Goal: Task Accomplishment & Management: Use online tool/utility

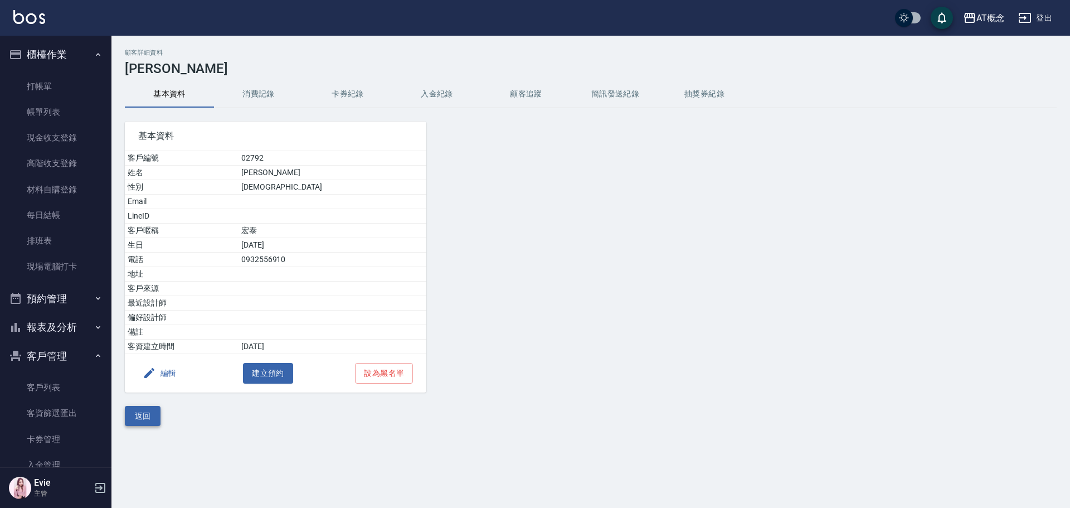
click at [140, 415] on button "返回" at bounding box center [143, 416] width 36 height 21
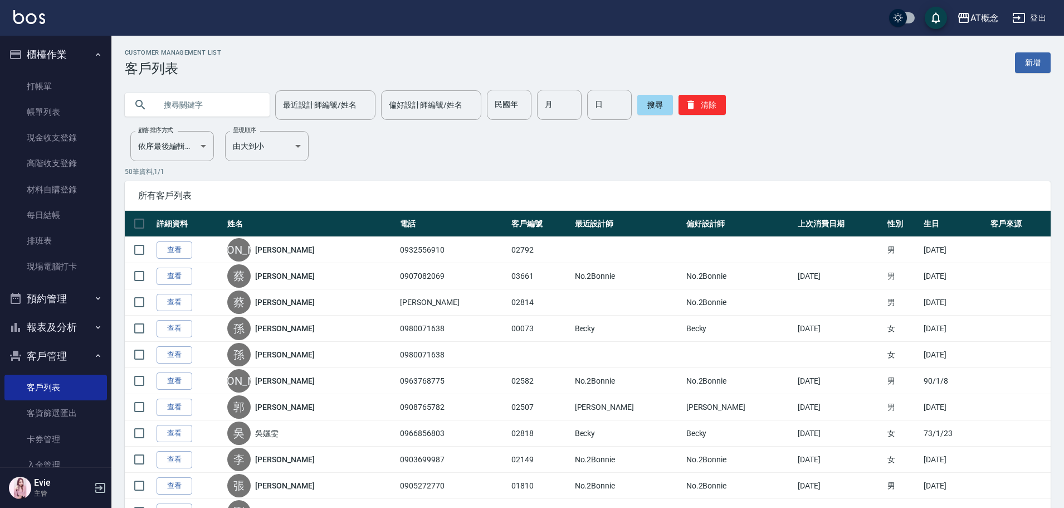
click at [197, 105] on input "text" at bounding box center [208, 105] width 105 height 30
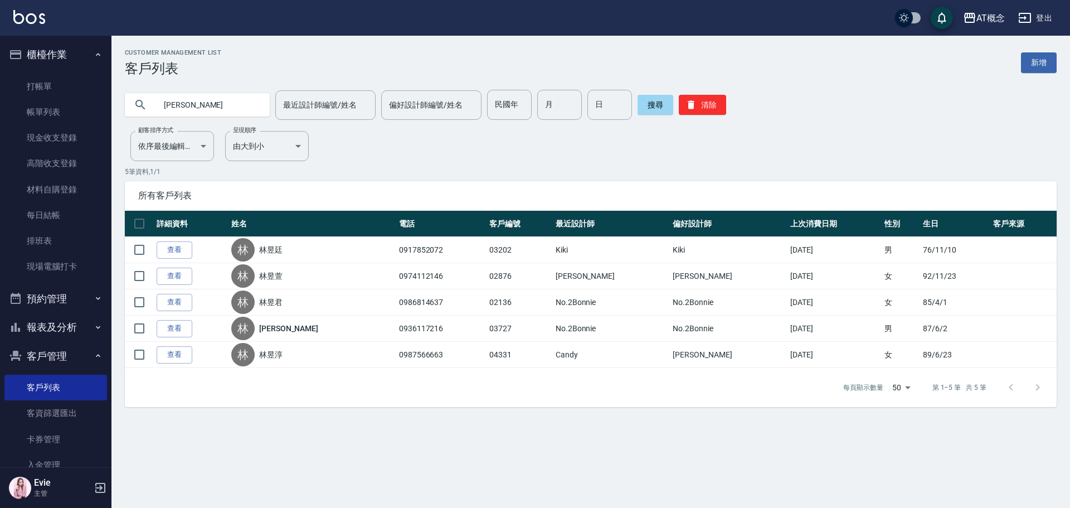
type input "林"
type input "[PERSON_NAME]"
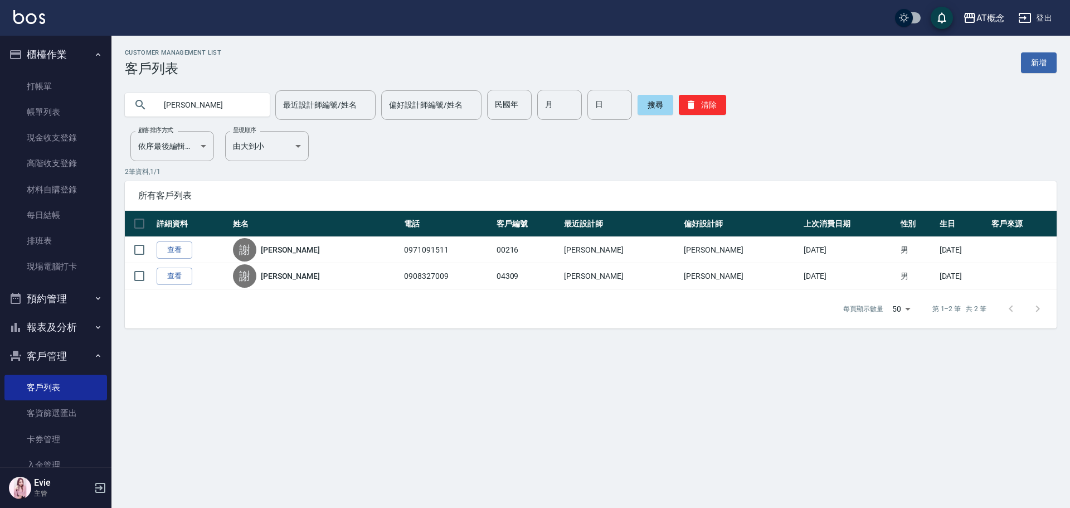
drag, startPoint x: 196, startPoint y: 102, endPoint x: 149, endPoint y: 100, distance: 47.4
click at [149, 100] on div "謝嘉" at bounding box center [197, 104] width 145 height 23
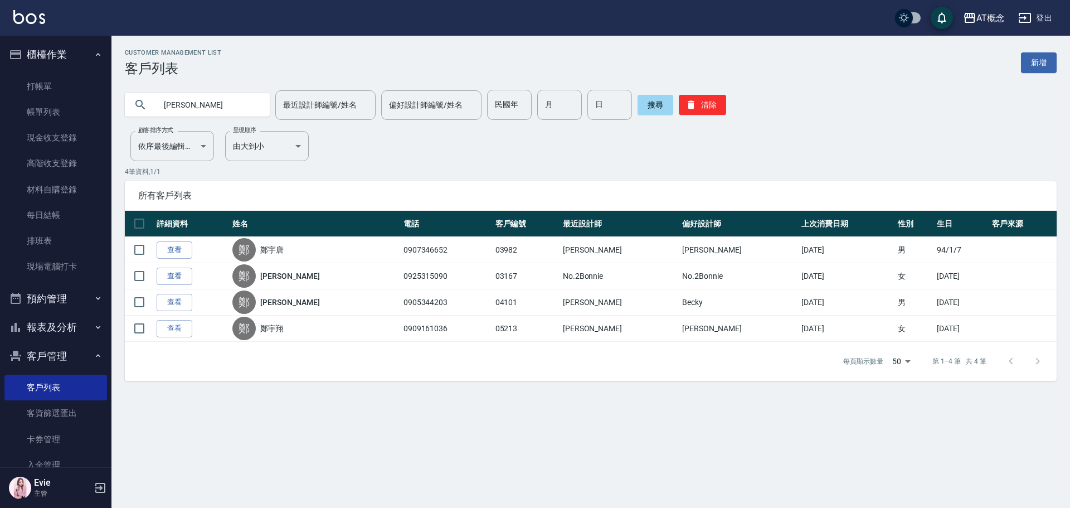
type input "鄭"
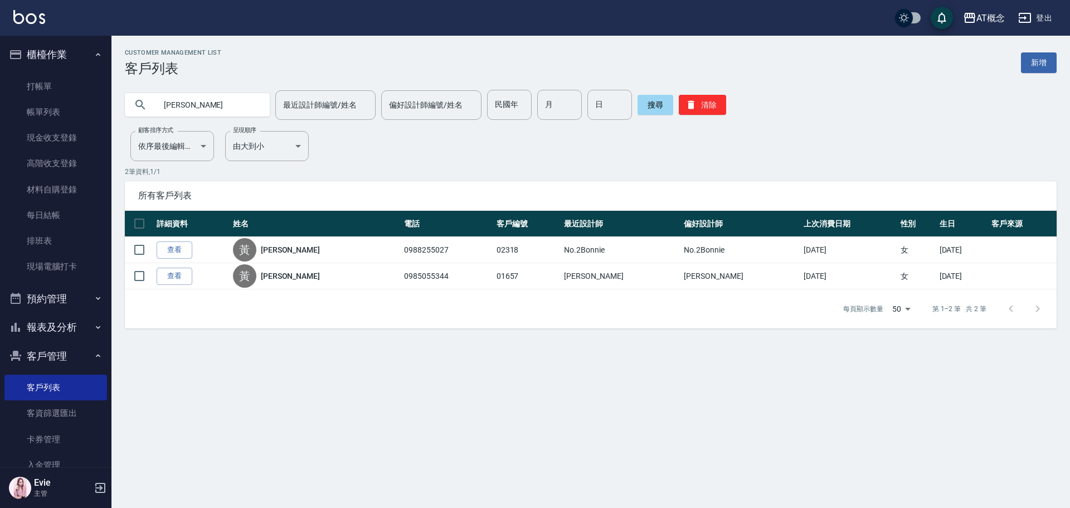
type input "黃"
type input "[PERSON_NAME]"
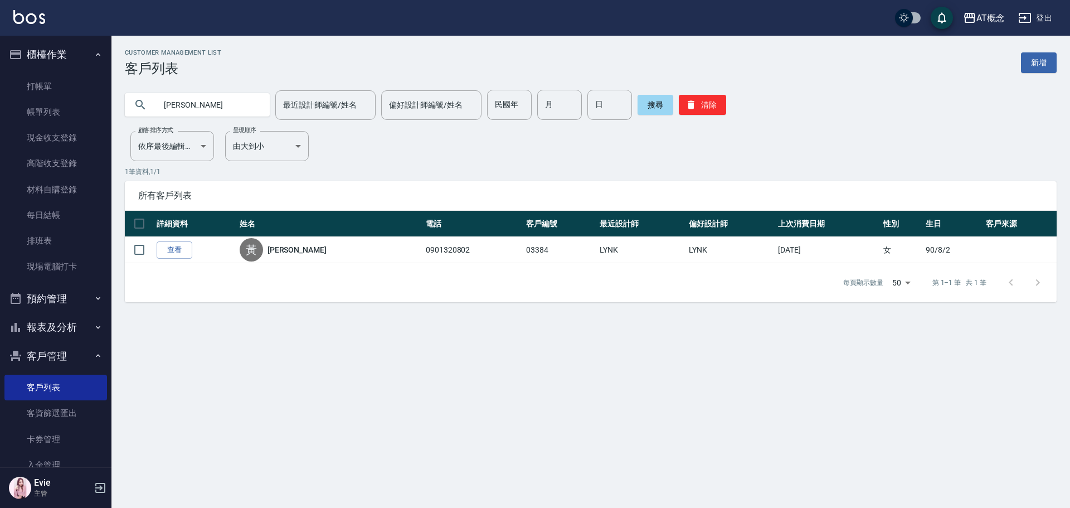
type input "黃"
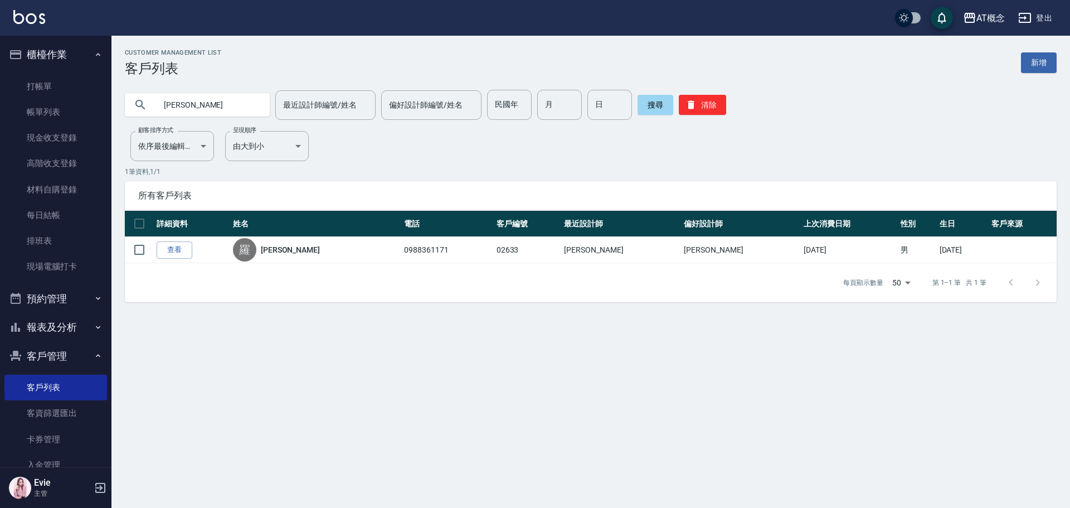
drag, startPoint x: 192, startPoint y: 109, endPoint x: 102, endPoint y: 108, distance: 89.7
click at [109, 111] on div "AT概念 登出 櫃檯作業 打帳單 帳單列表 現金收支登錄 高階收支登錄 材料自購登錄 每日結帳 排班表 現場電腦打卡 預約管理 預約管理 單日預約紀錄 單週預…" at bounding box center [535, 254] width 1070 height 508
type input "02786"
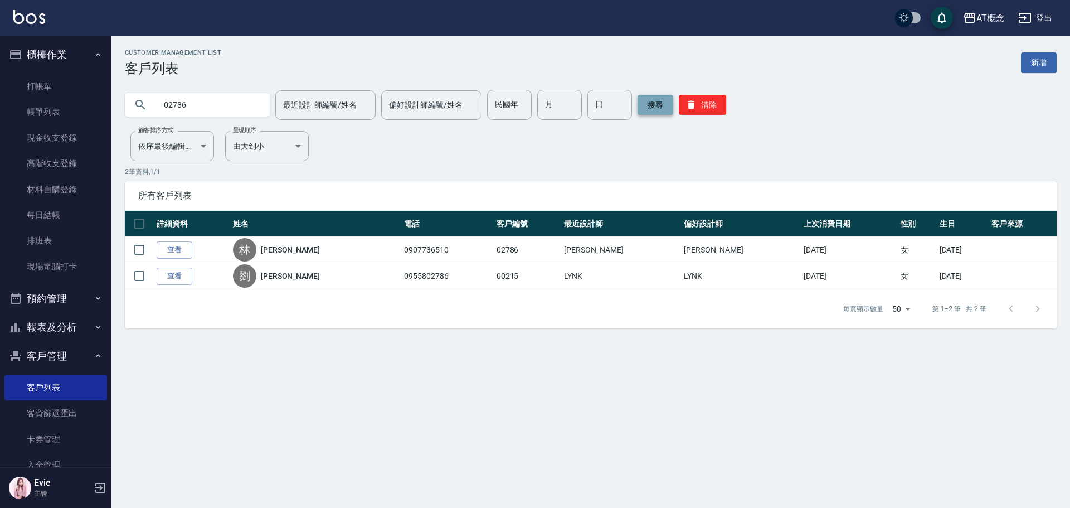
click at [647, 106] on button "搜尋" at bounding box center [655, 105] width 36 height 20
click at [659, 100] on button "搜尋" at bounding box center [655, 105] width 36 height 20
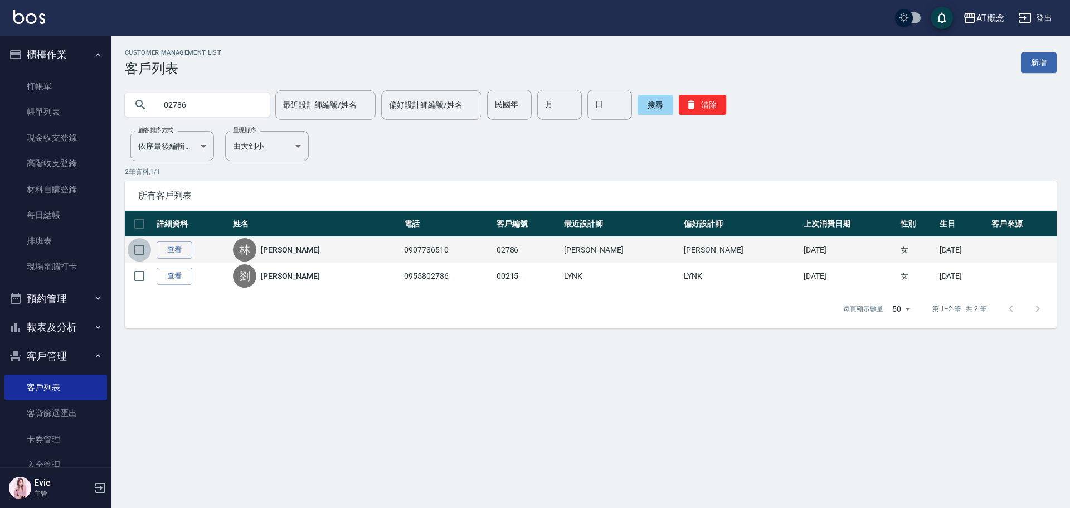
click at [136, 251] on input "checkbox" at bounding box center [139, 249] width 23 height 23
checkbox input "true"
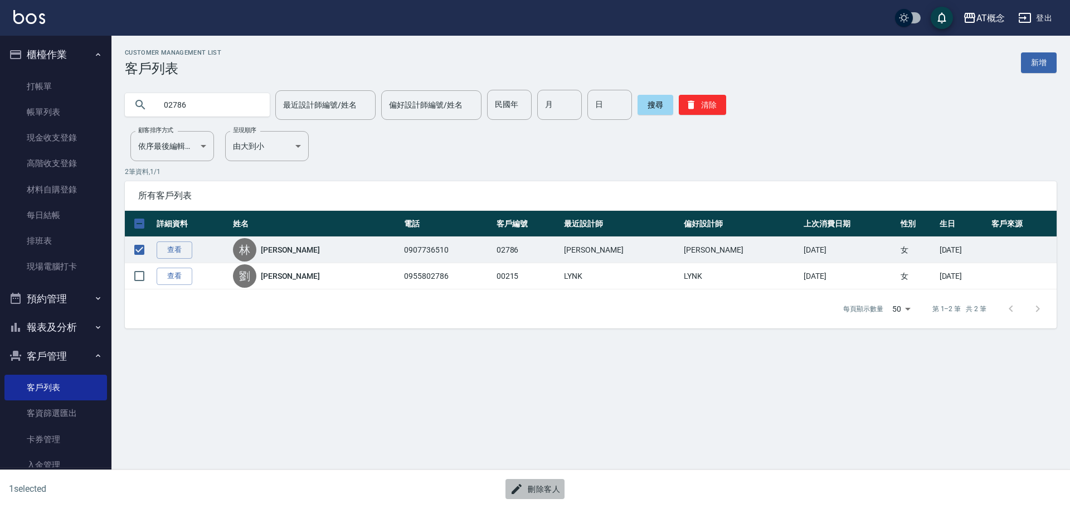
click at [549, 487] on button "刪除客人" at bounding box center [534, 489] width 59 height 21
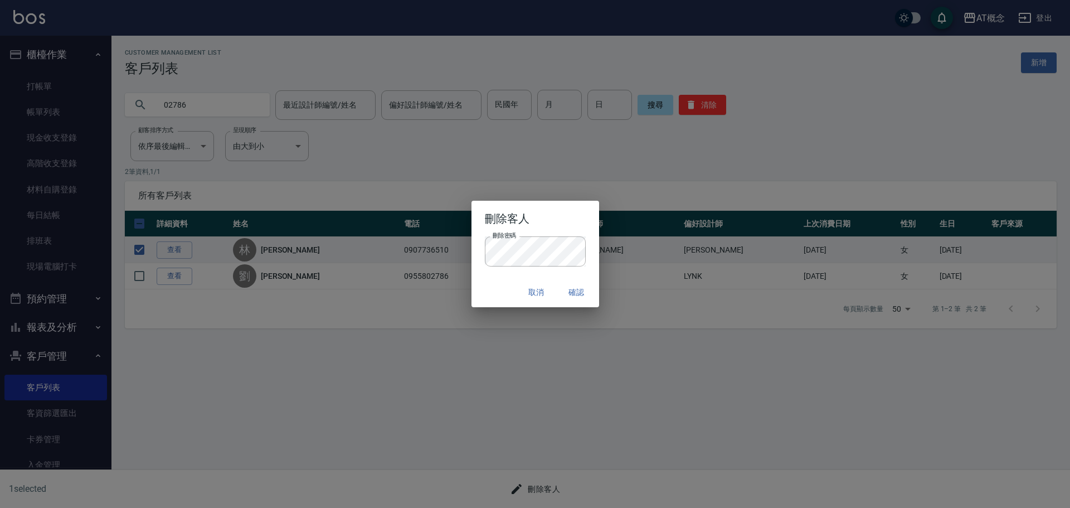
drag, startPoint x: 497, startPoint y: 279, endPoint x: 505, endPoint y: 281, distance: 8.1
click at [496, 280] on div "取消 確認" at bounding box center [535, 292] width 128 height 30
click at [579, 289] on button "確認" at bounding box center [577, 292] width 36 height 21
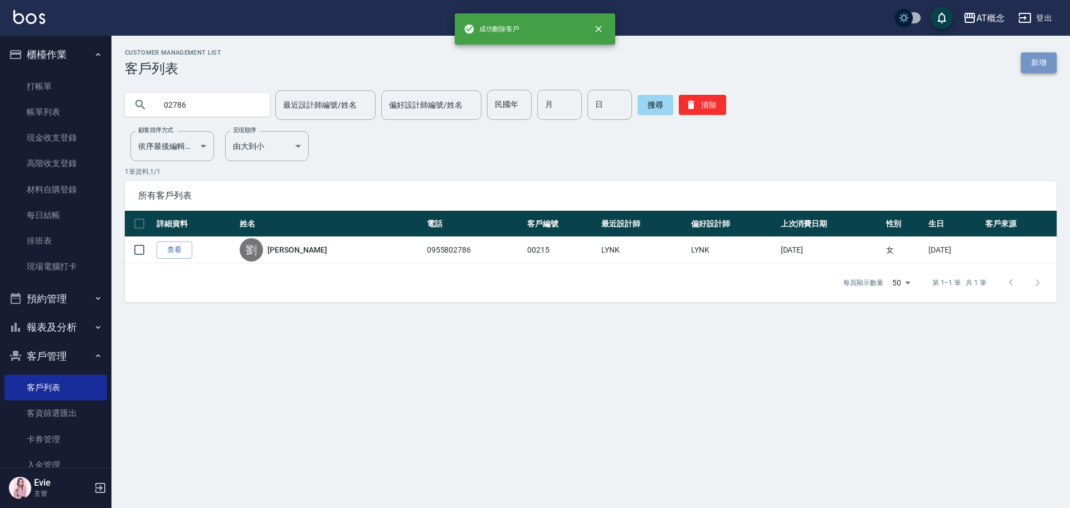
click at [1043, 59] on link "新增" at bounding box center [1039, 62] width 36 height 21
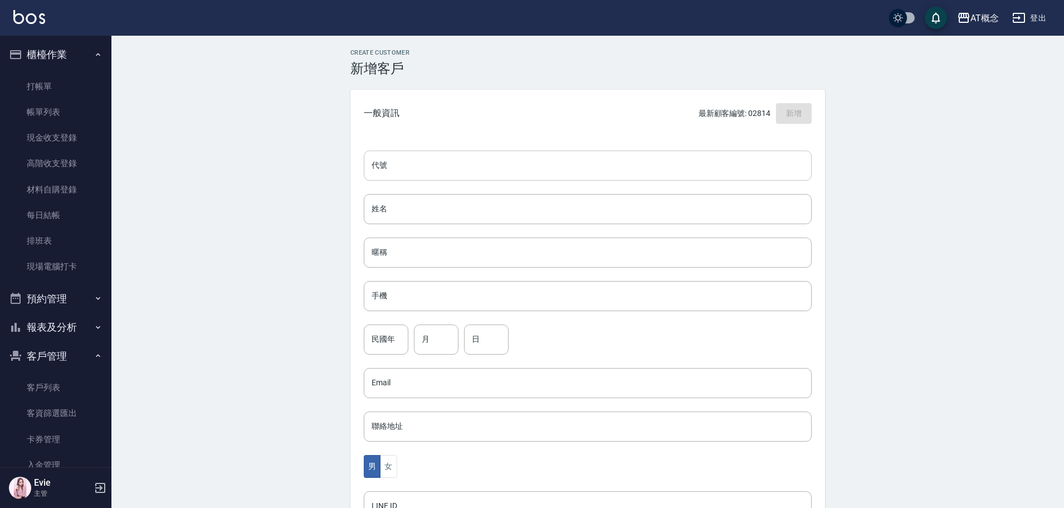
click at [494, 169] on input "代號" at bounding box center [588, 165] width 448 height 30
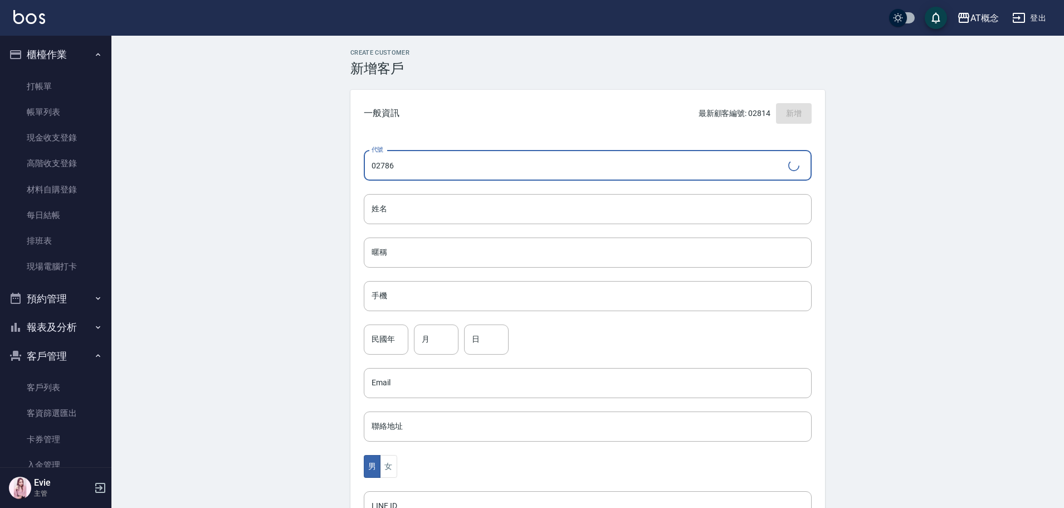
type input "02786"
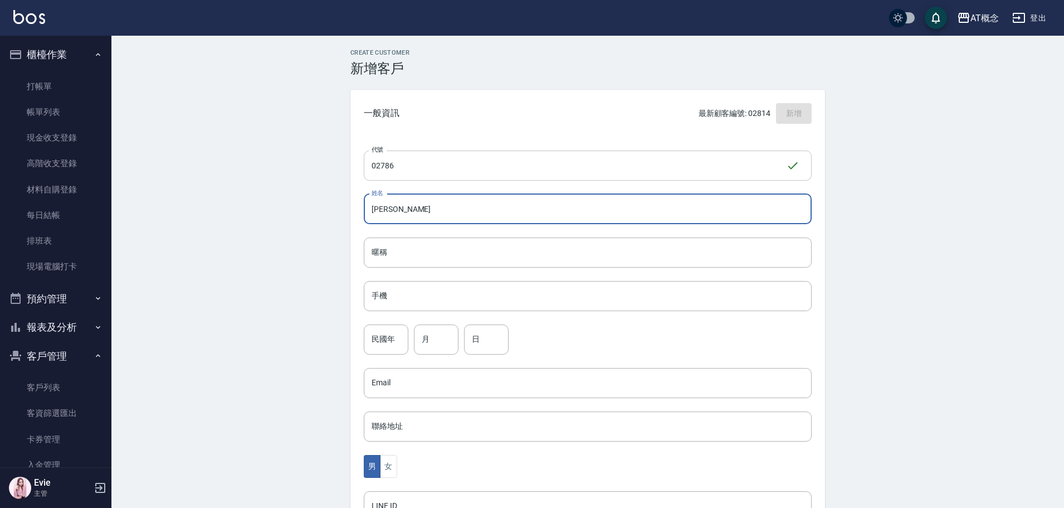
type input "薛秉諺"
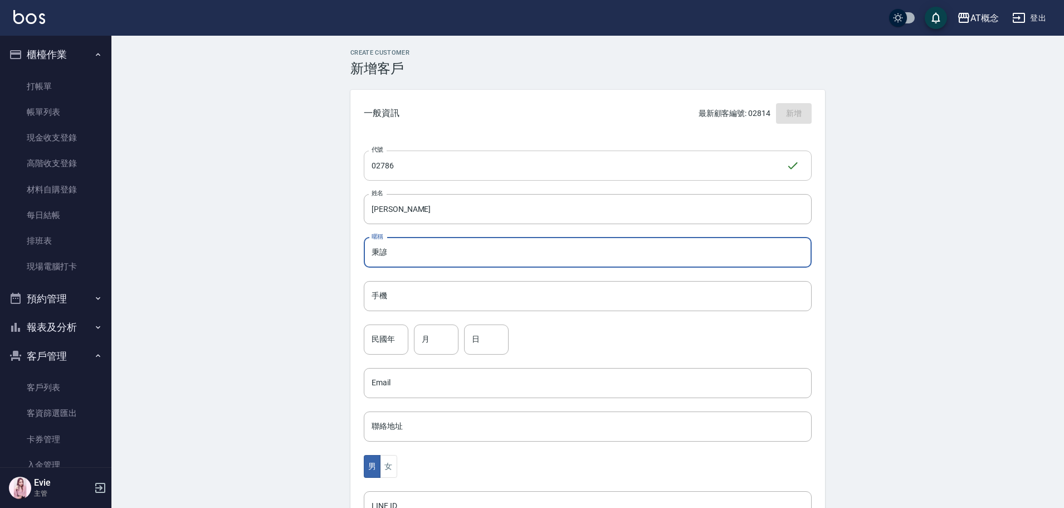
type input "秉諺"
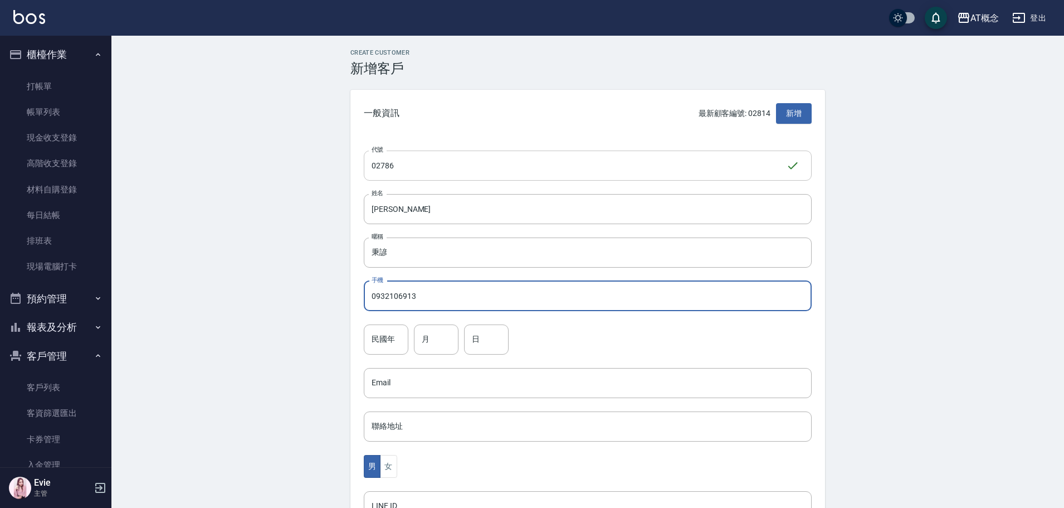
type input "0932106913"
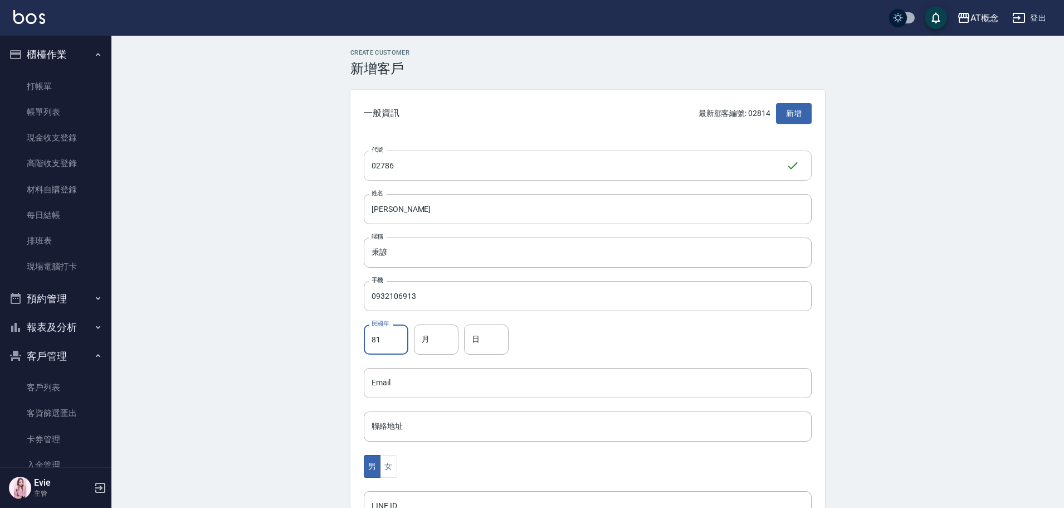
type input "81"
type input "1"
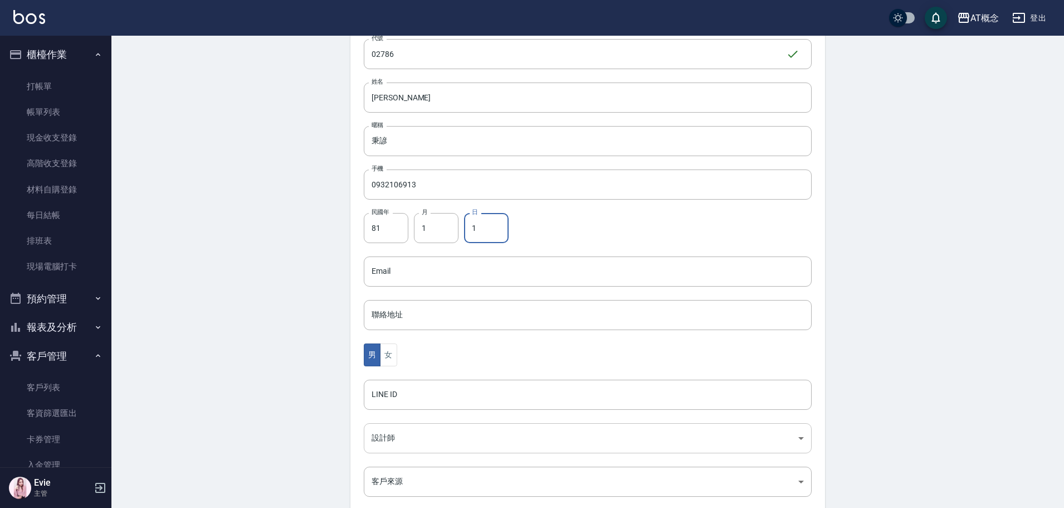
type input "1"
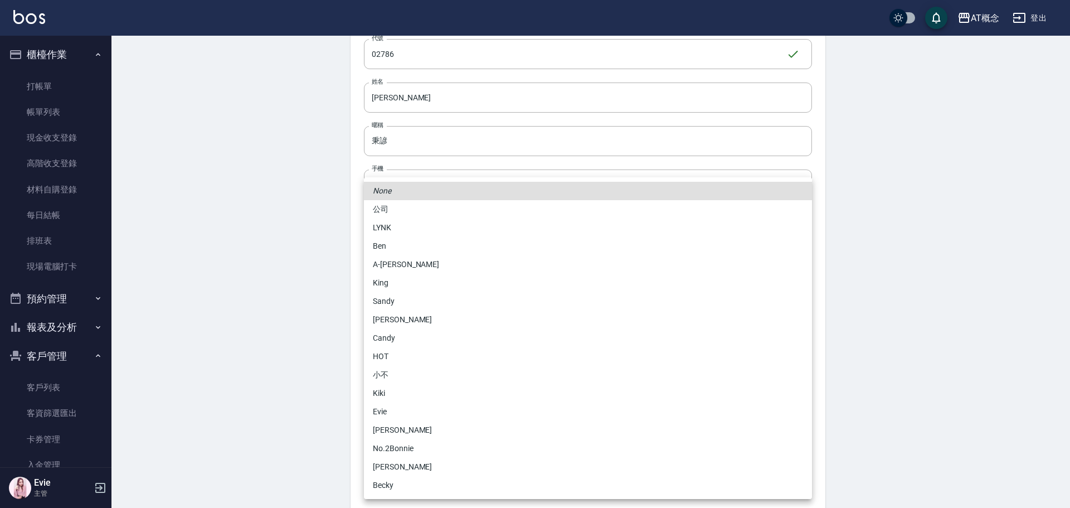
click at [389, 438] on body "AT概念 登出 櫃檯作業 打帳單 帳單列表 現金收支登錄 高階收支登錄 材料自購登錄 每日結帳 排班表 現場電腦打卡 預約管理 預約管理 單日預約紀錄 單週預…" at bounding box center [535, 251] width 1070 height 725
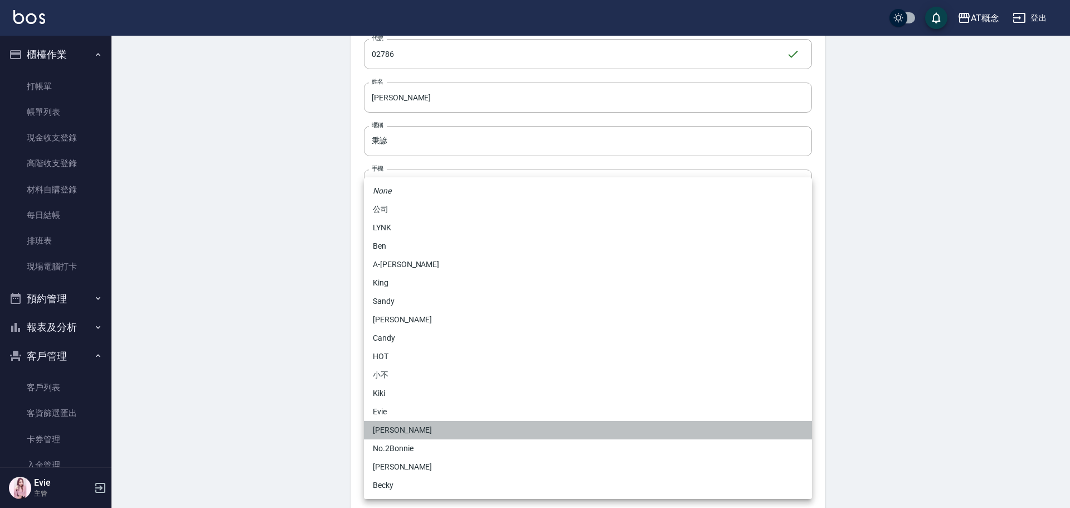
click at [396, 430] on li "安森Anson" at bounding box center [588, 430] width 448 height 18
type input "6d66dedd-d7e3-492f-8c05-f4e40e3a1c36"
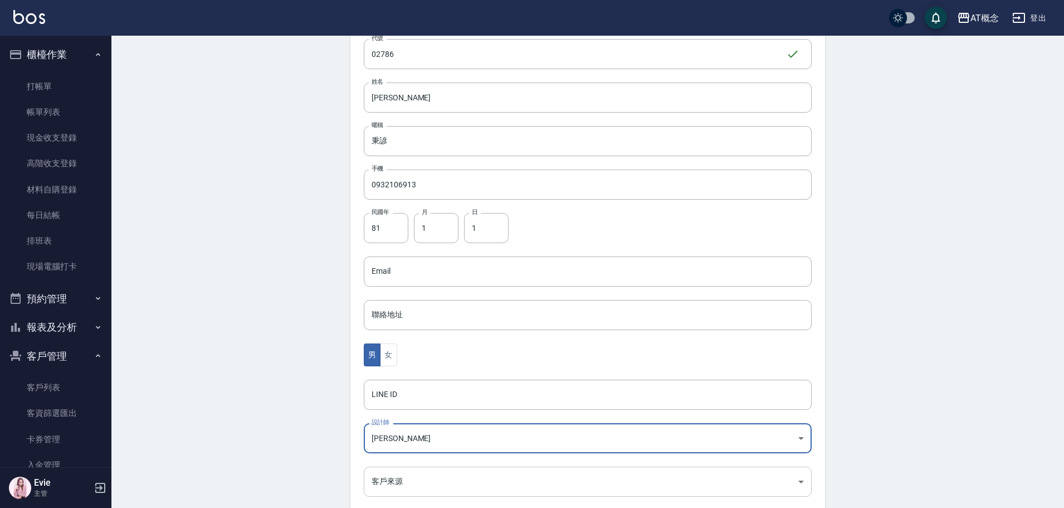
scroll to position [218, 0]
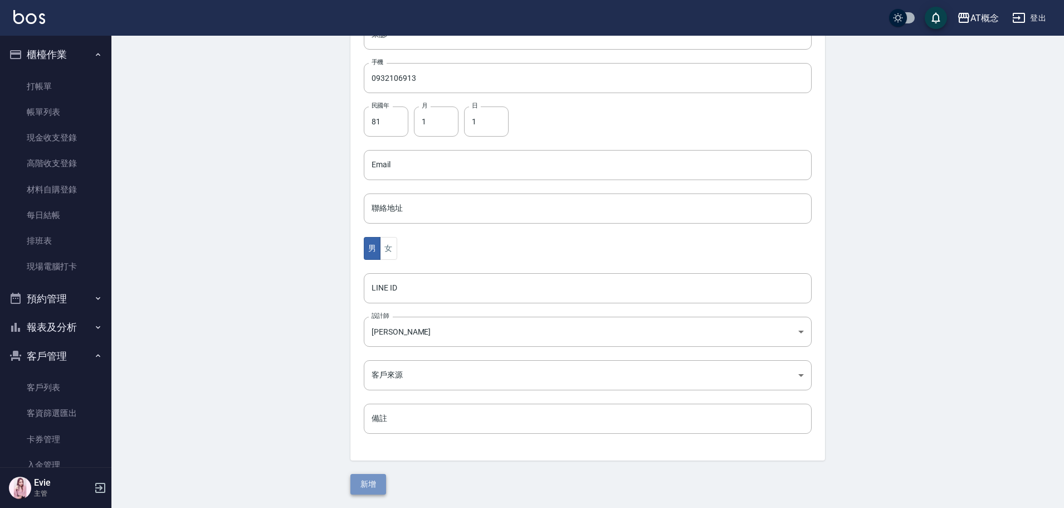
click at [377, 478] on button "新增" at bounding box center [368, 484] width 36 height 21
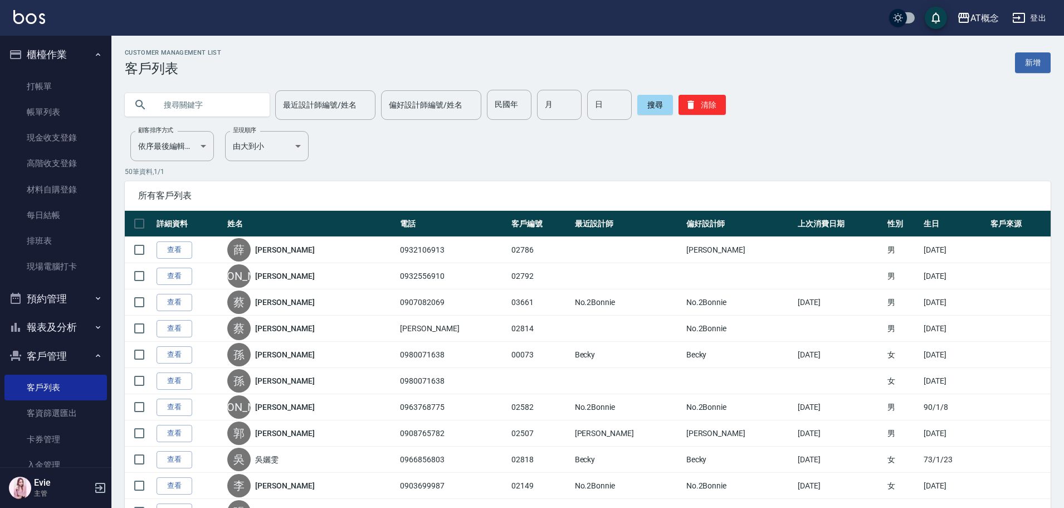
click at [207, 103] on input "text" at bounding box center [208, 105] width 105 height 30
type input "02814"
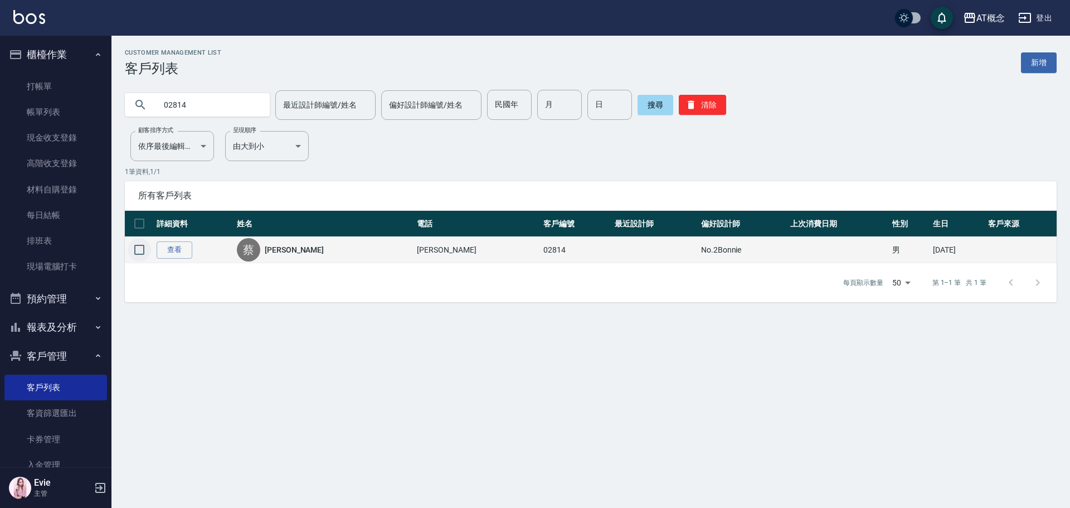
click at [141, 250] on input "checkbox" at bounding box center [139, 249] width 23 height 23
checkbox input "true"
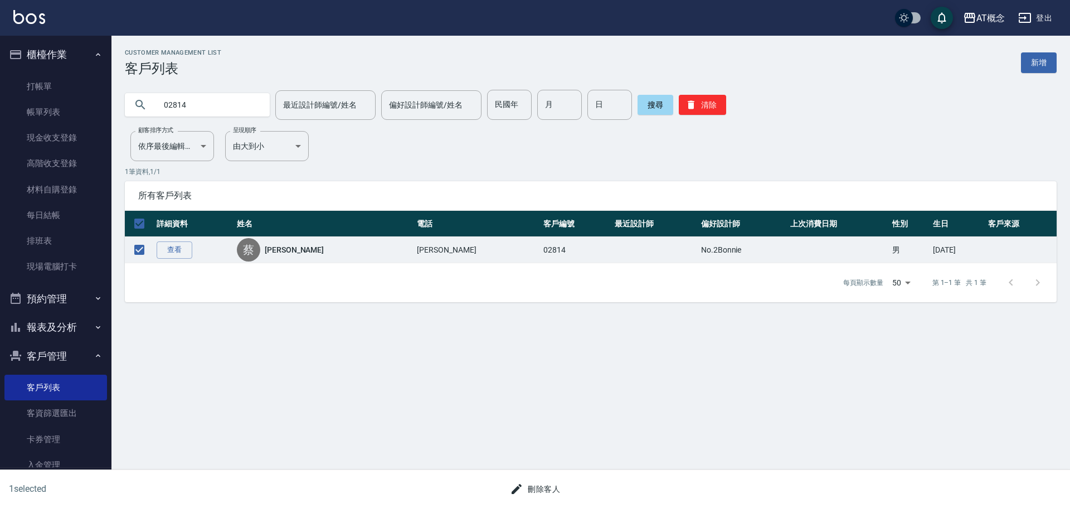
click at [547, 488] on button "刪除客人" at bounding box center [534, 489] width 59 height 21
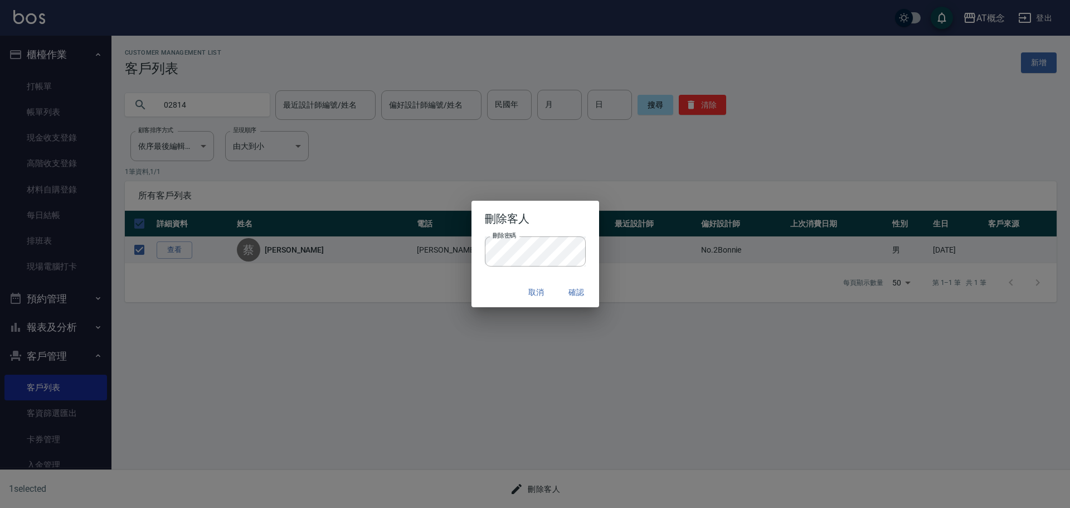
click at [506, 298] on div "取消 確認" at bounding box center [535, 292] width 128 height 30
click at [571, 292] on button "確認" at bounding box center [577, 292] width 36 height 21
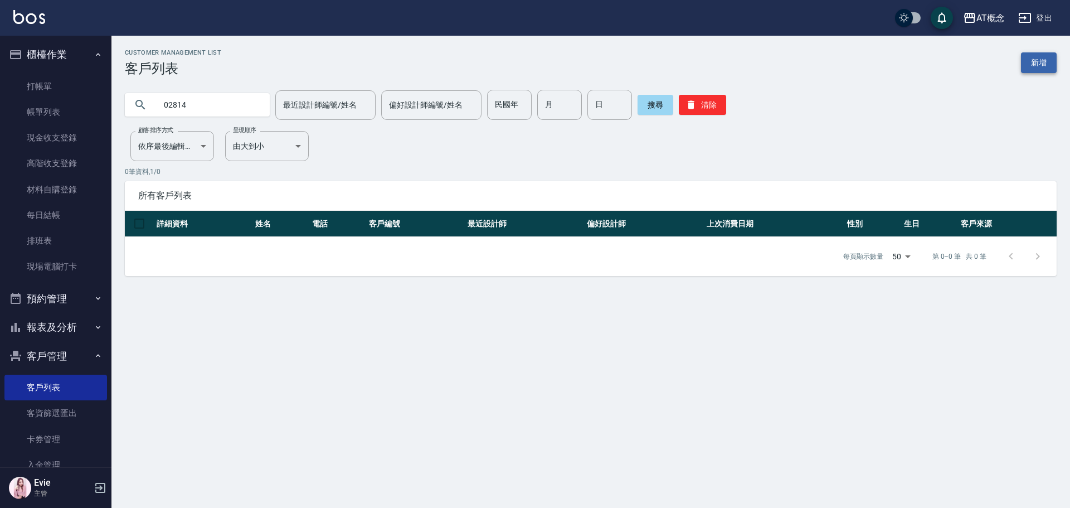
click at [1046, 64] on link "新增" at bounding box center [1039, 62] width 36 height 21
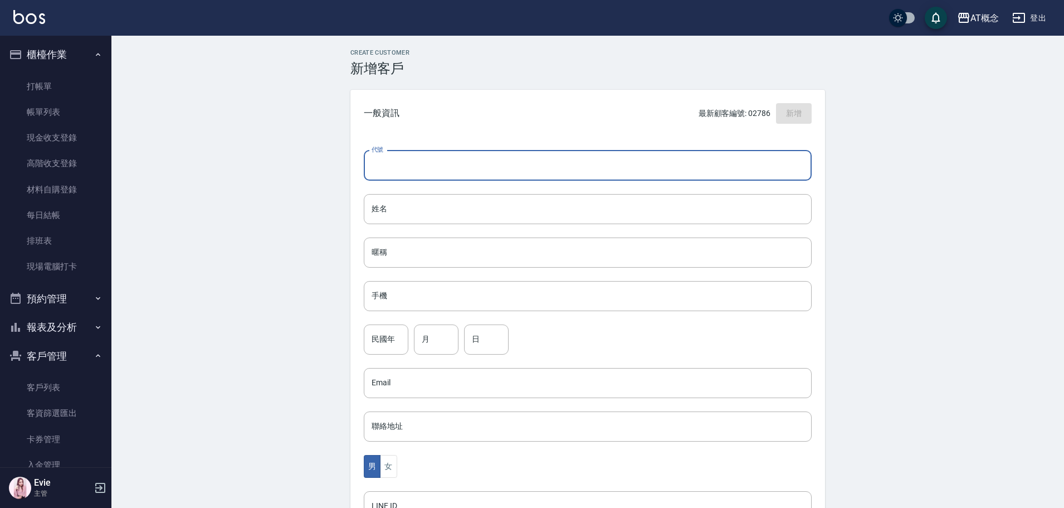
drag, startPoint x: 529, startPoint y: 163, endPoint x: 521, endPoint y: 162, distance: 7.3
click at [523, 163] on input "代號" at bounding box center [588, 165] width 448 height 30
type input "02814"
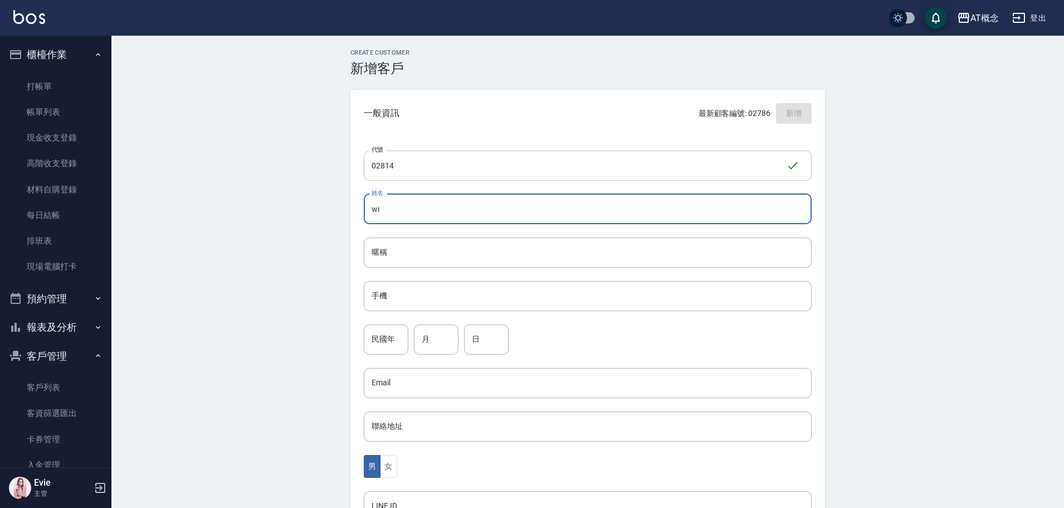
type input "w"
type input "江立玄"
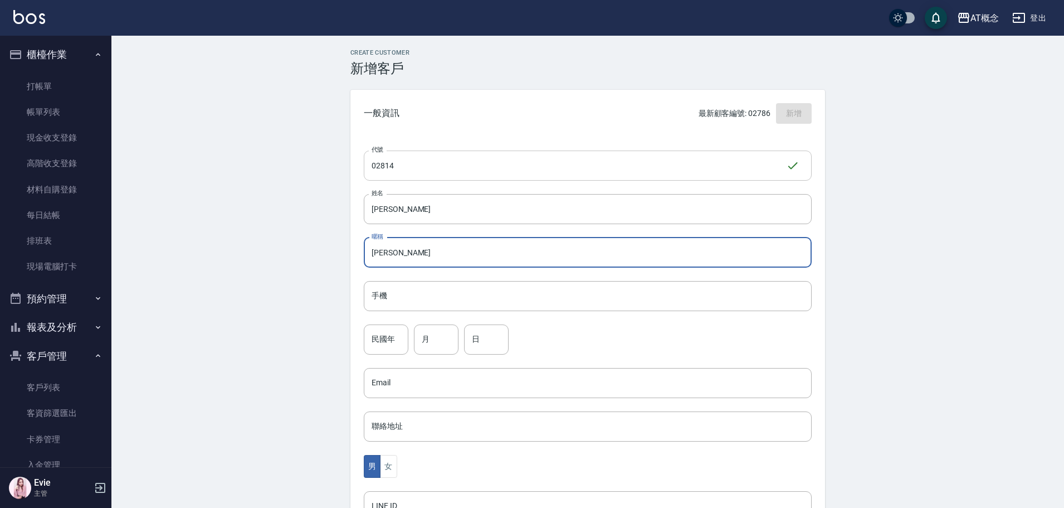
type input "立玄"
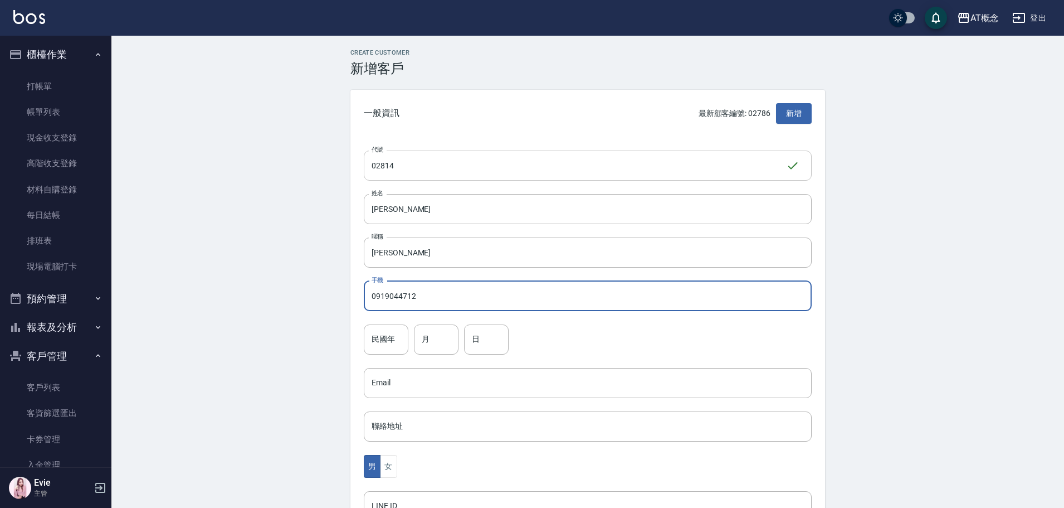
type input "0919044712"
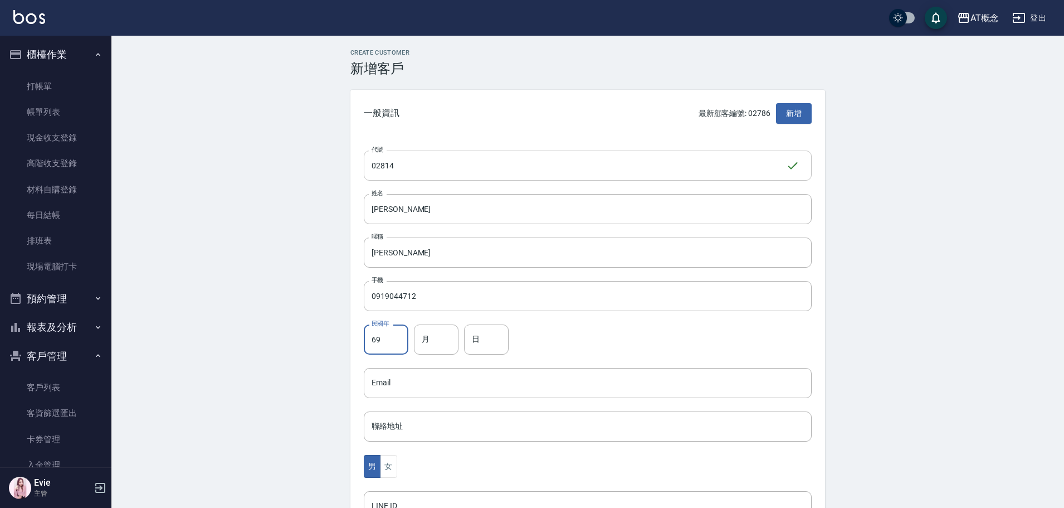
type input "69"
type input "9"
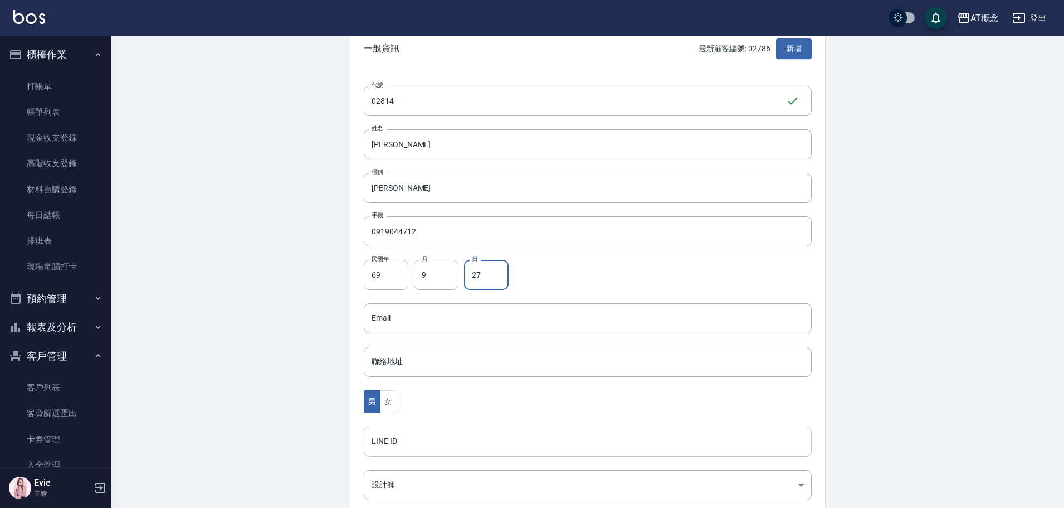
scroll to position [111, 0]
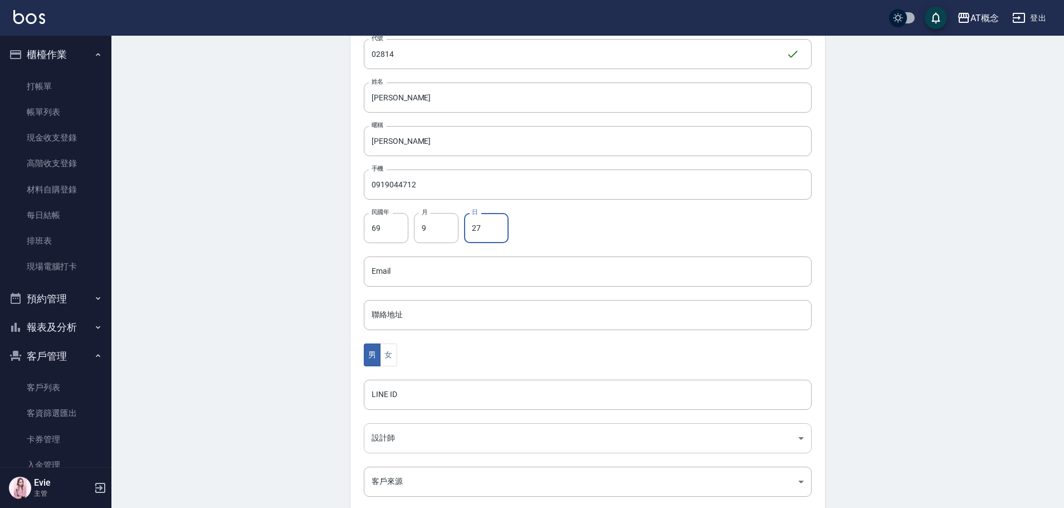
type input "27"
click at [387, 438] on body "AT概念 登出 櫃檯作業 打帳單 帳單列表 現金收支登錄 高階收支登錄 材料自購登錄 每日結帳 排班表 現場電腦打卡 預約管理 預約管理 單日預約紀錄 單週預…" at bounding box center [535, 251] width 1070 height 725
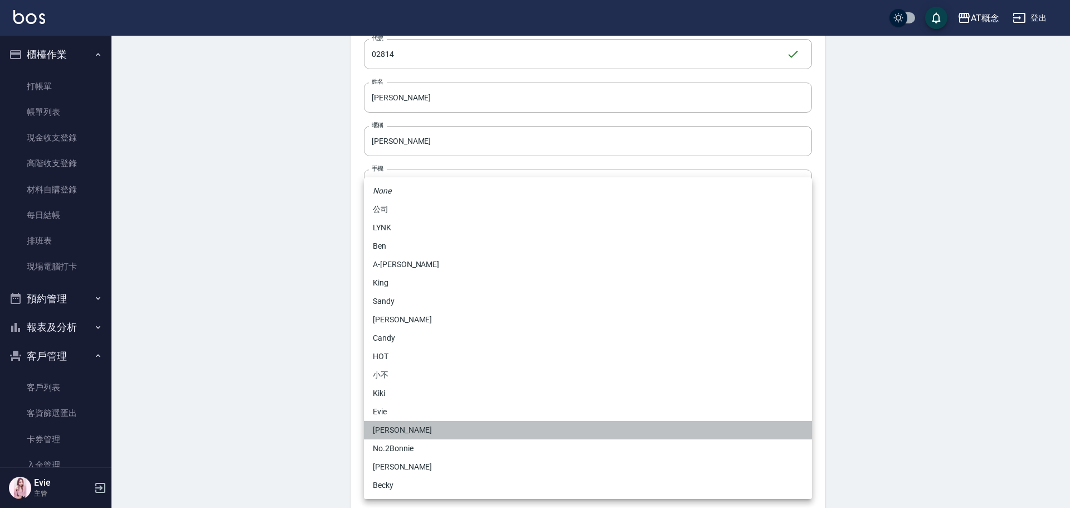
click at [402, 428] on li "安森Anson" at bounding box center [588, 430] width 448 height 18
type input "6d66dedd-d7e3-492f-8c05-f4e40e3a1c36"
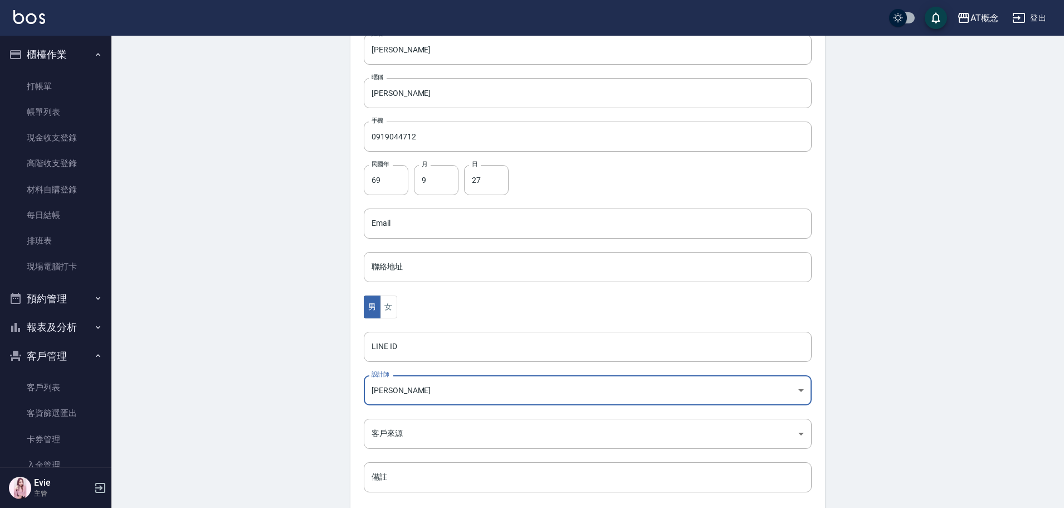
scroll to position [218, 0]
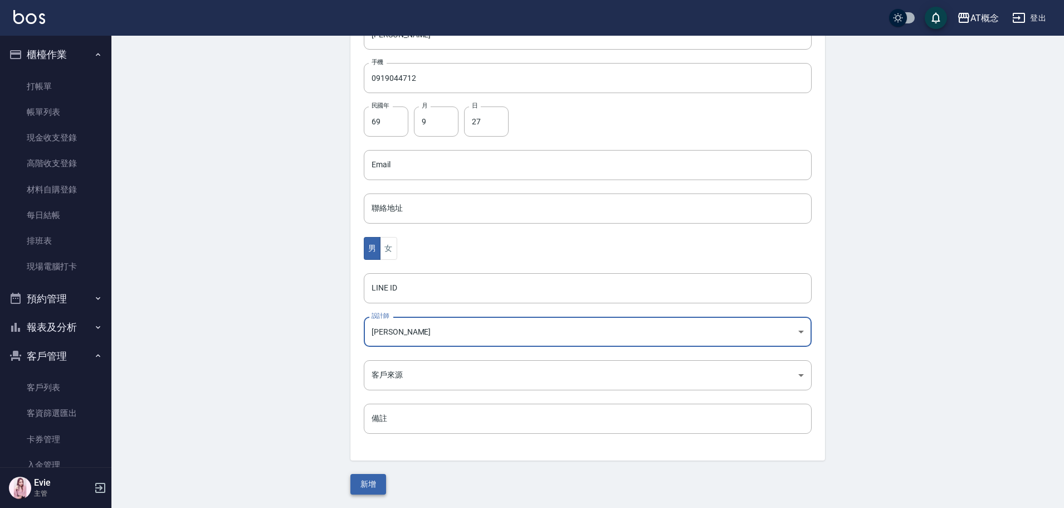
click at [374, 482] on button "新增" at bounding box center [368, 484] width 36 height 21
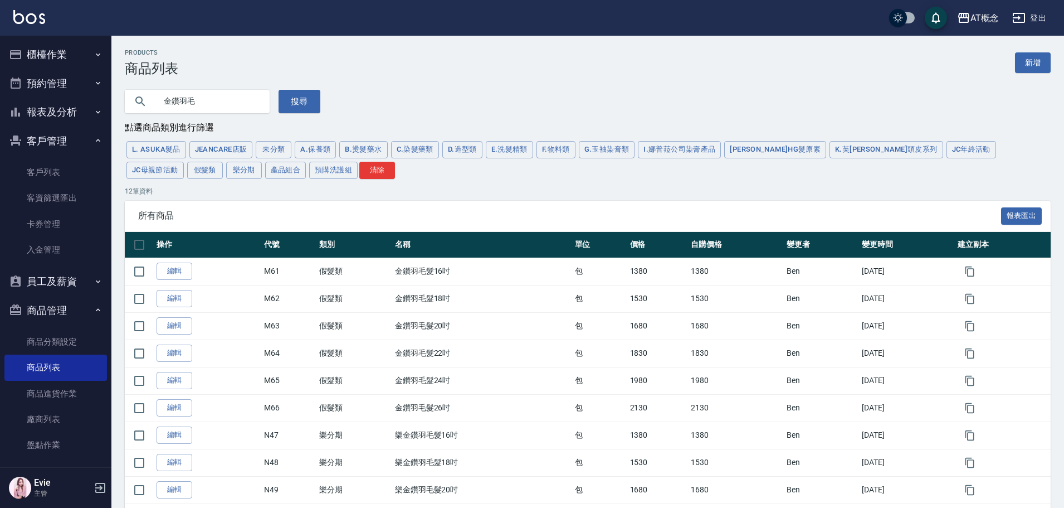
drag, startPoint x: 0, startPoint y: 0, endPoint x: 188, endPoint y: 103, distance: 214.4
click at [188, 103] on input "金鑽羽毛" at bounding box center [208, 101] width 105 height 30
drag, startPoint x: 208, startPoint y: 97, endPoint x: 0, endPoint y: 71, distance: 209.9
click at [0, 71] on div "AT概念 登出 櫃檯作業 打帳單 帳單列表 現金收支登錄 高階收支登錄 材料自購登錄 每日結帳 排班表 現場電腦打卡 預約管理 預約管理 單日預約紀錄 單週預…" at bounding box center [532, 319] width 1064 height 638
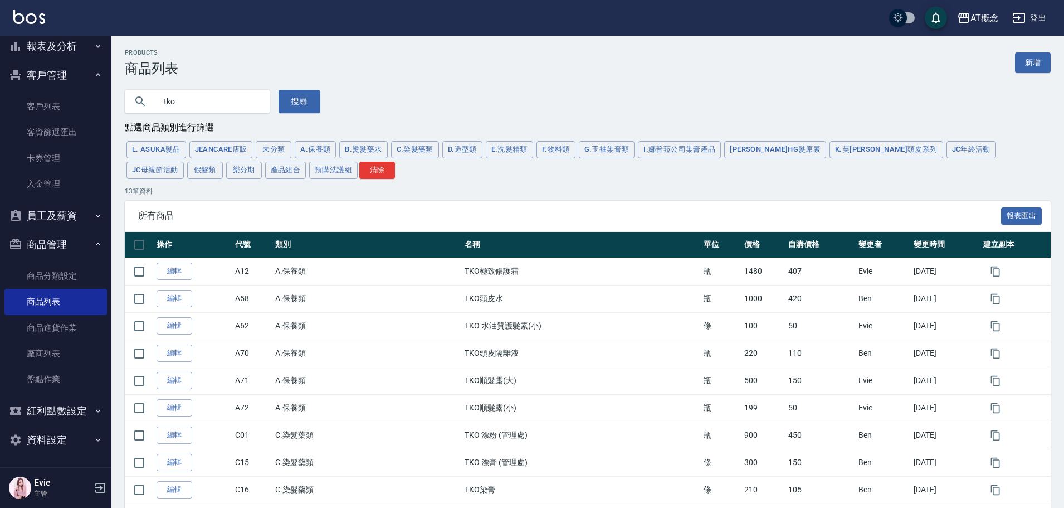
drag, startPoint x: 179, startPoint y: 99, endPoint x: 0, endPoint y: 94, distance: 179.5
click at [0, 94] on div "AT概念 登出 櫃檯作業 打帳單 帳單列表 現金收支登錄 高階收支登錄 材料自購登錄 每日結帳 排班表 現場電腦打卡 預約管理 預約管理 單日預約紀錄 單週預…" at bounding box center [532, 332] width 1064 height 665
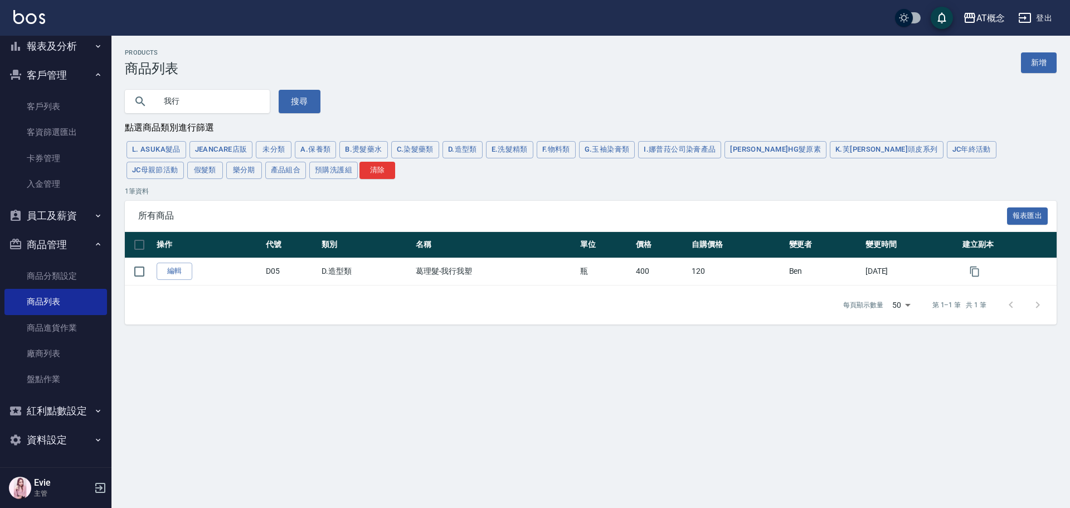
type input "我"
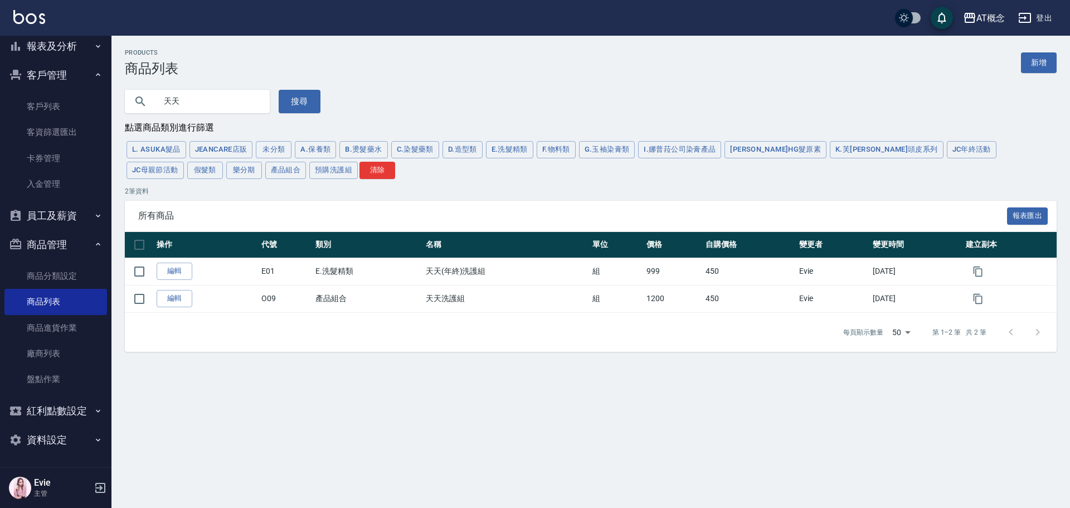
type input "天"
click at [209, 105] on input "CA😊" at bounding box center [208, 101] width 105 height 30
type input "CA"
click at [298, 101] on button "搜尋" at bounding box center [300, 101] width 42 height 23
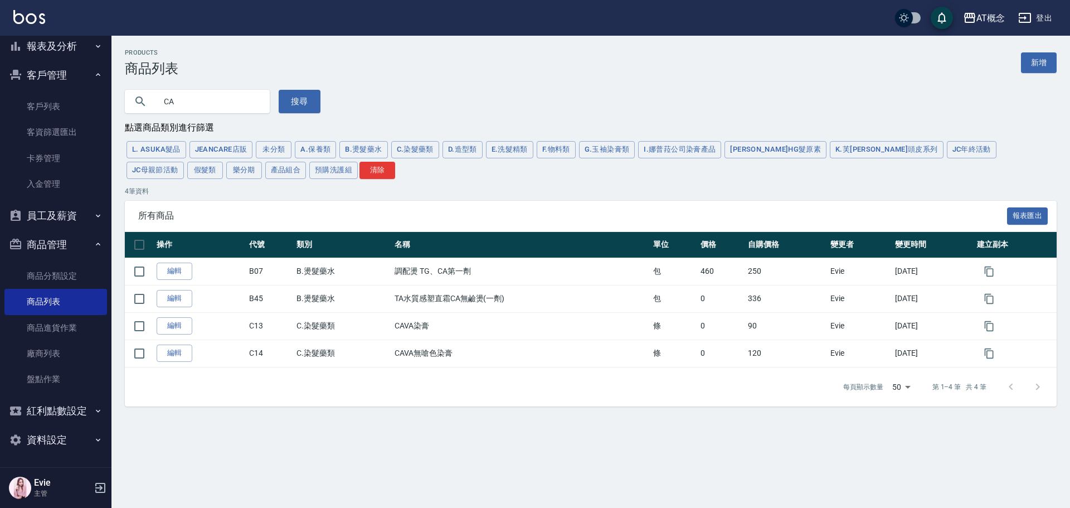
click at [212, 107] on input "CA" at bounding box center [208, 101] width 105 height 30
type input "C"
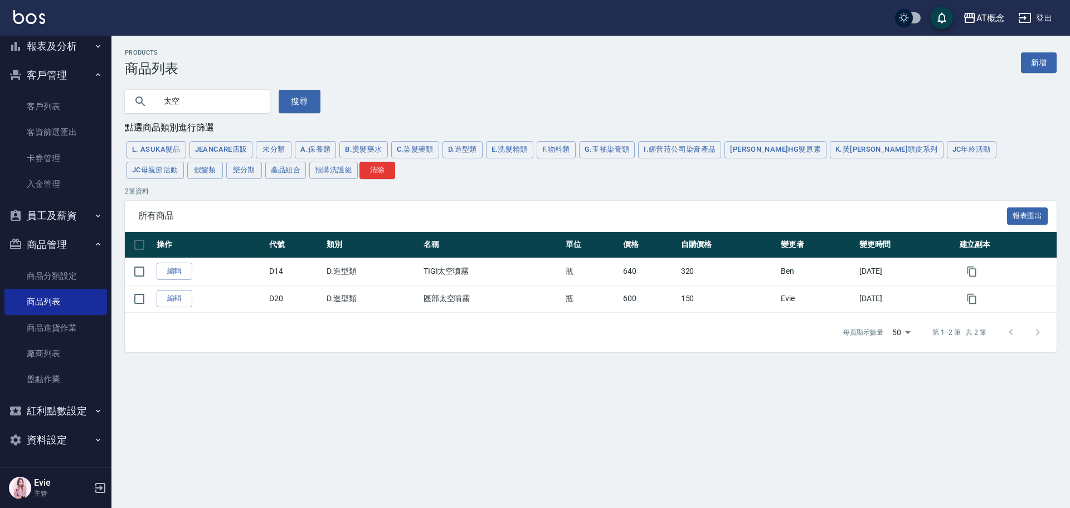
type input "太"
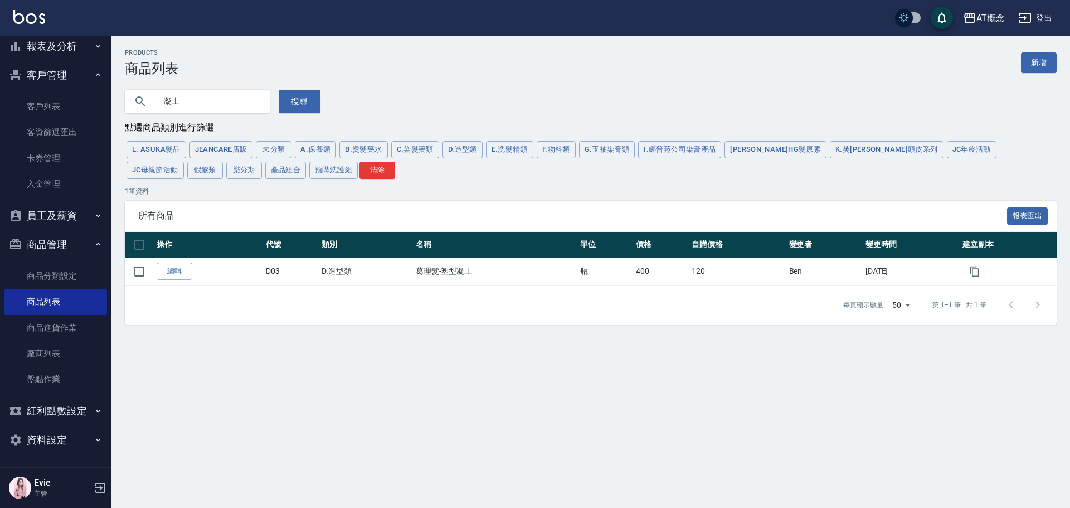
type input "凝"
drag, startPoint x: 0, startPoint y: 85, endPoint x: 231, endPoint y: 135, distance: 235.9
click at [26, 82] on div "AT概念 登出 櫃檯作業 打帳單 帳單列表 現金收支登錄 高階收支登錄 材料自購登錄 每日結帳 排班表 現場電腦打卡 預約管理 預約管理 單日預約紀錄 單週預…" at bounding box center [535, 254] width 1070 height 508
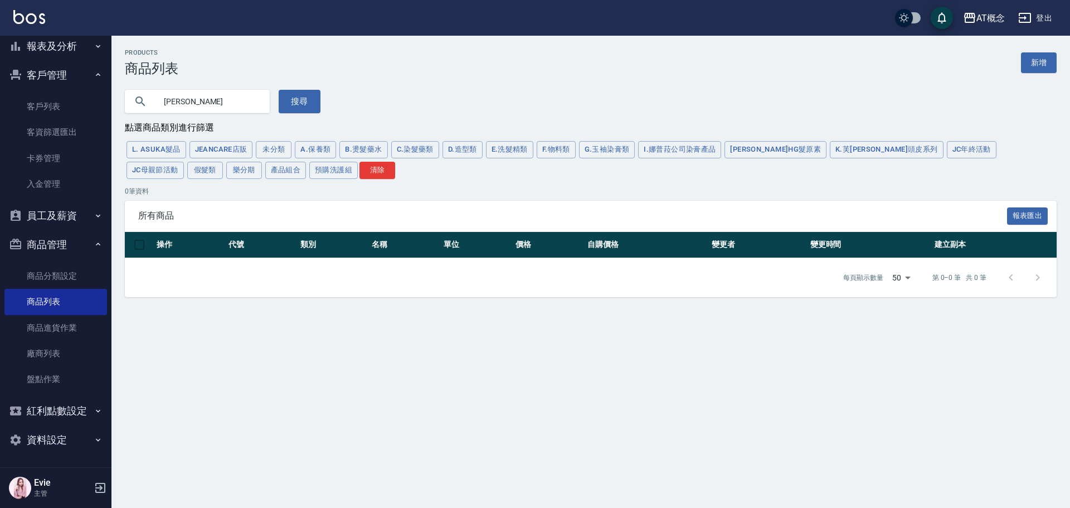
type input "張"
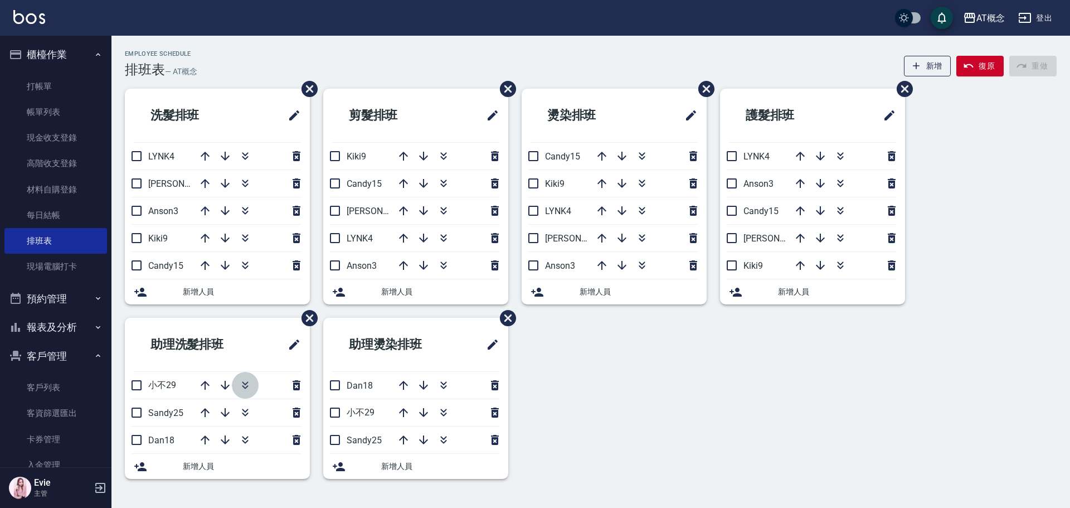
click at [245, 382] on icon "button" at bounding box center [244, 384] width 13 height 13
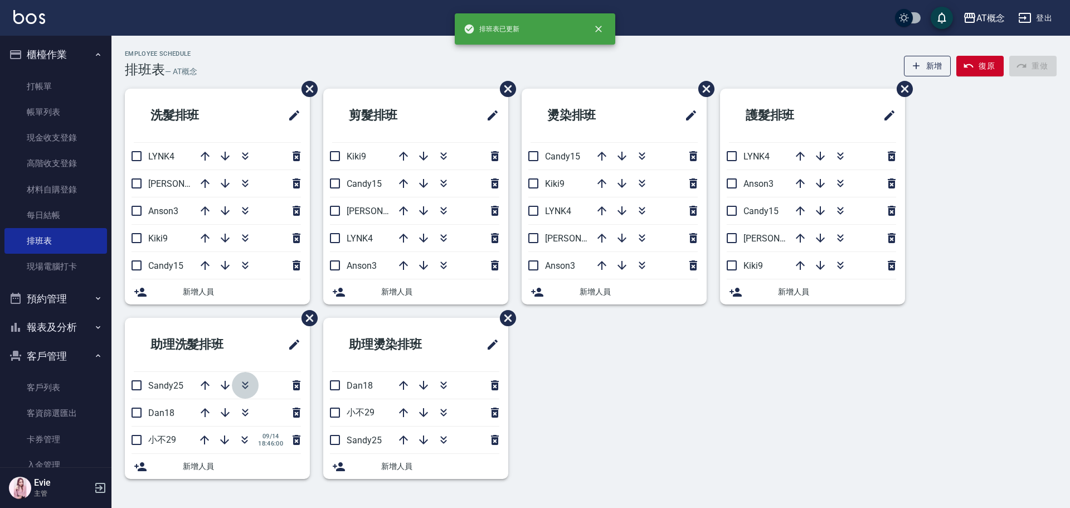
click at [245, 382] on icon "button" at bounding box center [244, 384] width 13 height 13
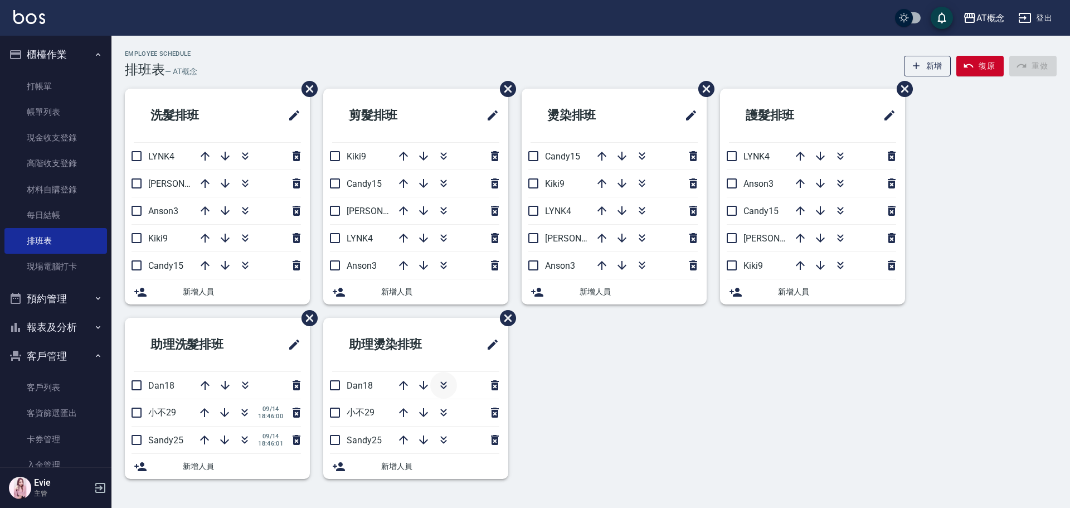
click at [439, 384] on icon "button" at bounding box center [443, 384] width 13 height 13
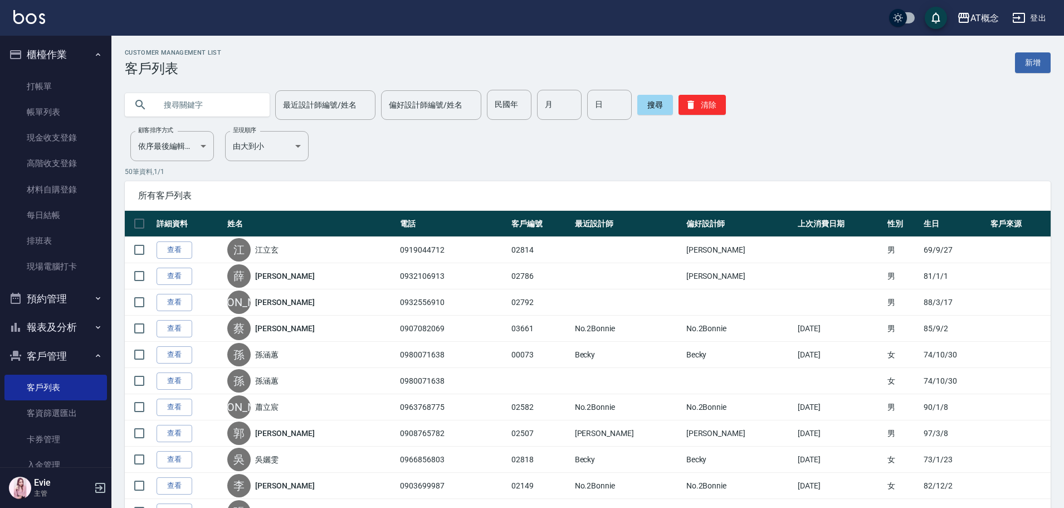
click at [195, 108] on input "text" at bounding box center [208, 105] width 105 height 30
type input "[PERSON_NAME]"
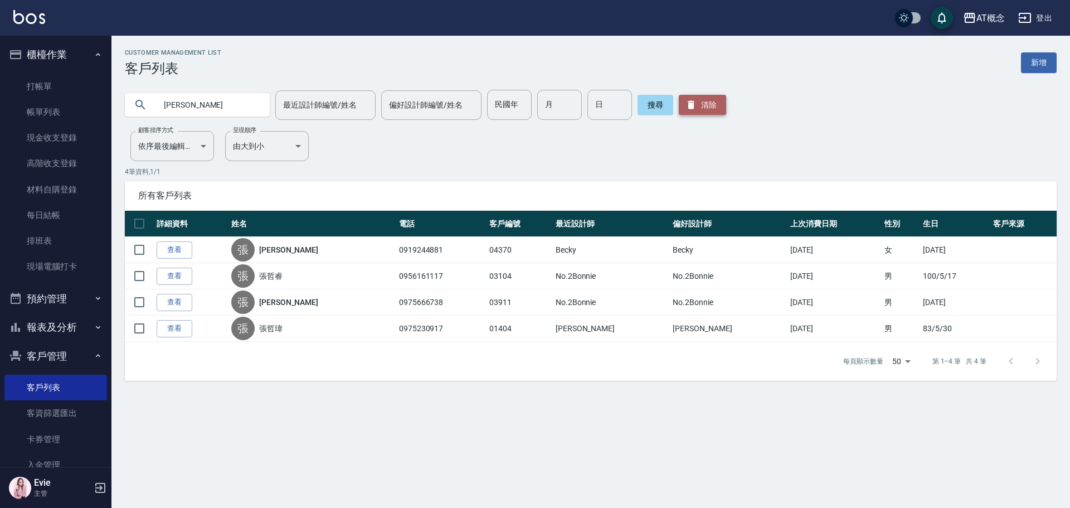
click at [698, 102] on button "清除" at bounding box center [702, 105] width 47 height 20
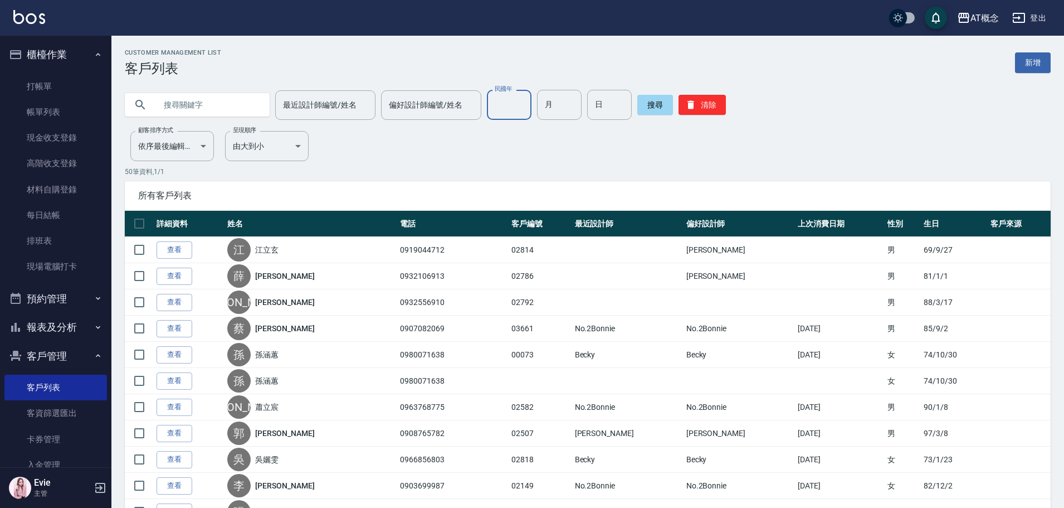
click at [513, 105] on input "民國年" at bounding box center [509, 105] width 45 height 30
type input "92"
type input "3"
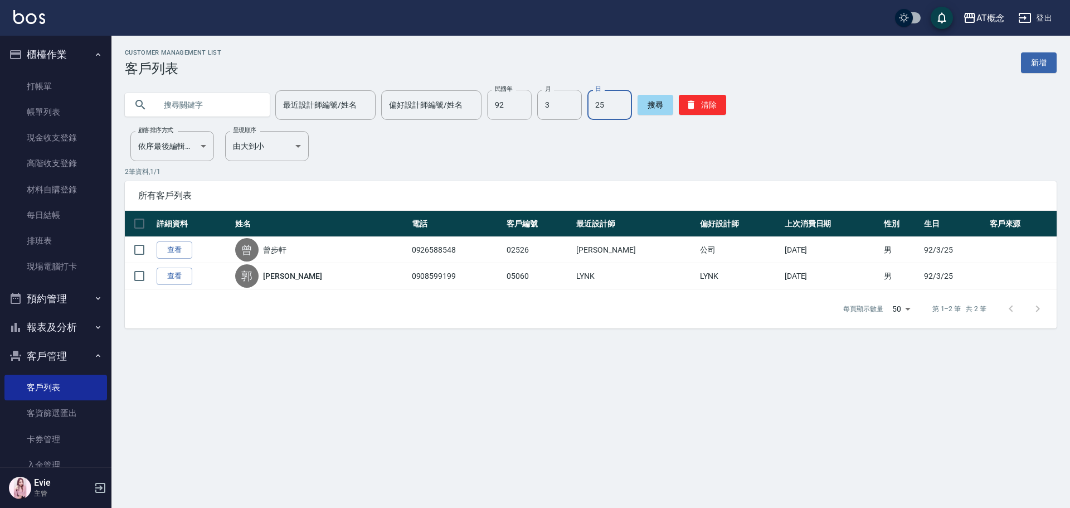
type input "2"
drag, startPoint x: 708, startPoint y: 103, endPoint x: 571, endPoint y: 108, distance: 137.7
click at [705, 104] on button "清除" at bounding box center [702, 105] width 47 height 20
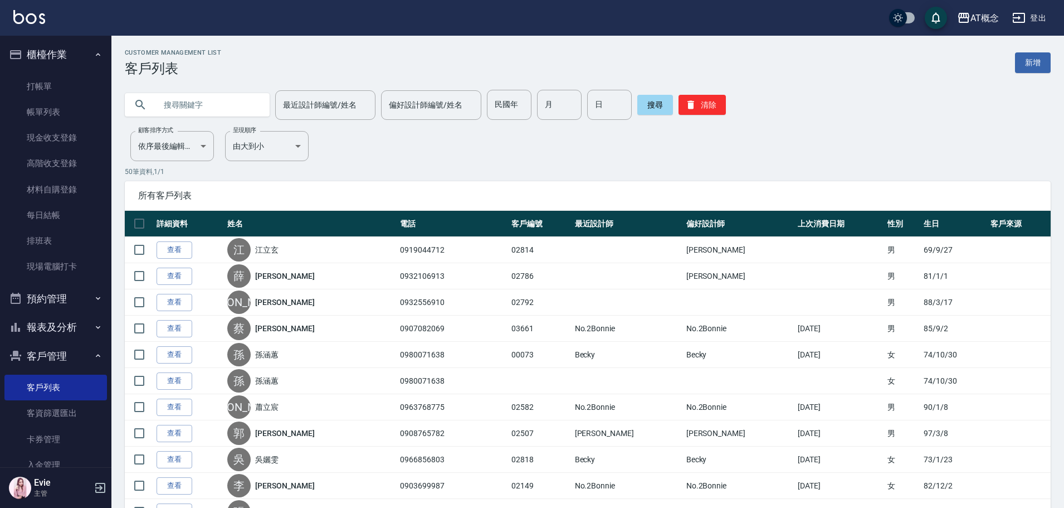
click at [170, 100] on input "text" at bounding box center [208, 105] width 105 height 30
click at [500, 104] on input "民國年" at bounding box center [509, 105] width 45 height 30
type input "73"
click at [540, 99] on input "月" at bounding box center [559, 105] width 45 height 30
type input "9"
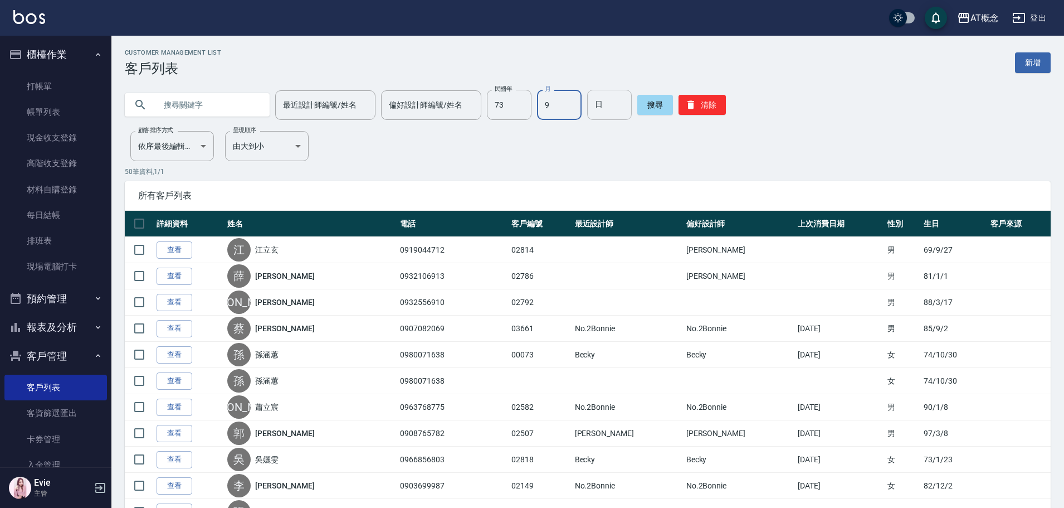
click at [602, 108] on input "日" at bounding box center [609, 105] width 45 height 30
type input "5"
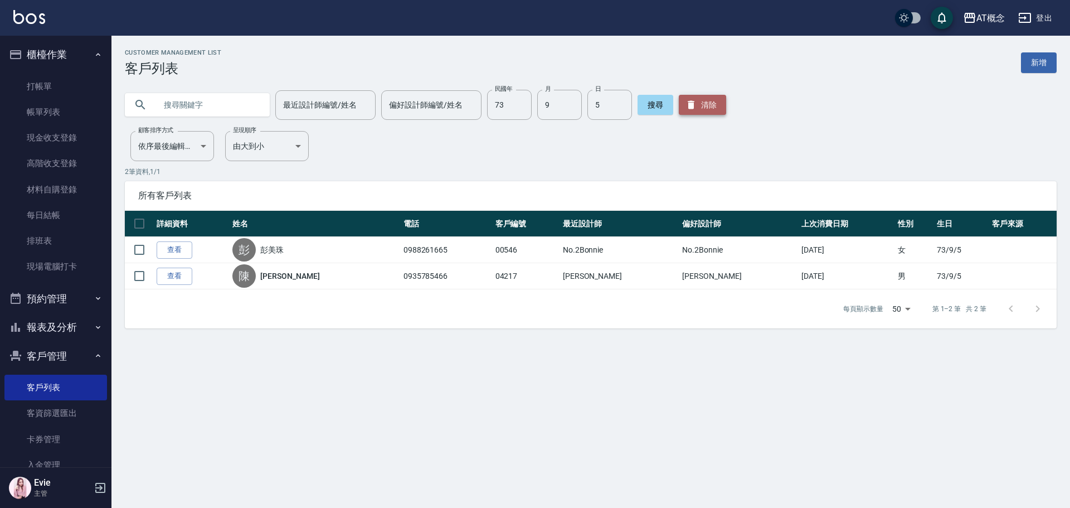
click at [710, 105] on button "清除" at bounding box center [702, 105] width 47 height 20
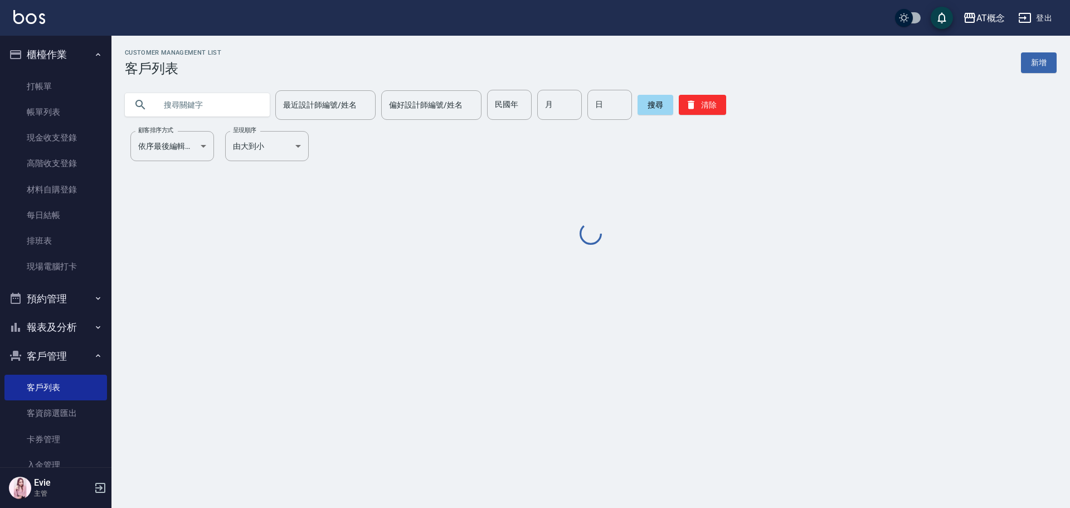
click at [226, 113] on input "text" at bounding box center [208, 105] width 105 height 30
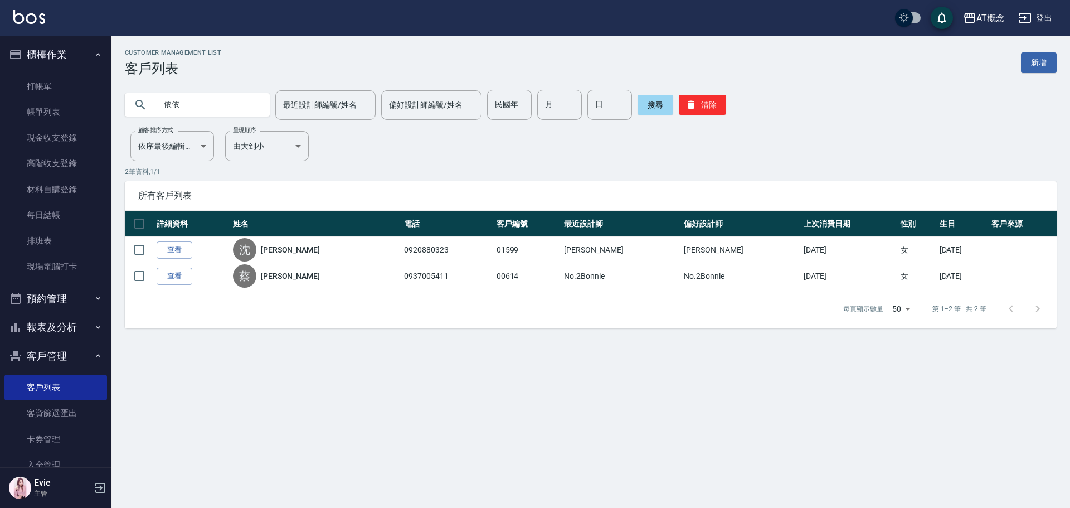
type input "依"
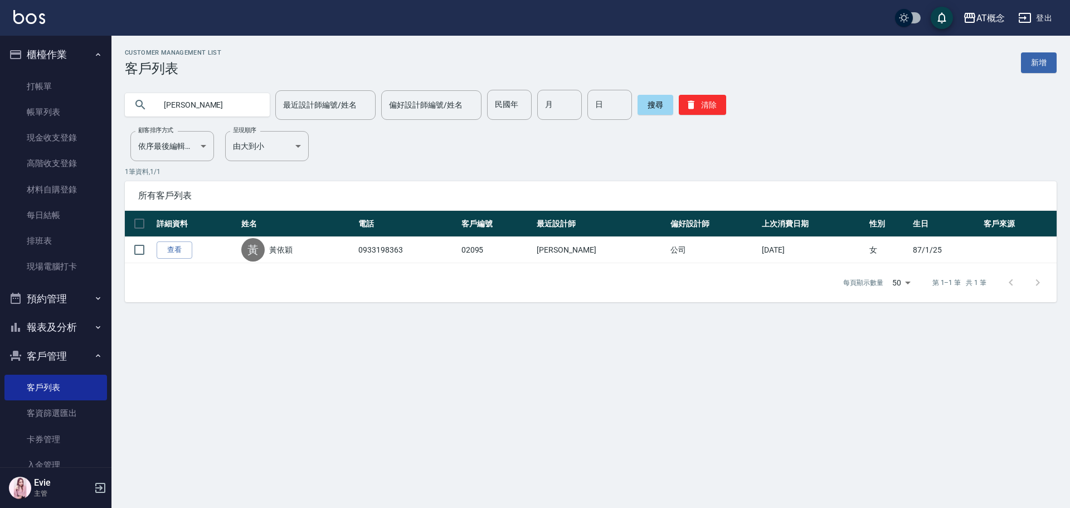
drag, startPoint x: 212, startPoint y: 109, endPoint x: 337, endPoint y: 203, distance: 155.9
click at [70, 125] on div "AT概念 登出 櫃檯作業 打帳單 帳單列表 現金收支登錄 高階收支登錄 材料自購登錄 每日結帳 排班表 現場電腦打卡 預約管理 預約管理 單日預約紀錄 單週預…" at bounding box center [535, 254] width 1070 height 508
type input "鐘翊"
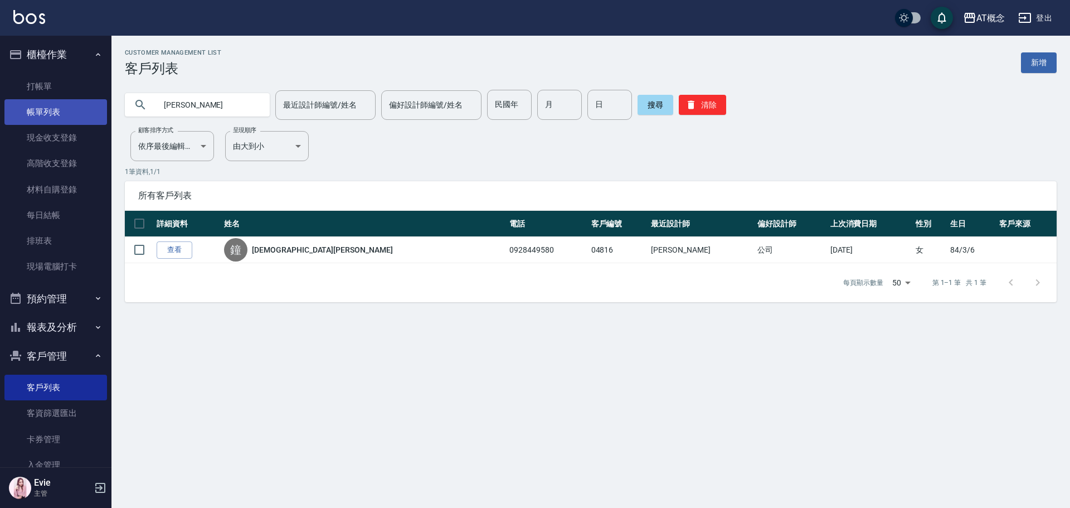
drag, startPoint x: 35, startPoint y: 111, endPoint x: 66, endPoint y: 123, distance: 33.3
click at [35, 111] on link "帳單列表" at bounding box center [55, 112] width 103 height 26
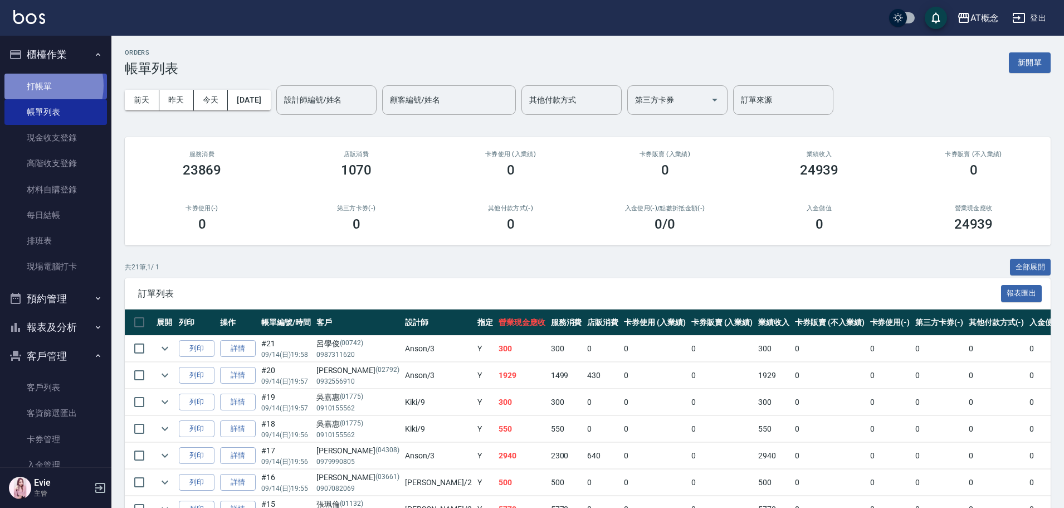
click at [36, 85] on link "打帳單" at bounding box center [55, 87] width 103 height 26
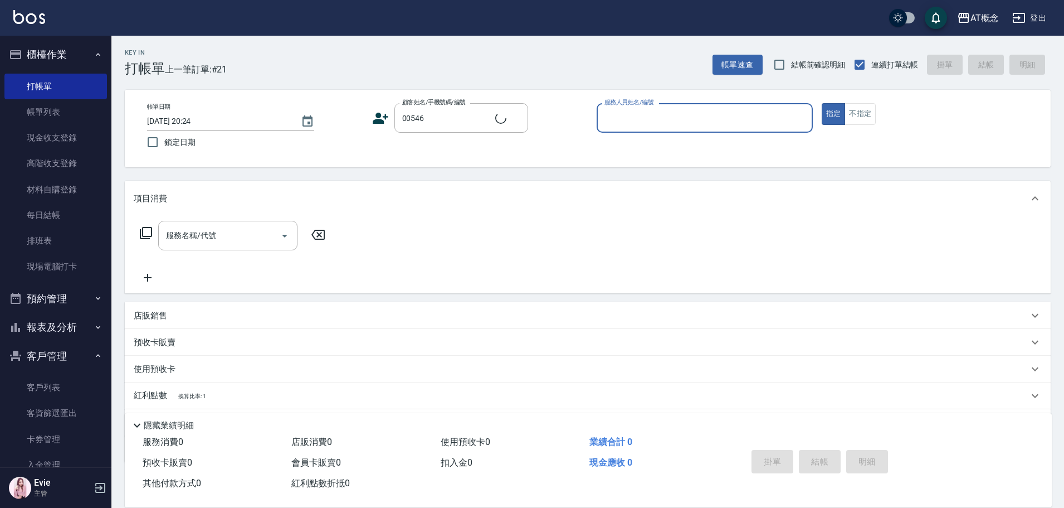
type input "彭美珠/0988261665/00546"
type input "邦妮-2"
click at [822, 103] on button "指定" at bounding box center [834, 114] width 24 height 22
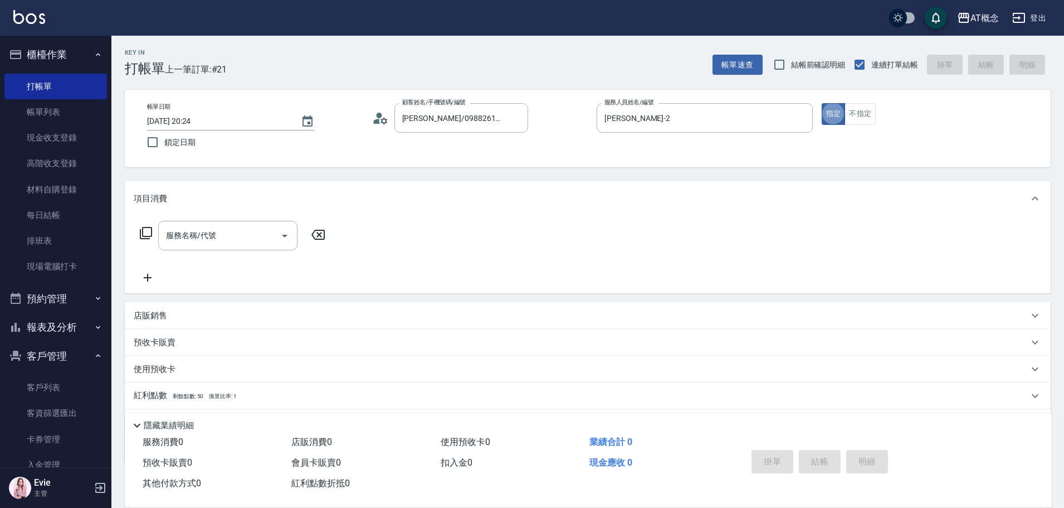
type button "true"
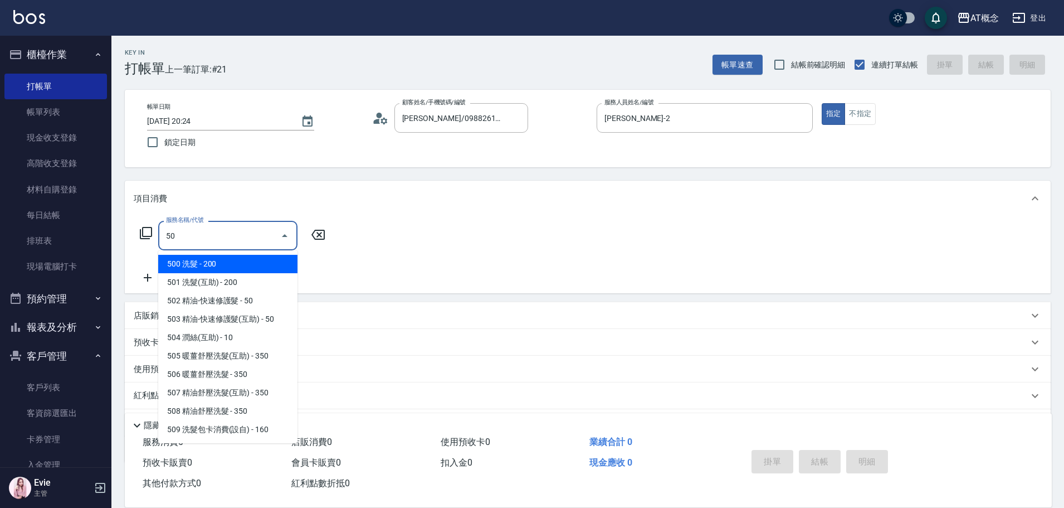
type input "501"
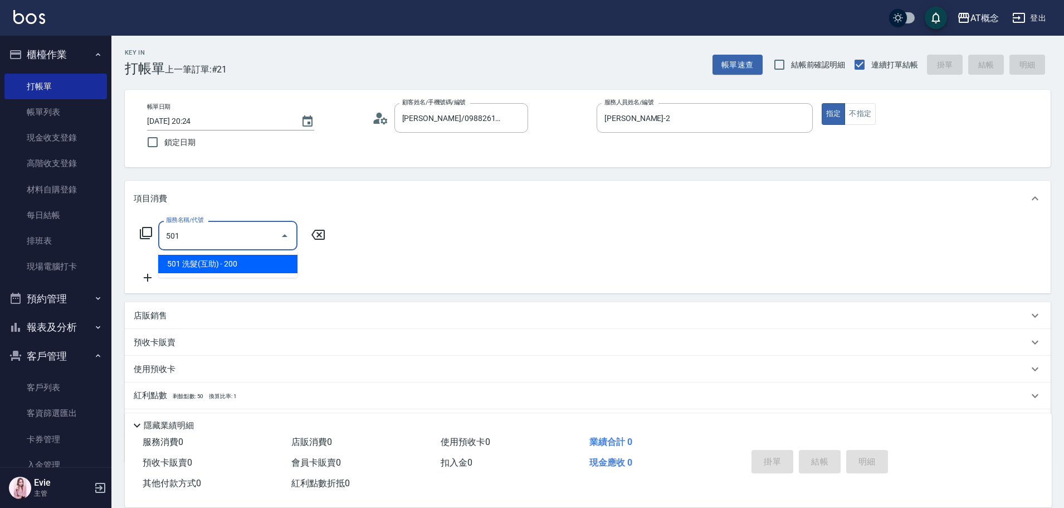
type input "20"
type input "501 洗髮(互助)(501)"
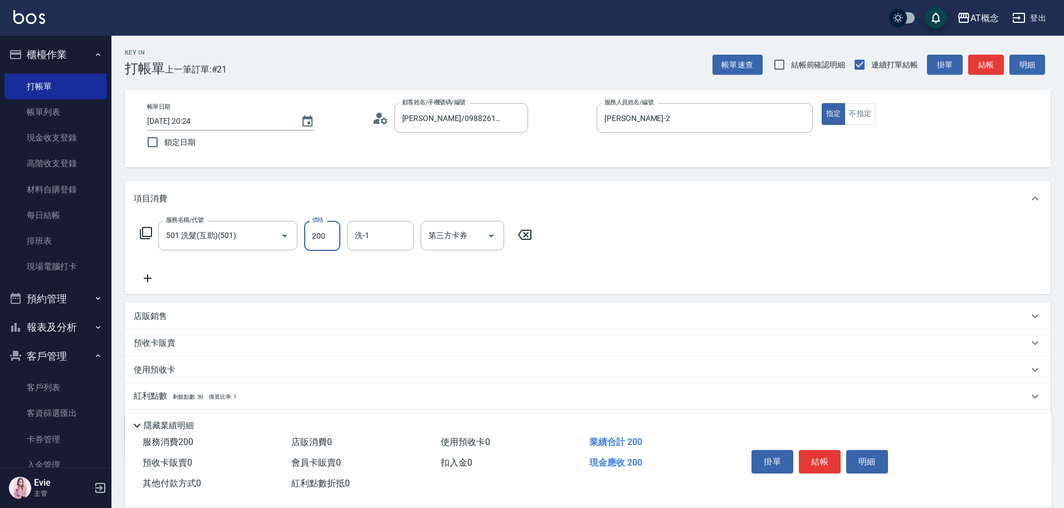
type input "0"
type input "250"
type input "20"
type input "250"
type input "Dan-18"
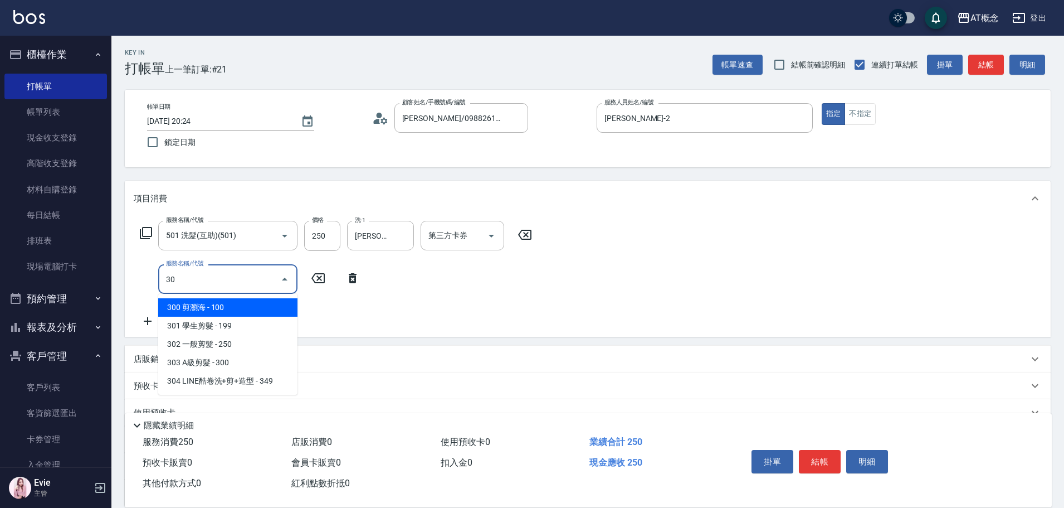
type input "302"
type input "50"
type input "302 一般剪髮(302)"
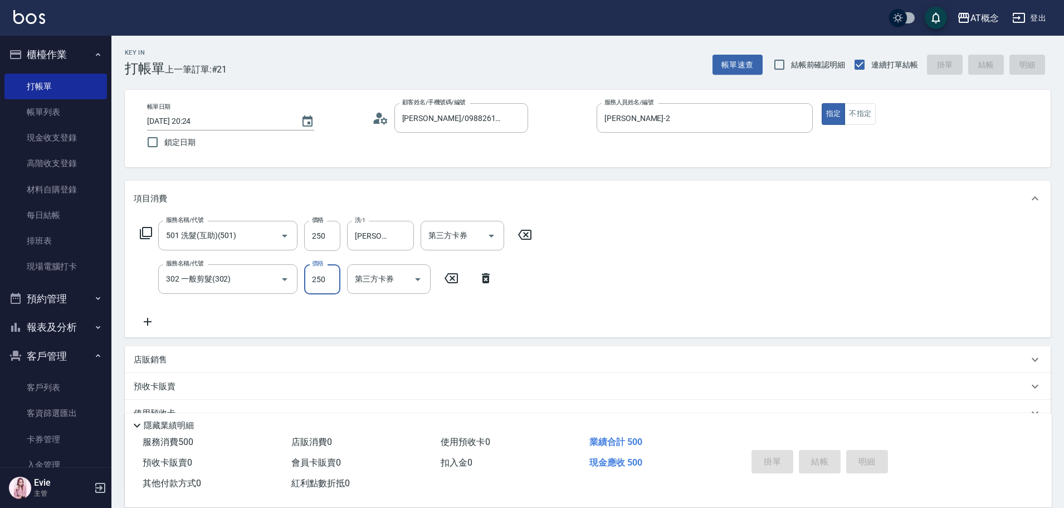
type input "0"
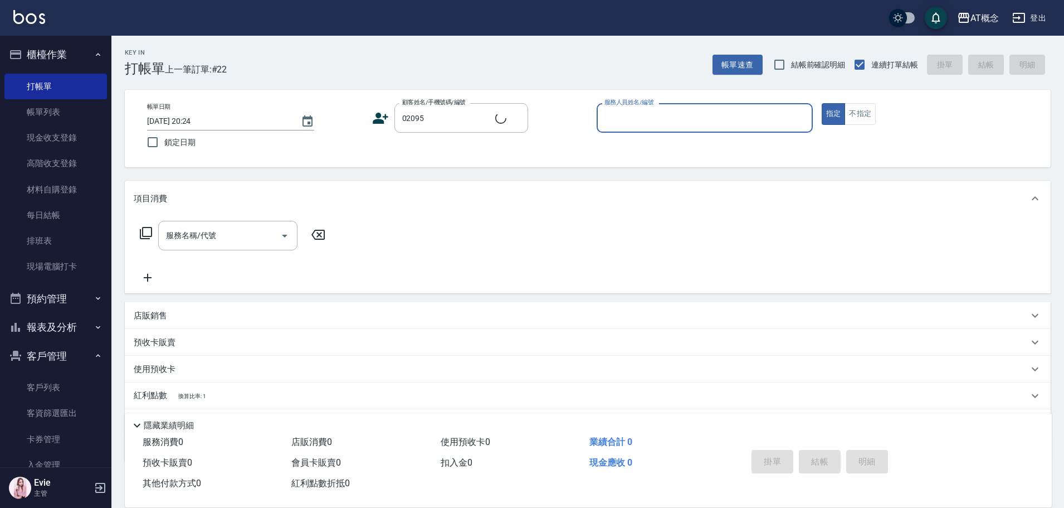
type input "黃依穎/0933198363/02095"
click at [822, 103] on button "指定" at bounding box center [834, 114] width 24 height 22
drag, startPoint x: 646, startPoint y: 125, endPoint x: 209, endPoint y: 108, distance: 436.6
click at [445, 109] on div "帳單日期 2025/09/14 20:24 鎖定日期 顧客姓名/手機號碼/編號 黃依穎/0933198363/02095 顧客姓名/手機號碼/編號 服務人員姓…" at bounding box center [587, 128] width 899 height 51
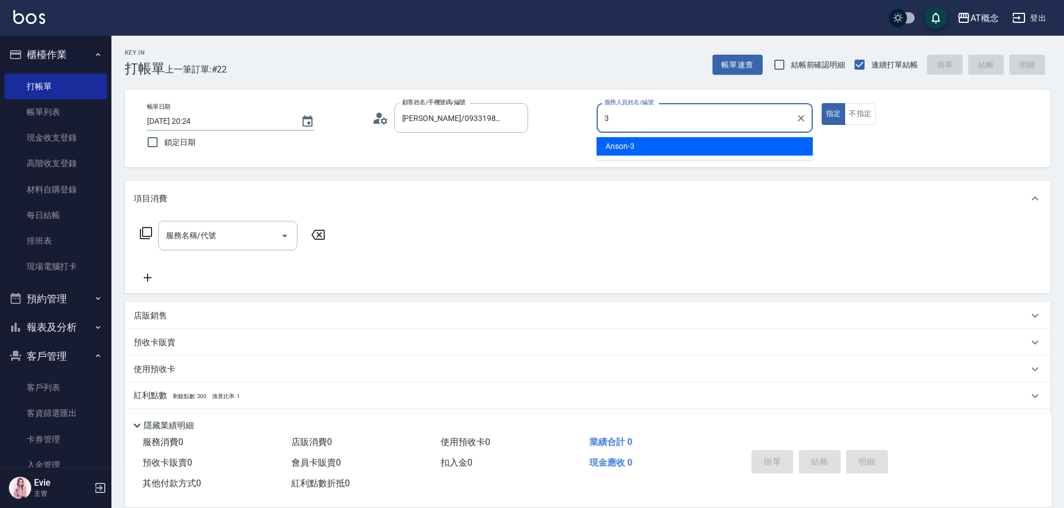
type input "Anson-3"
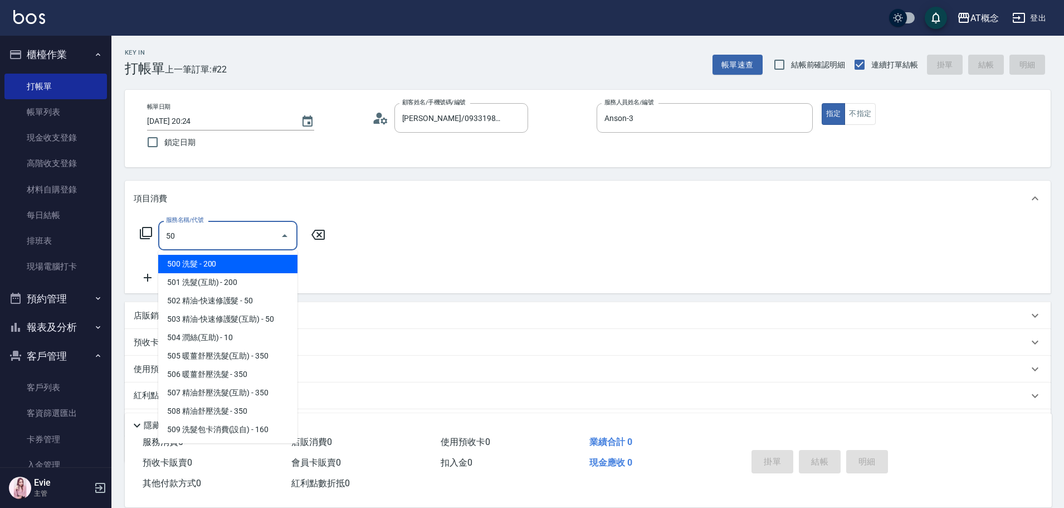
type input "501"
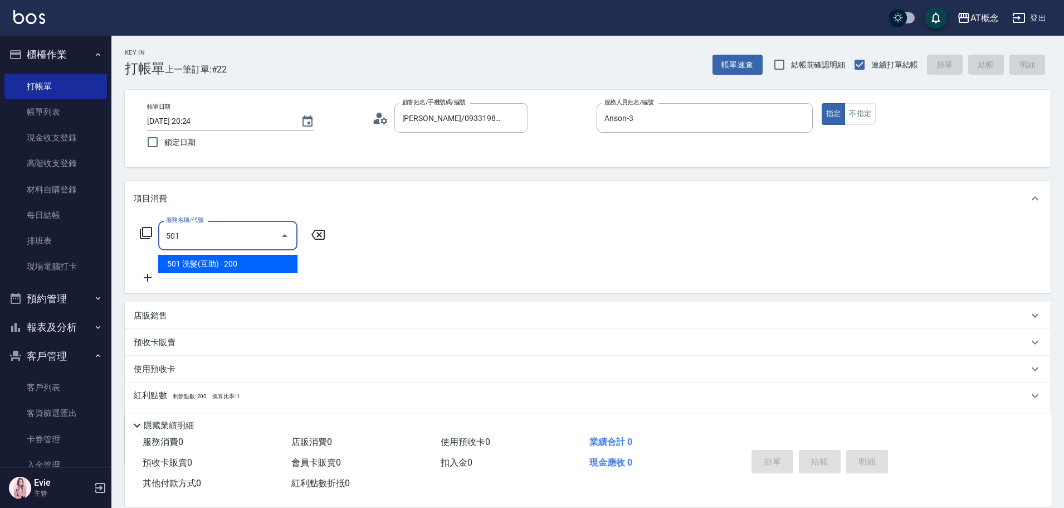
type input "20"
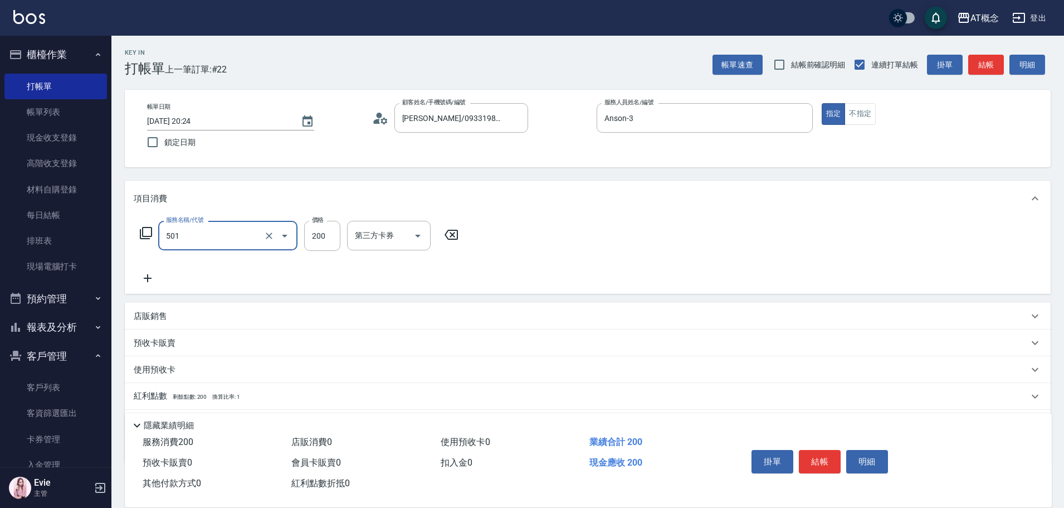
type input "501 洗髮(互助)(501)"
type input "0"
type input "250"
type input "20"
type input "250"
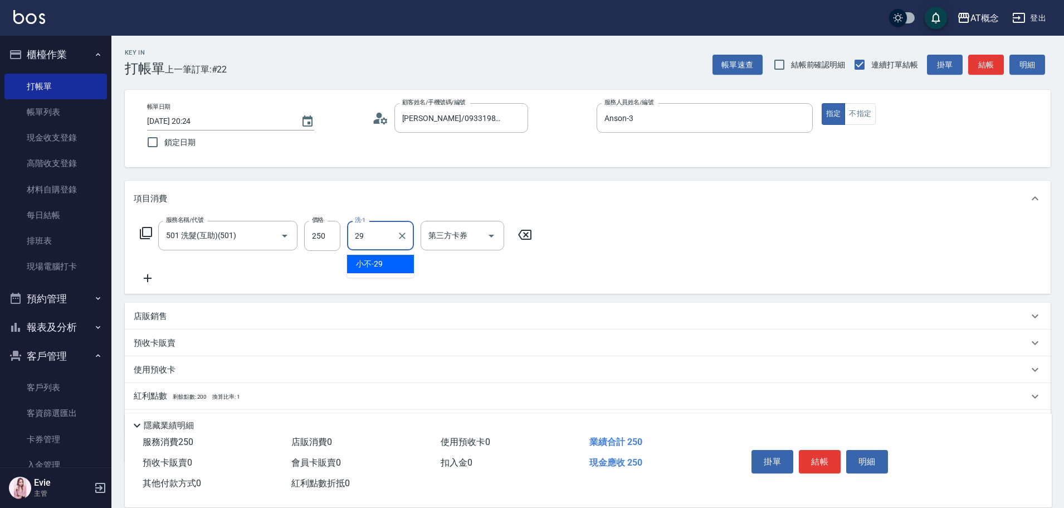
type input "小不-29"
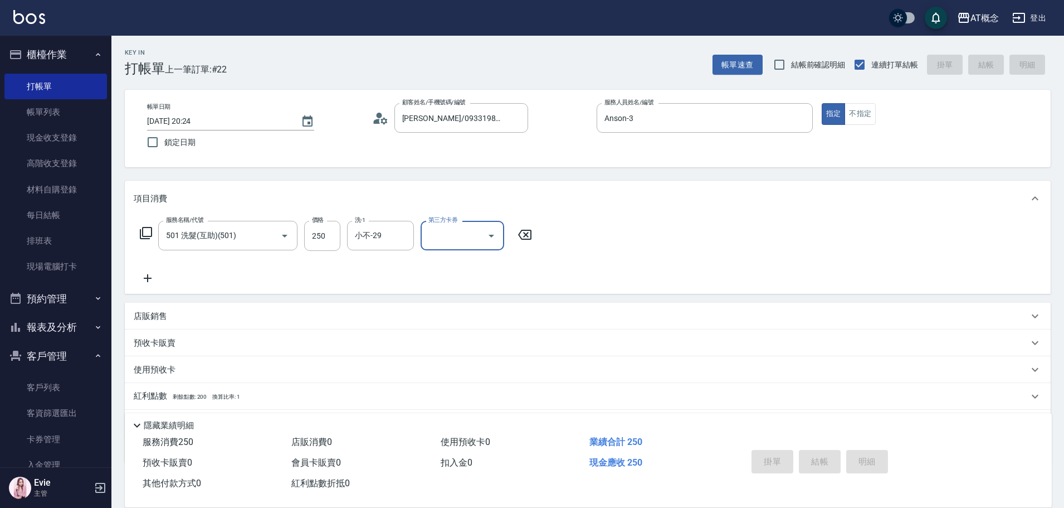
type input "2025/09/14 20:25"
type input "0"
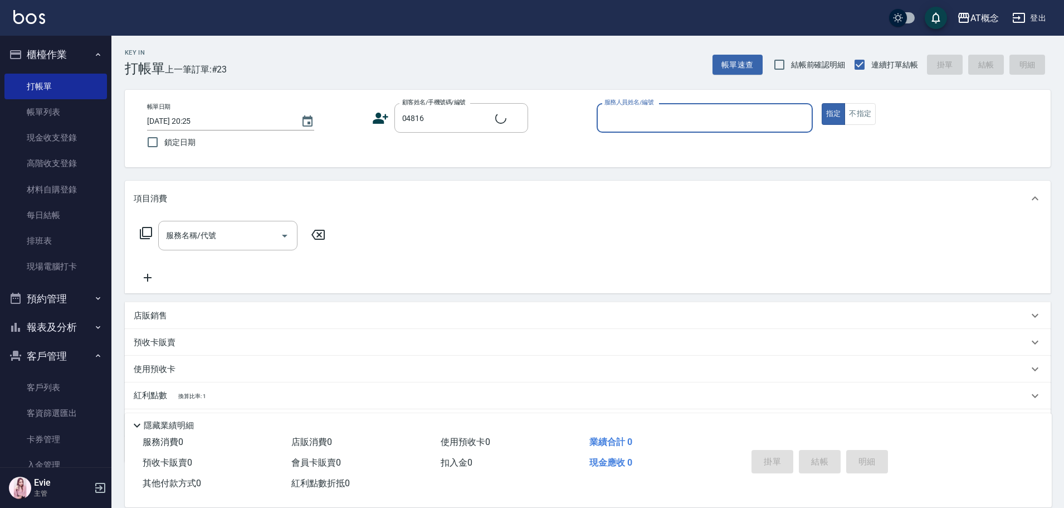
type input "鐘翊洸/0928449580/04816"
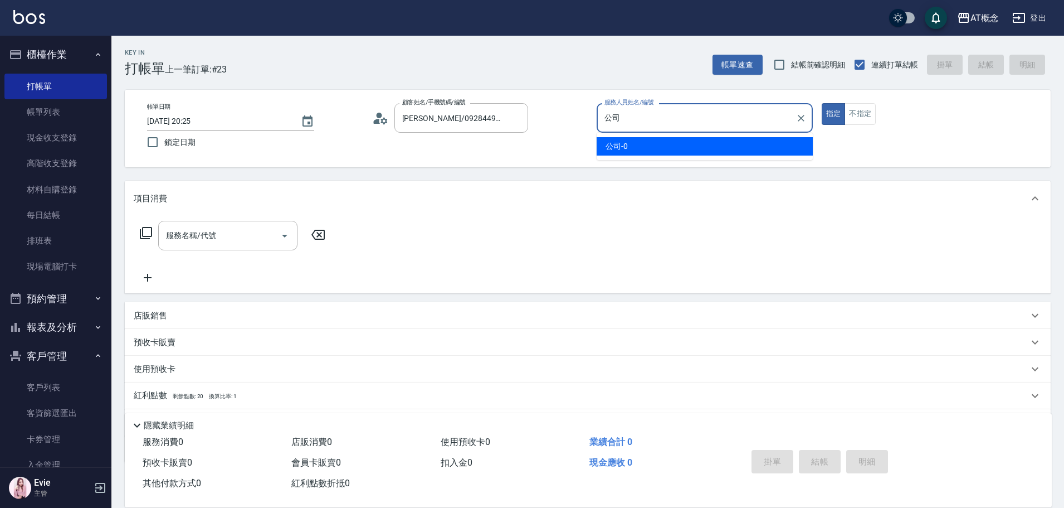
type input "公"
type input "Anson-3"
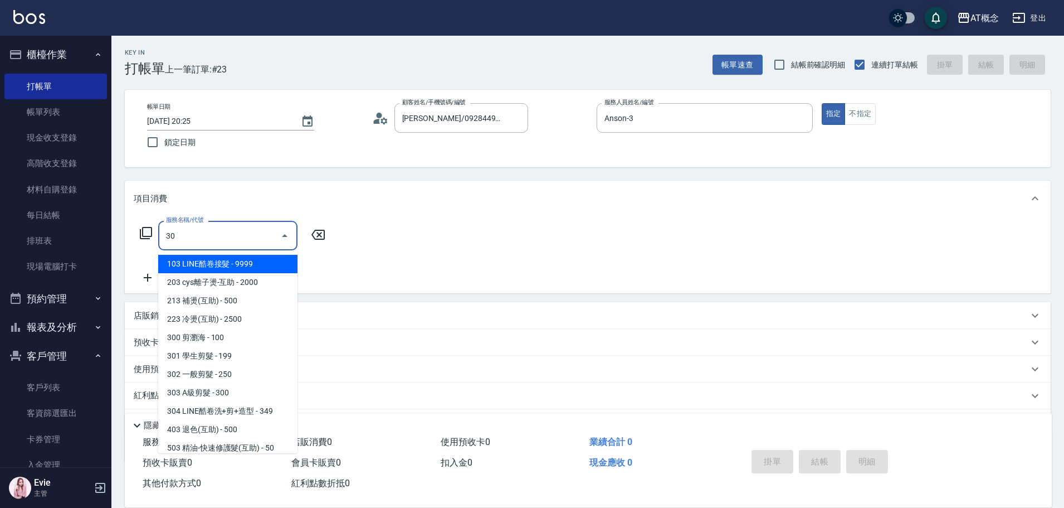
type input "300"
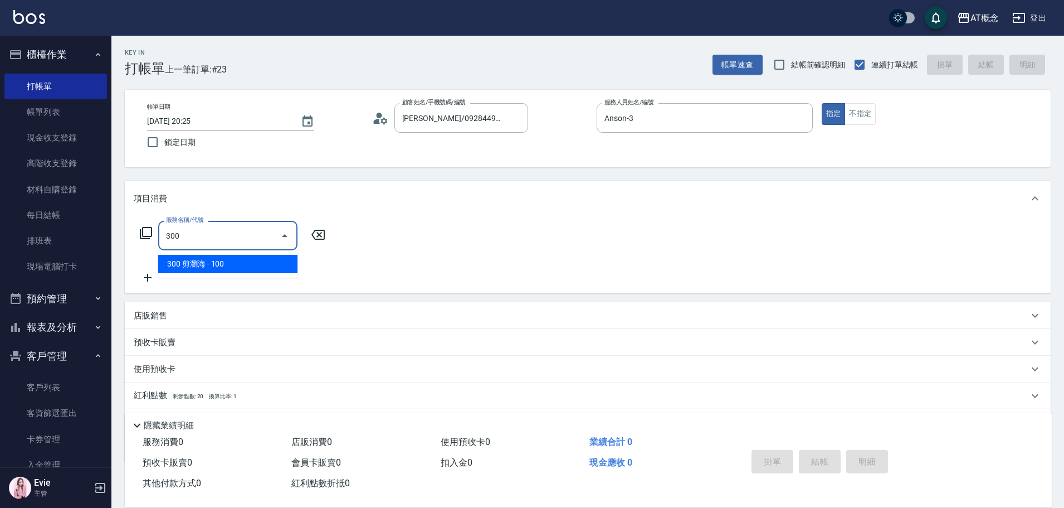
type input "10"
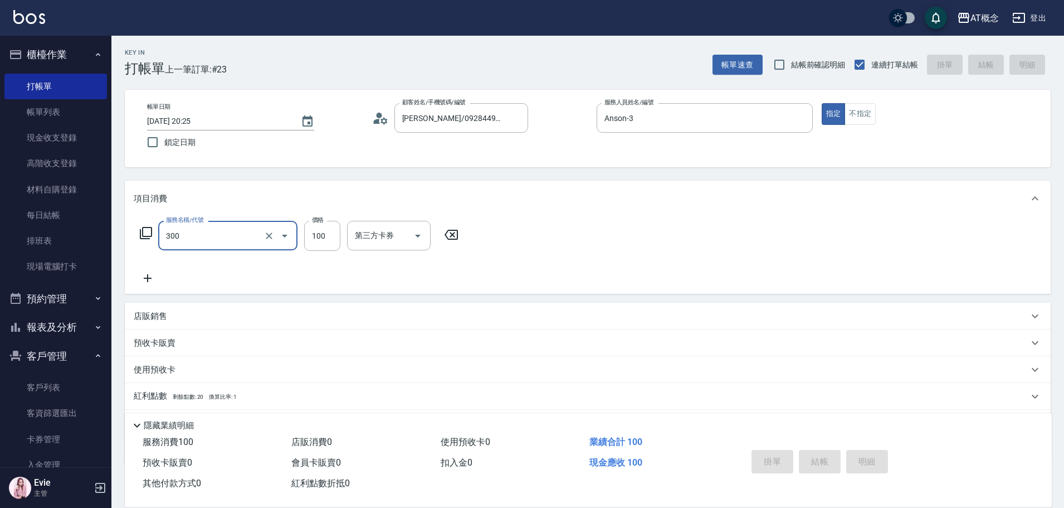
type input "300"
type input "2025/09/14 20:26"
type input "0"
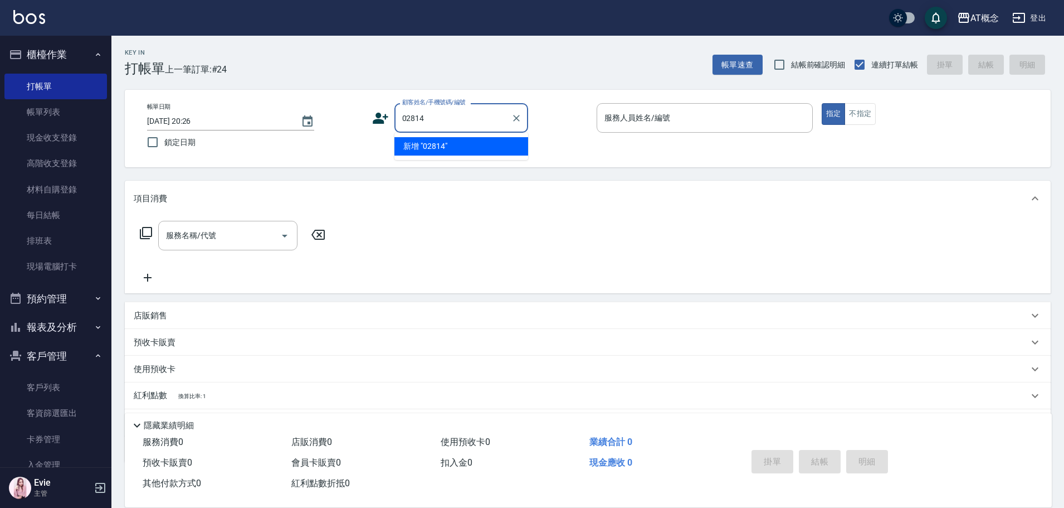
type input "02814"
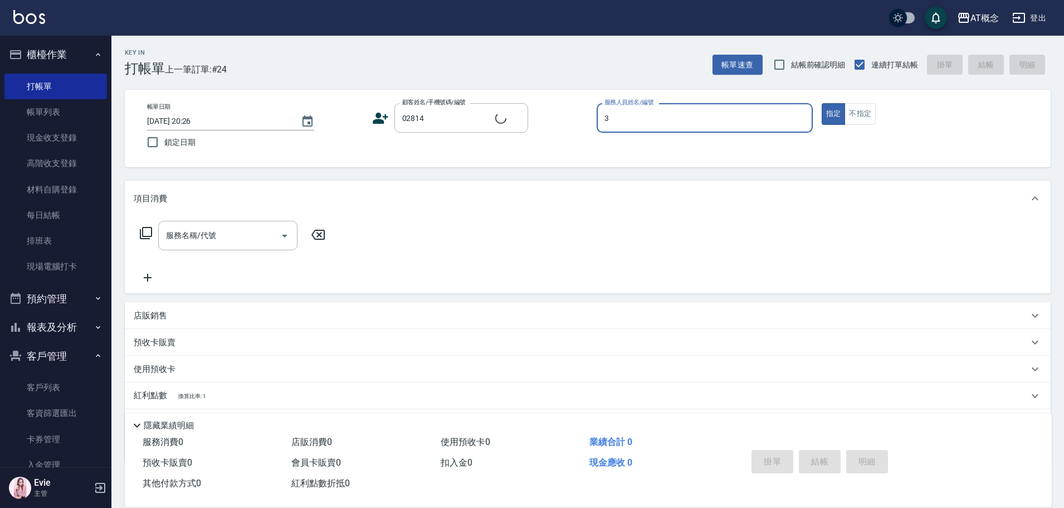
type input "3"
type input "[PERSON_NAME]/0919044712/02814"
type input "Anson-3"
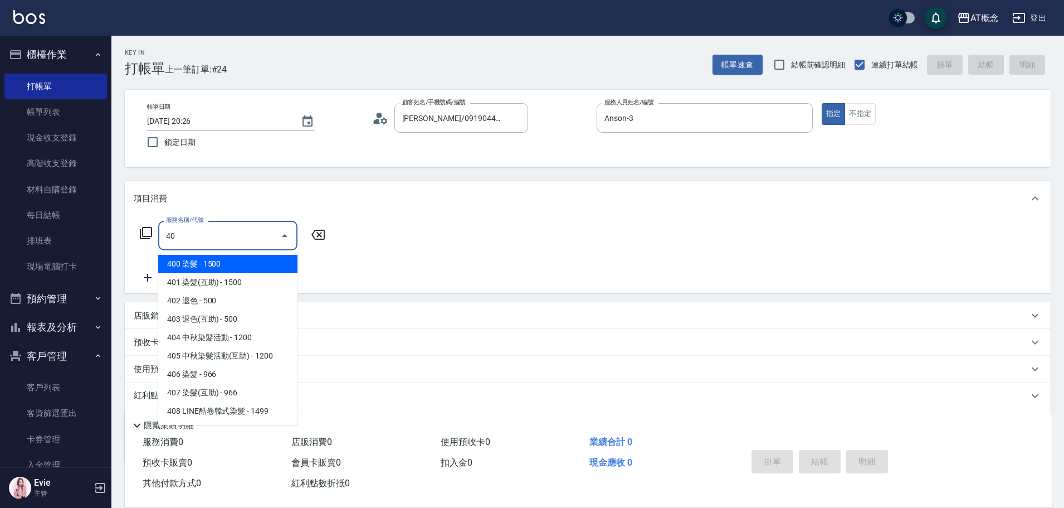
type input "400"
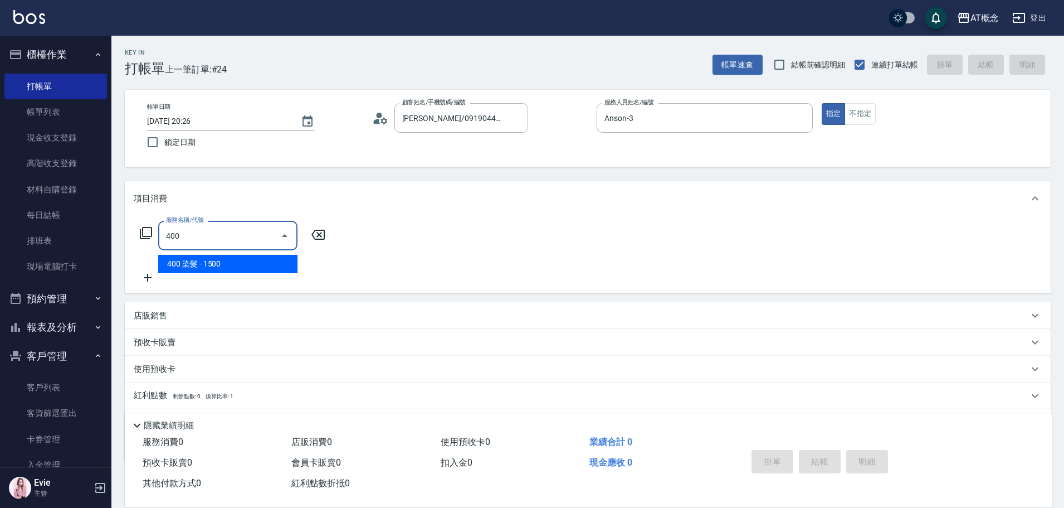
type input "150"
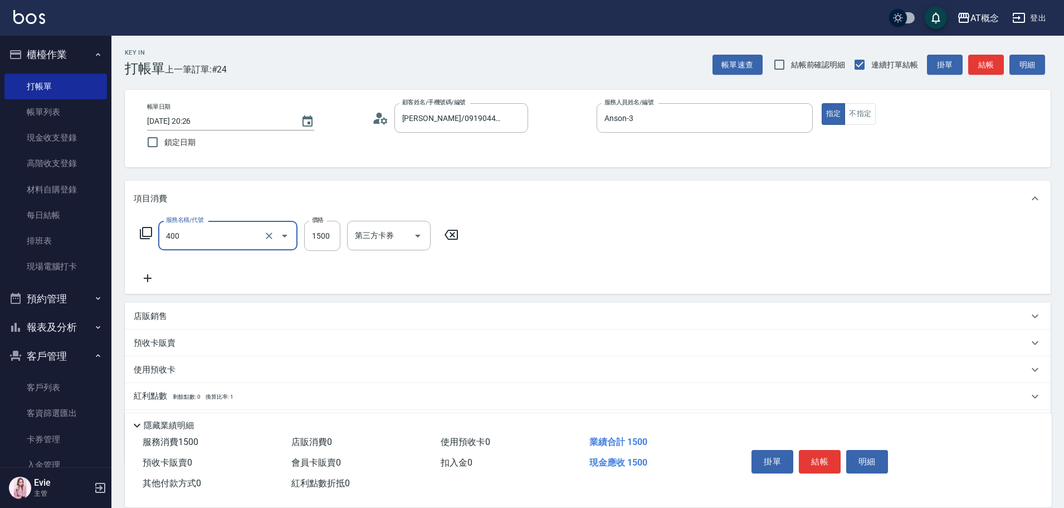
type input "400 染髮(400)"
type input "0"
type input "74"
type input "70"
type input "749"
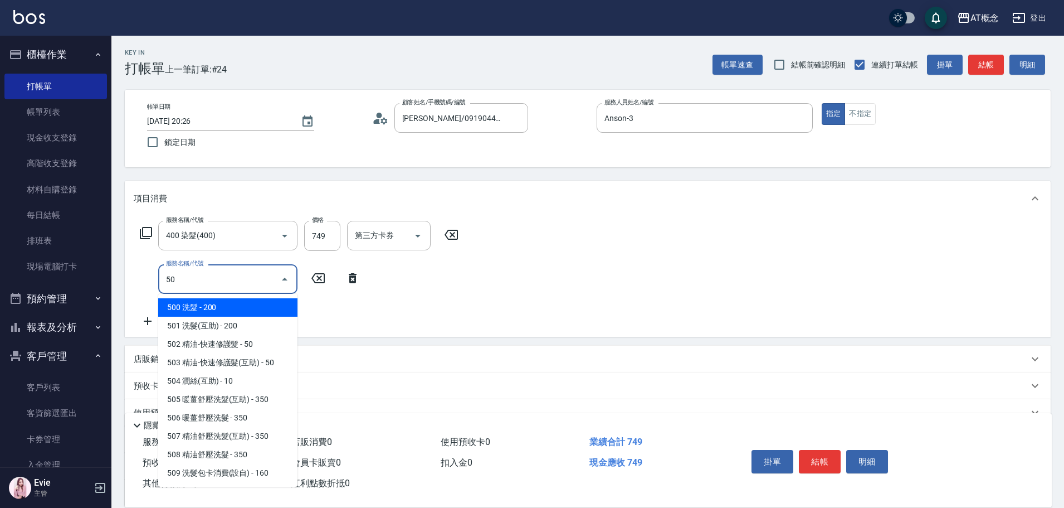
type input "501"
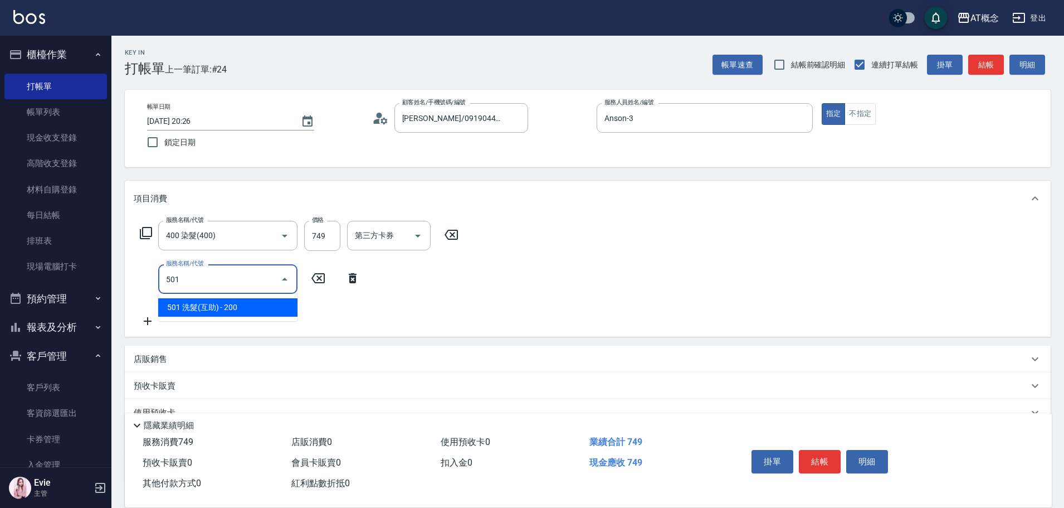
type input "90"
type input "501 洗髮(互助)(501)"
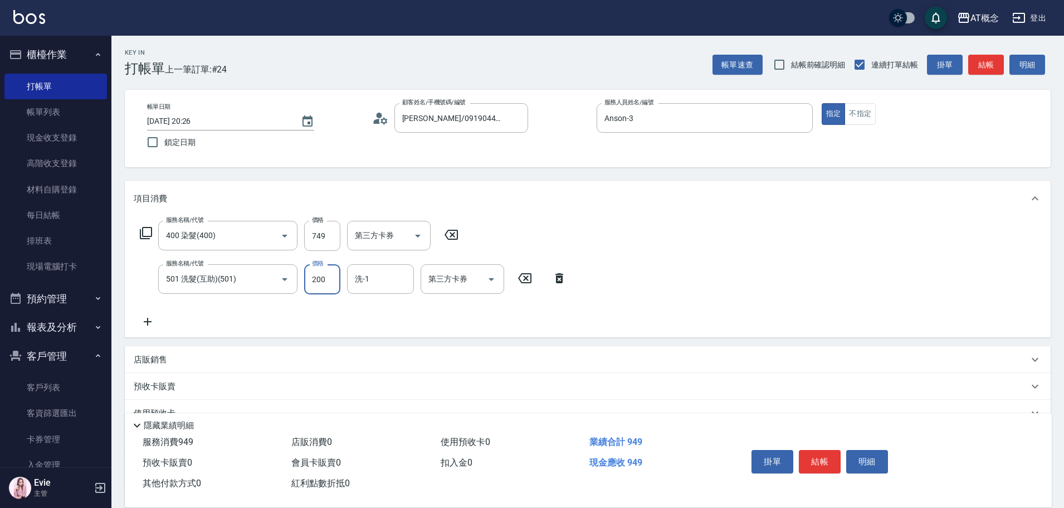
type input "70"
type input "250"
type input "90"
type input "250"
type input "Sandy-25"
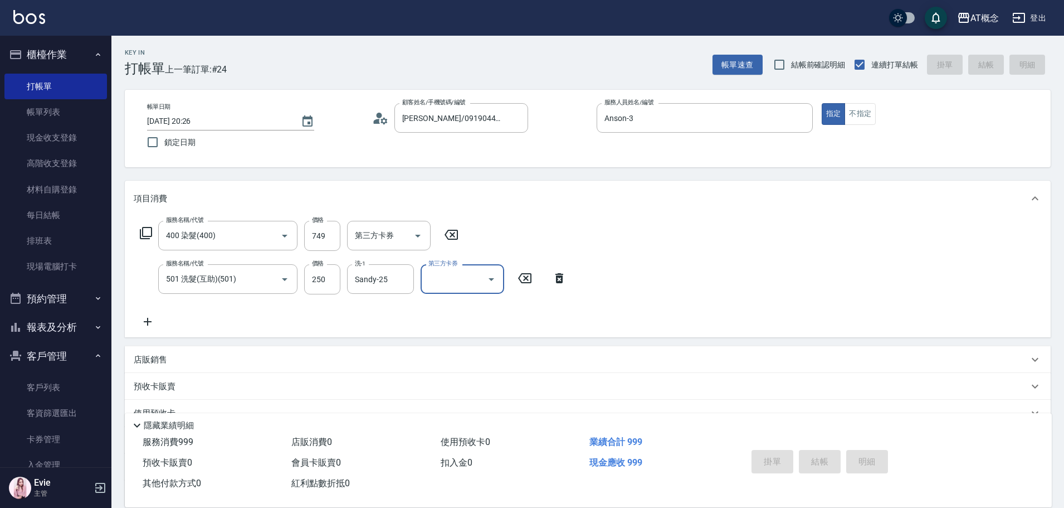
type input "2025/09/14 20:28"
type input "0"
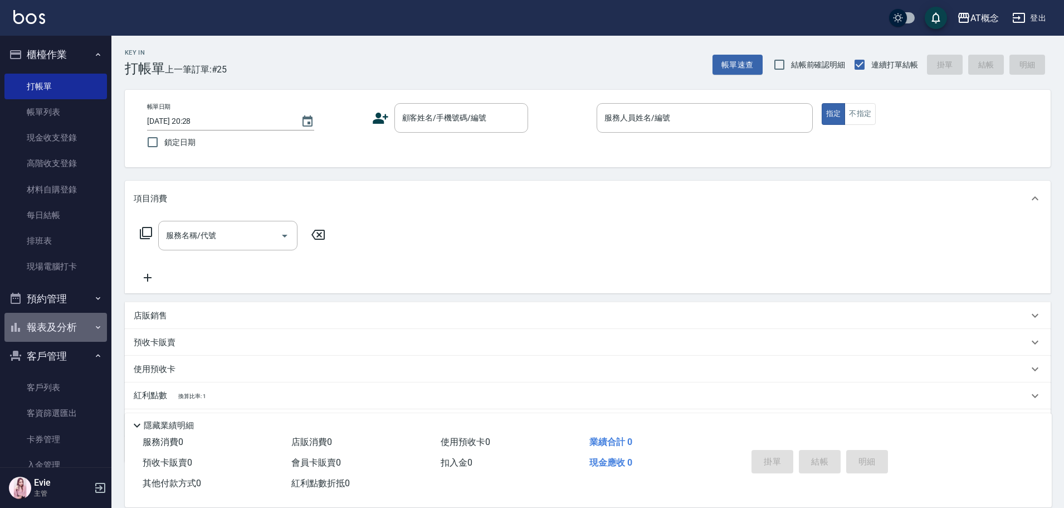
click at [62, 324] on button "報表及分析" at bounding box center [55, 327] width 103 height 29
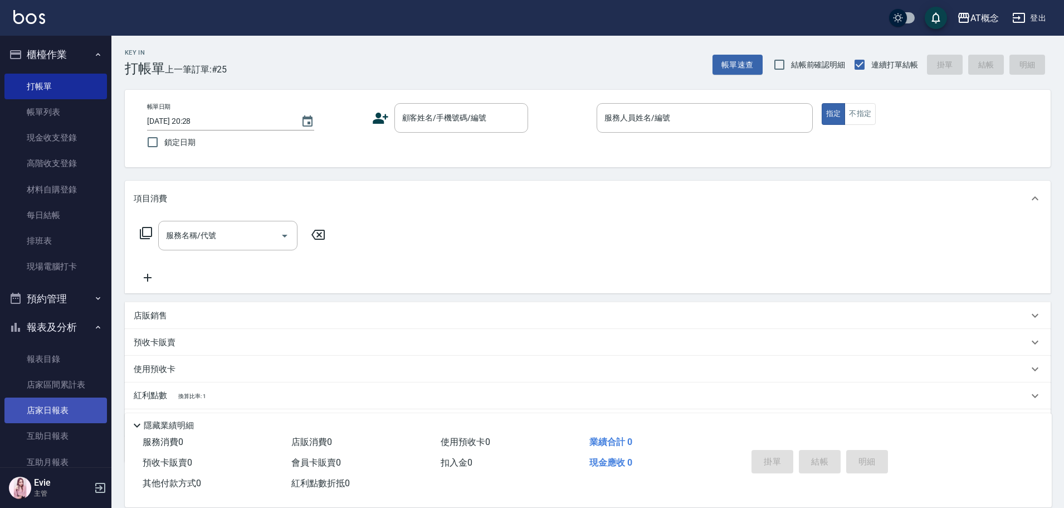
click at [67, 408] on link "店家日報表" at bounding box center [55, 410] width 103 height 26
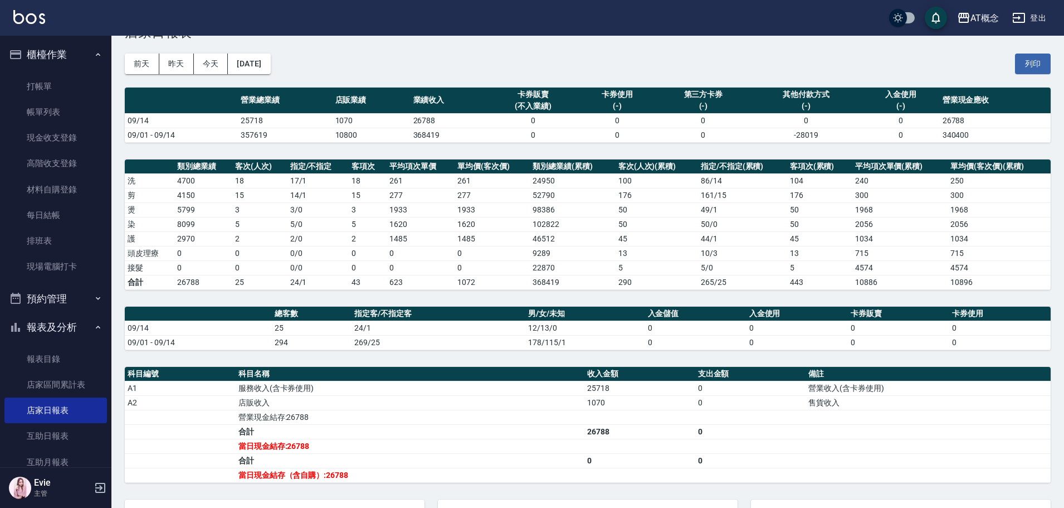
scroll to position [56, 0]
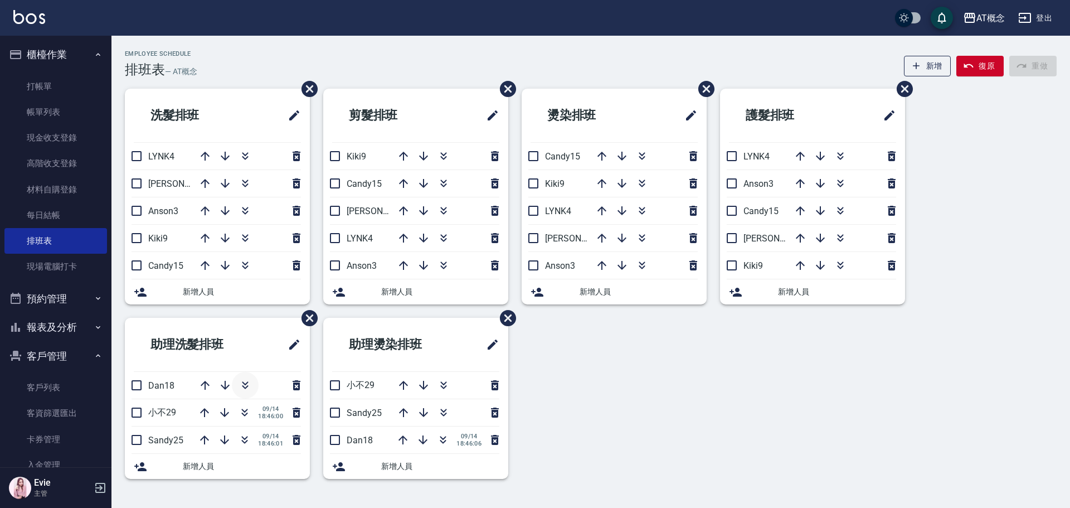
click at [245, 381] on icon "button" at bounding box center [244, 384] width 13 height 13
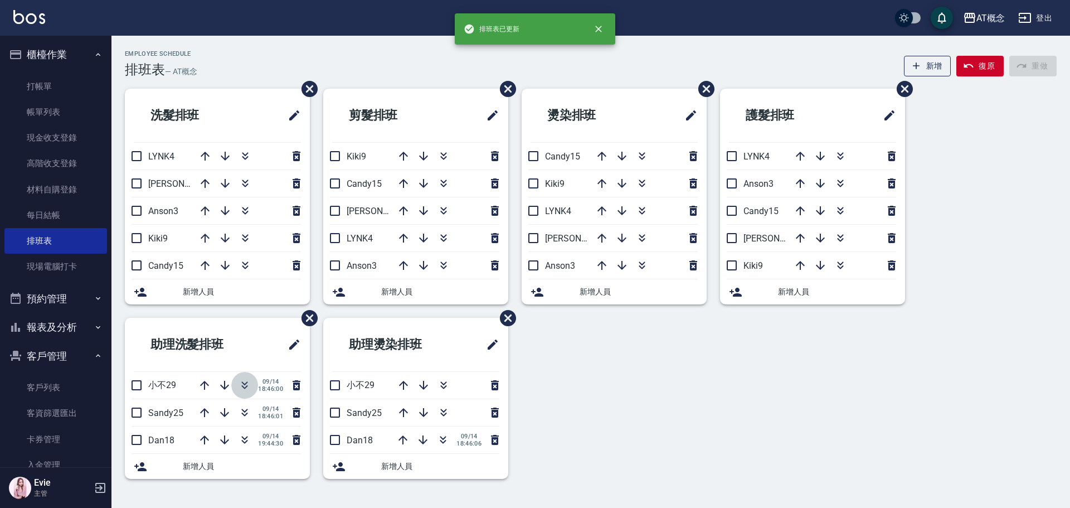
click at [245, 386] on icon "button" at bounding box center [244, 384] width 13 height 13
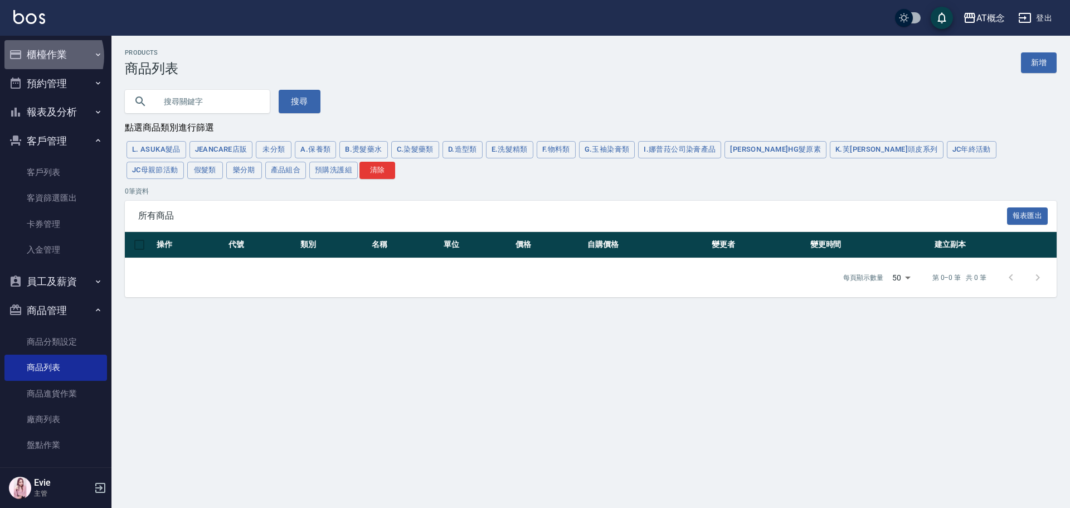
click at [46, 56] on button "櫃檯作業" at bounding box center [55, 54] width 103 height 29
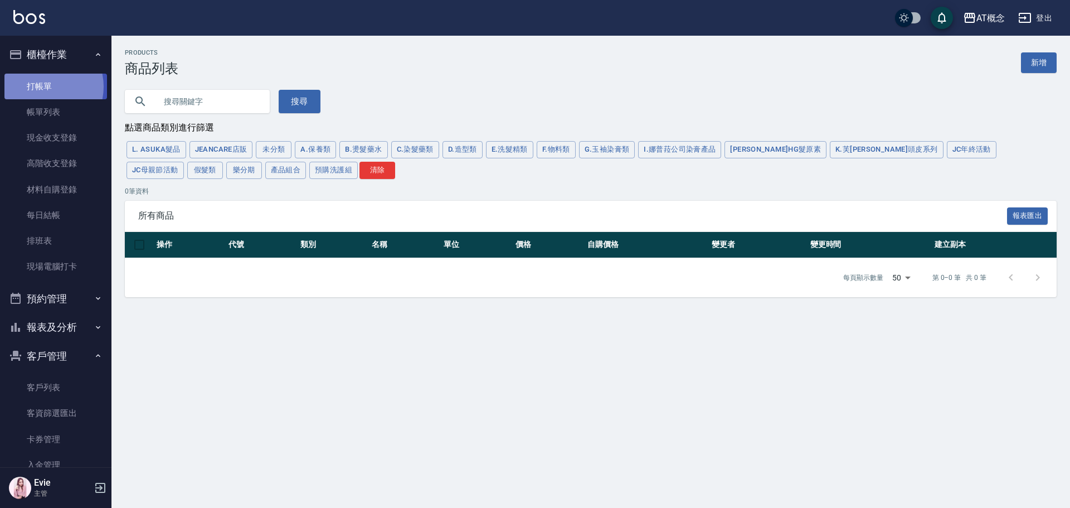
click at [41, 86] on link "打帳單" at bounding box center [55, 87] width 103 height 26
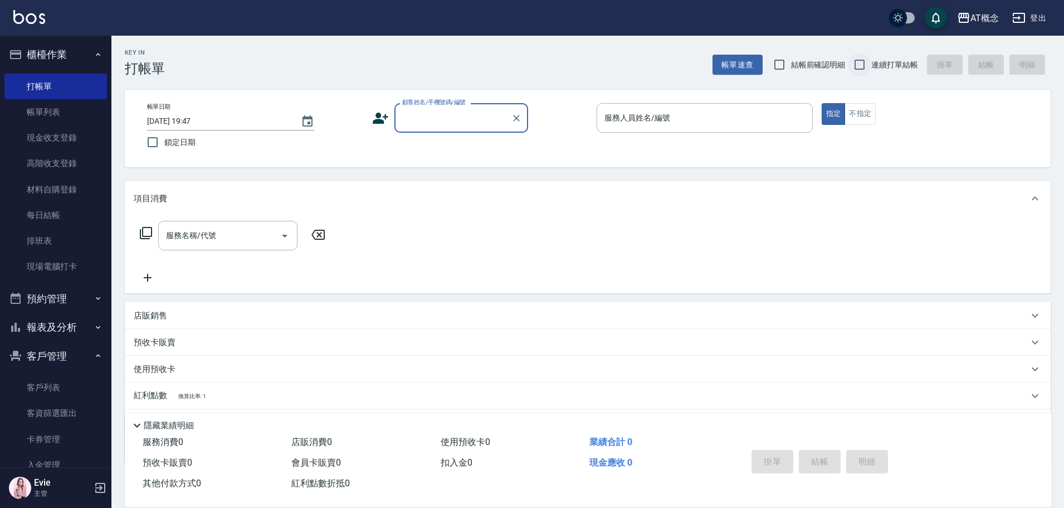
click at [857, 64] on input "連續打單結帳" at bounding box center [859, 64] width 23 height 23
checkbox input "true"
click at [454, 118] on input "顧客姓名/手機號碼/編號" at bounding box center [452, 117] width 107 height 19
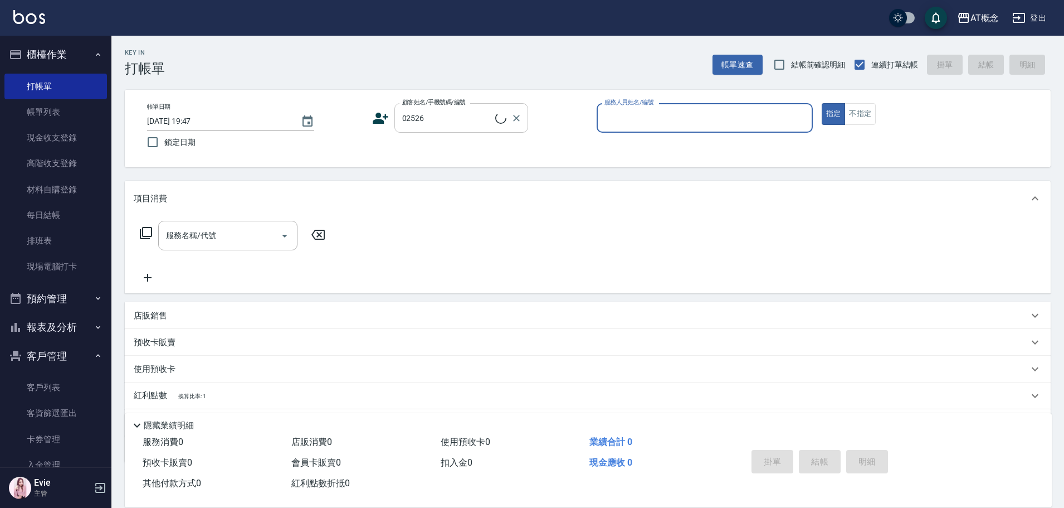
type input "[PERSON_NAME]/0926588548/02526"
type input "公"
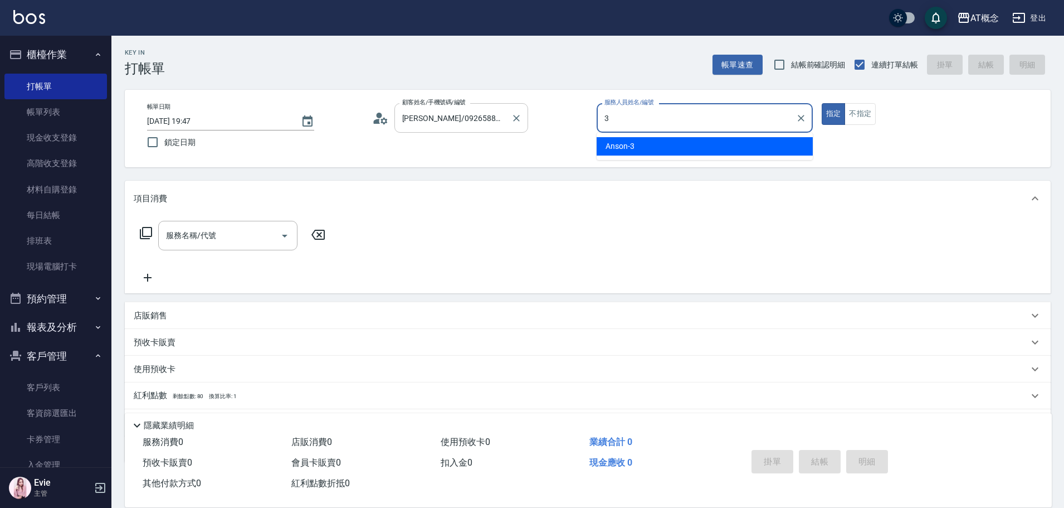
type input "Anson-3"
type button "true"
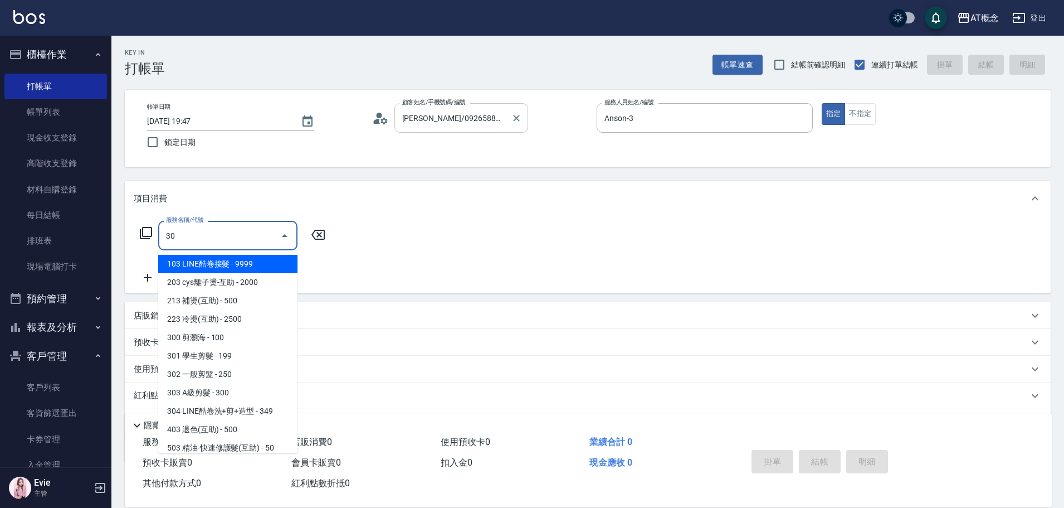
type input "303"
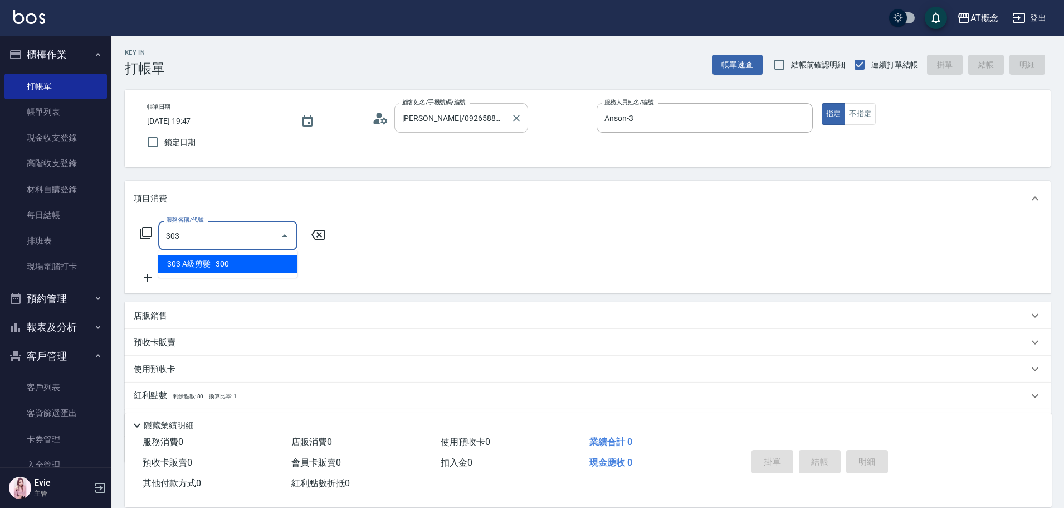
type input "30"
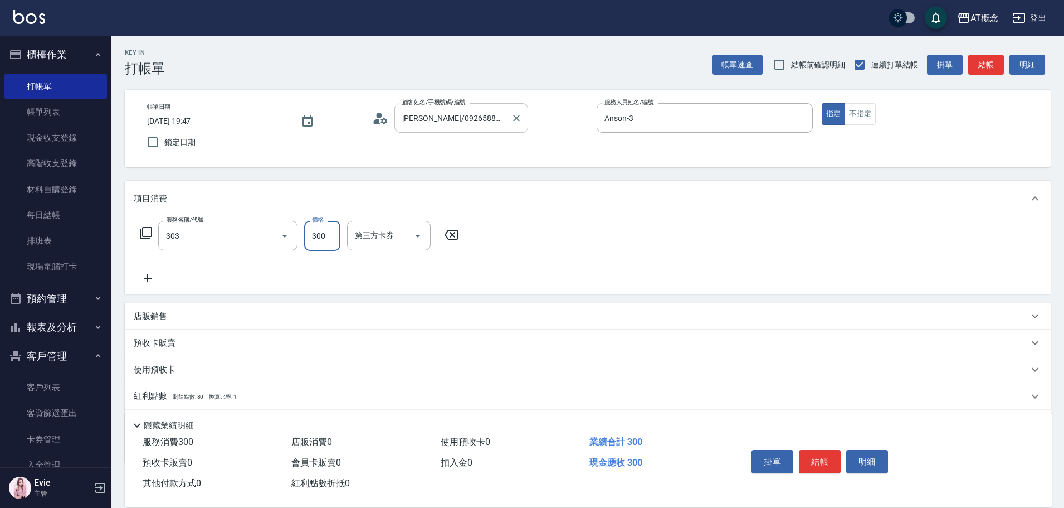
type input "303 A級剪髮(303)"
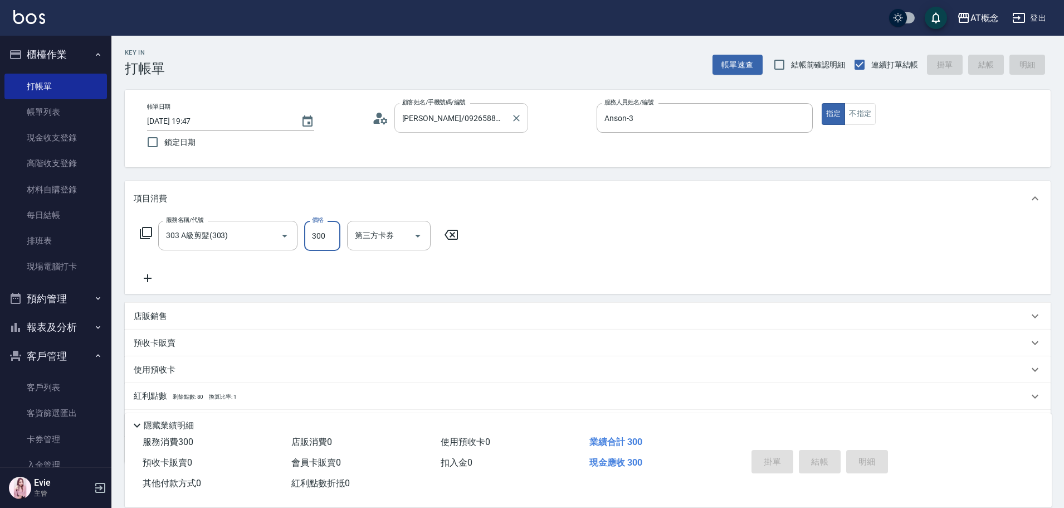
type input "0"
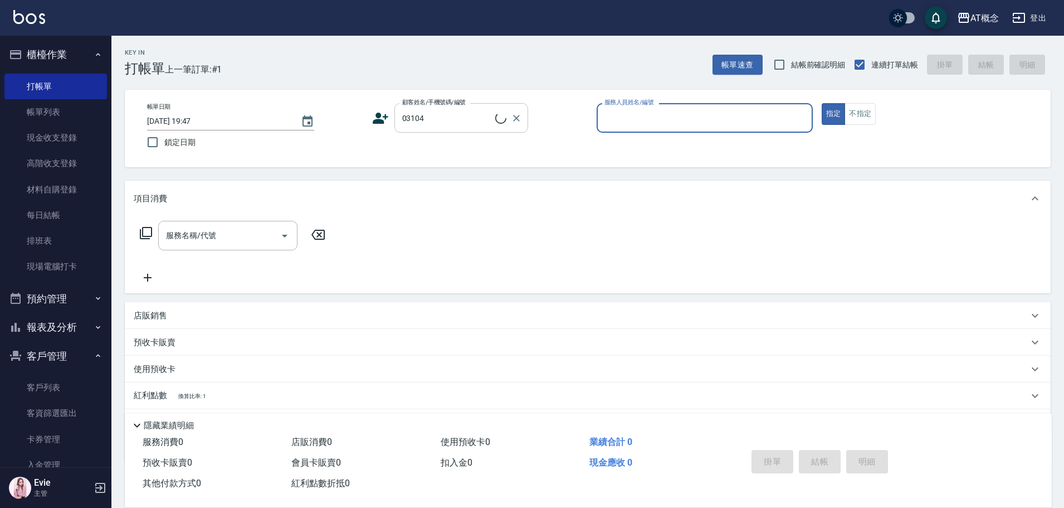
type input "[PERSON_NAME]/0956161117/03104"
type input "[PERSON_NAME]-2"
click at [822, 103] on button "指定" at bounding box center [834, 114] width 24 height 22
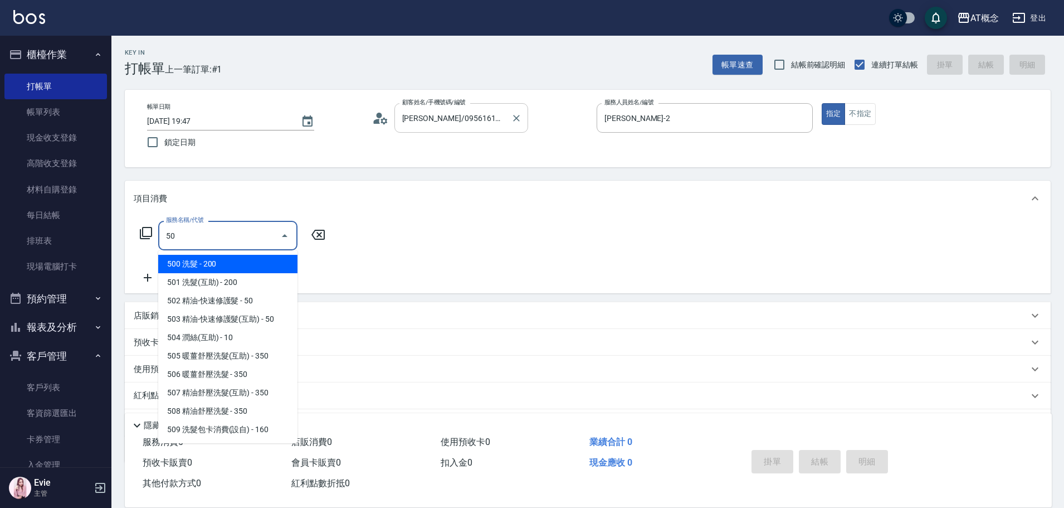
type input "501"
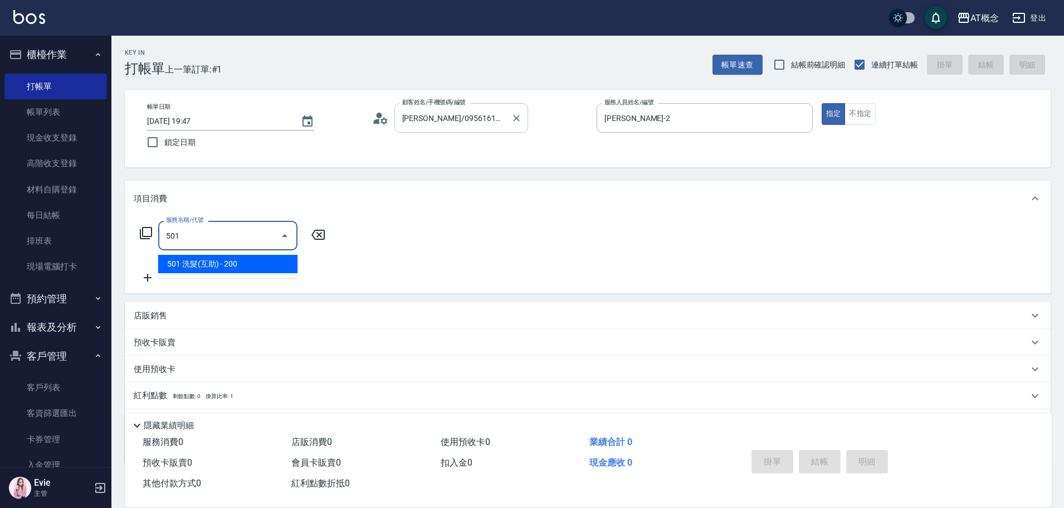
type input "20"
type input "501 洗髮(互助)(501)"
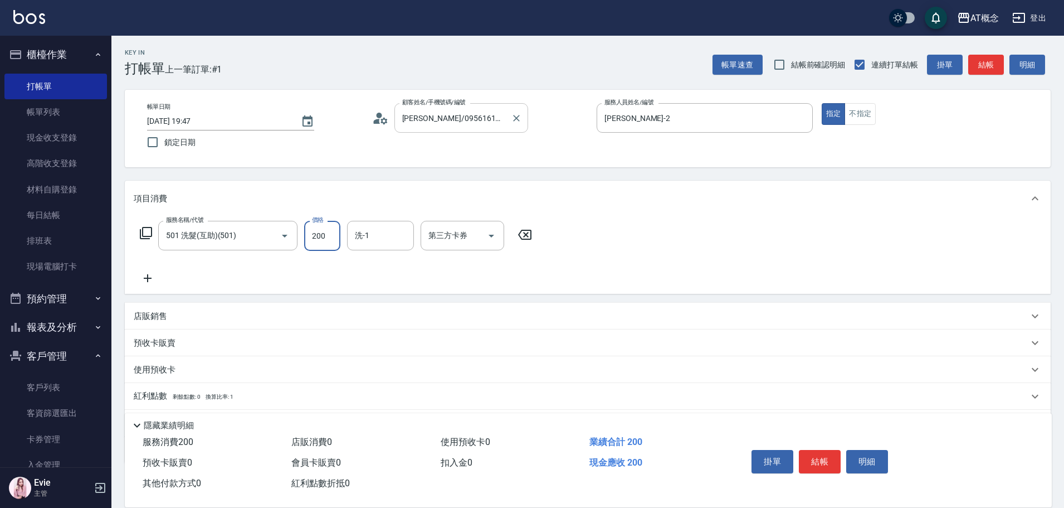
type input "0"
type input "250"
type input "20"
type input "250"
type input "3"
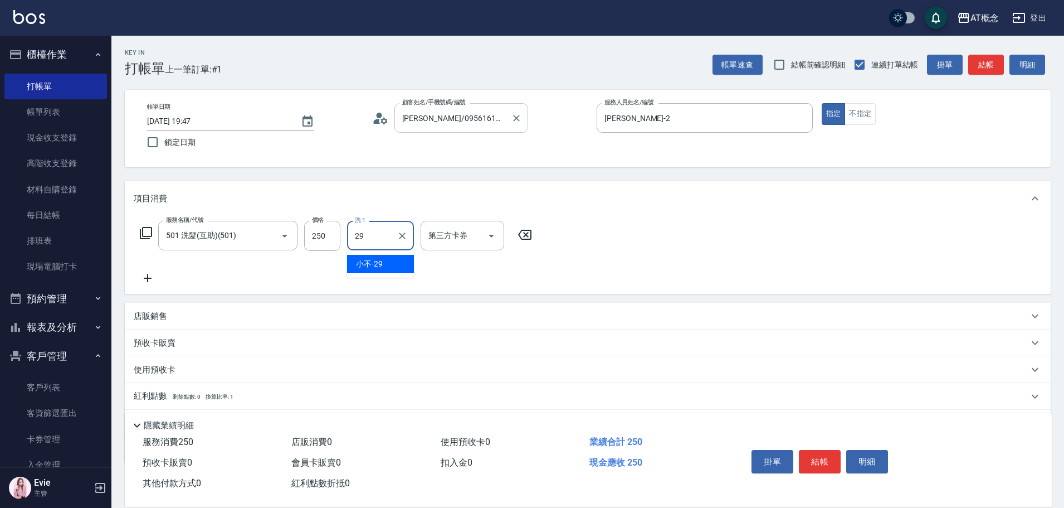
type input "小不-29"
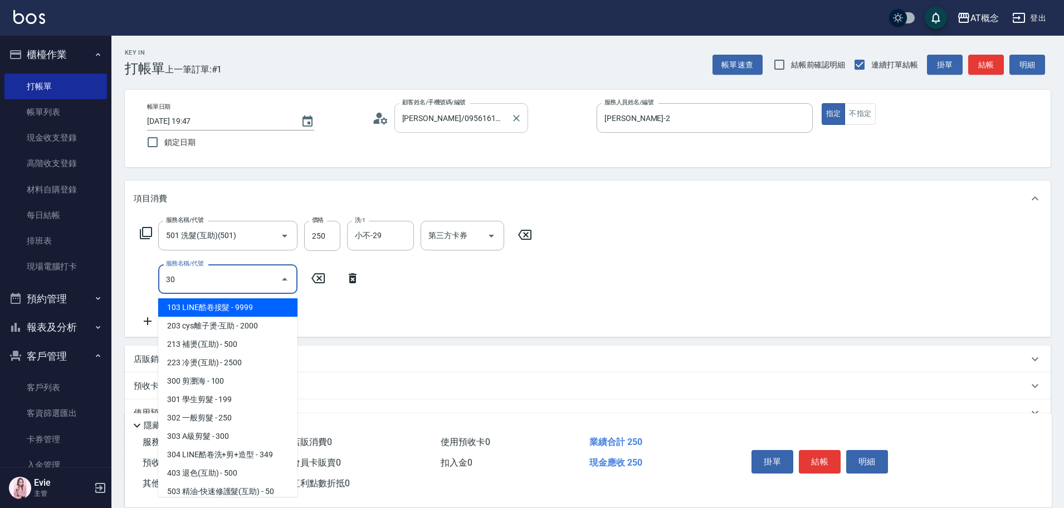
type input "303"
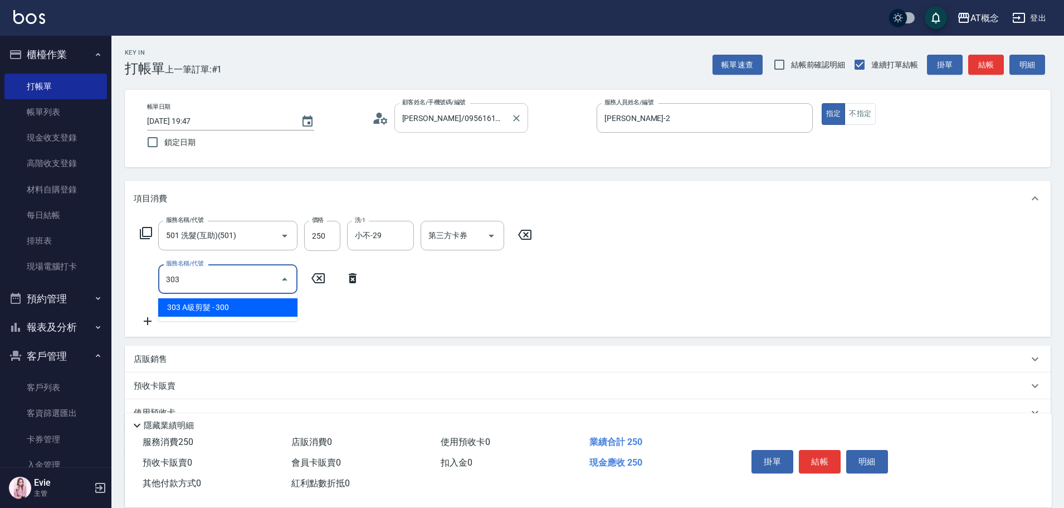
type input "50"
type input "303 A級剪髮(303)"
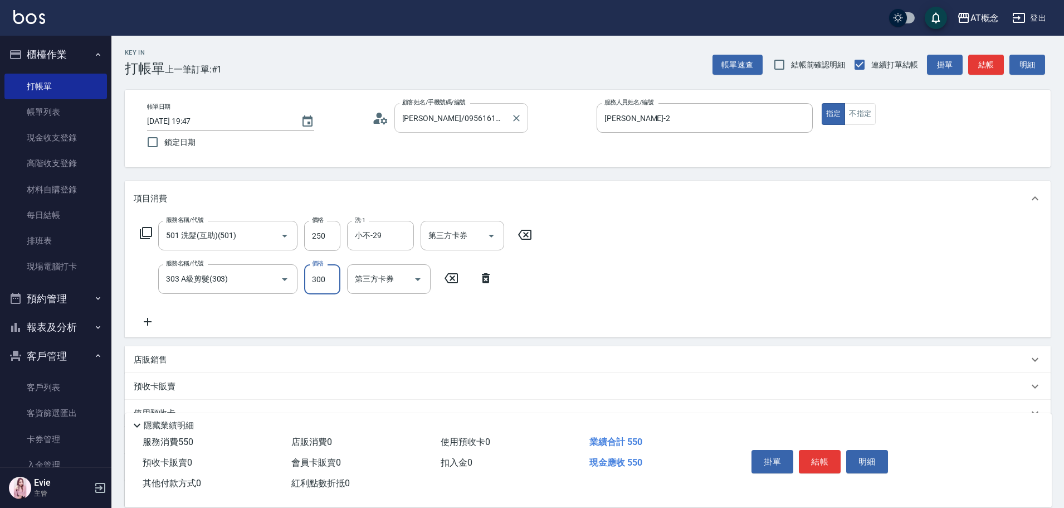
type input "0"
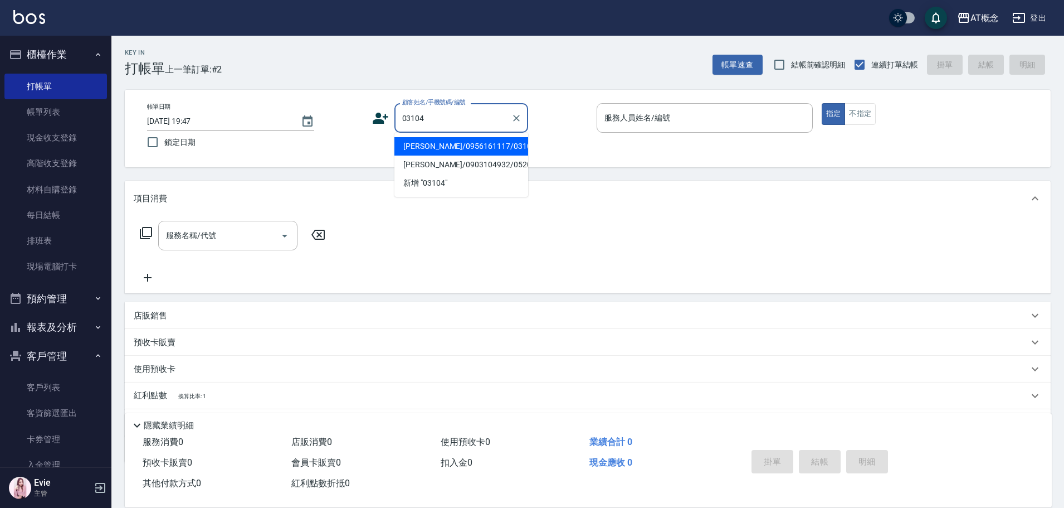
type input "[PERSON_NAME]/0956161117/03104"
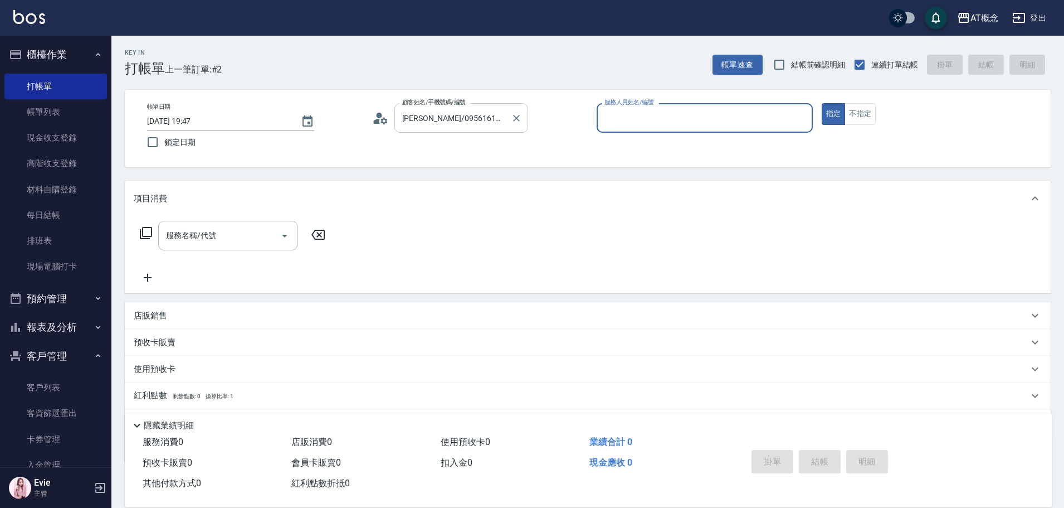
type input "[PERSON_NAME]-2"
click at [822, 103] on button "指定" at bounding box center [834, 114] width 24 height 22
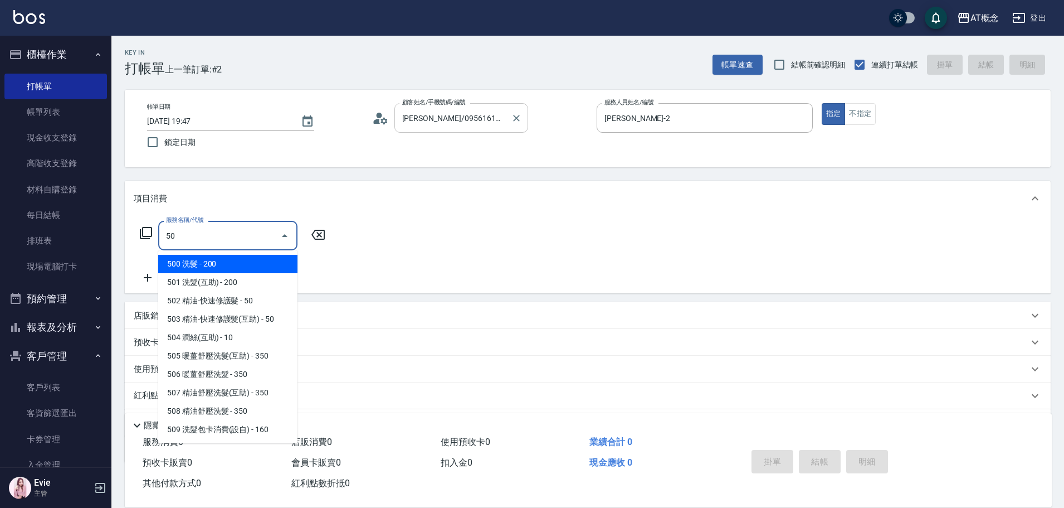
type input "501"
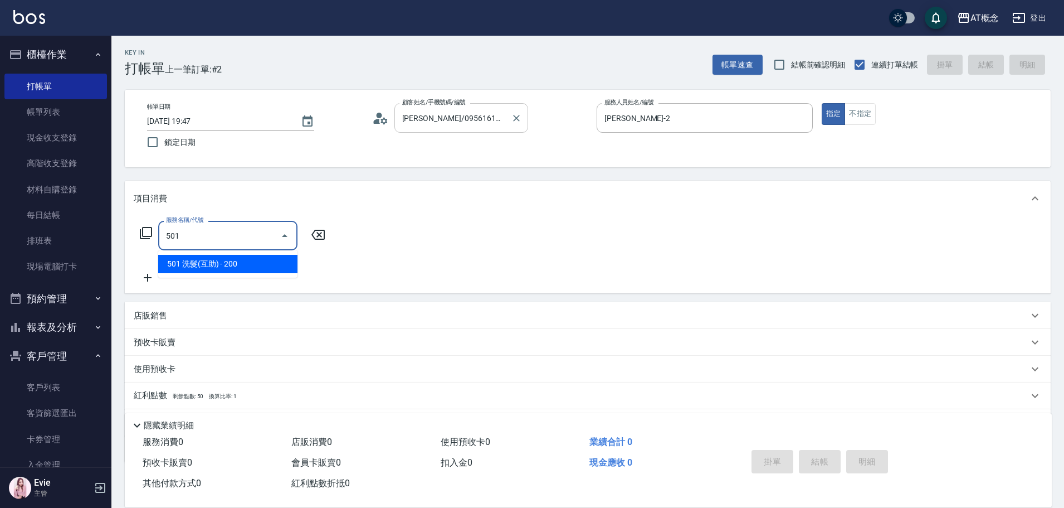
type input "20"
type input "501 洗髮(互助)(501)"
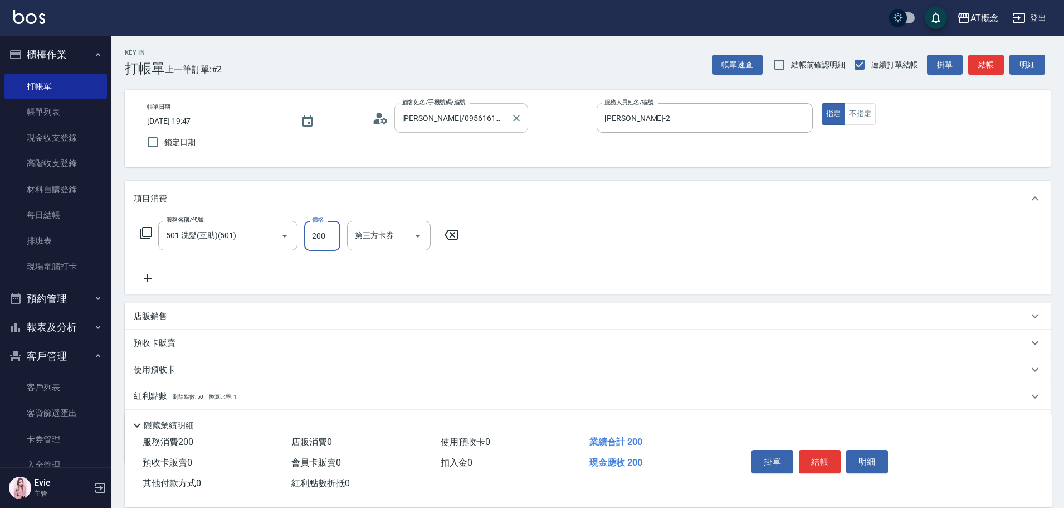
type input "0"
type input "250"
type input "20"
type input "250"
type input "Sandy-25"
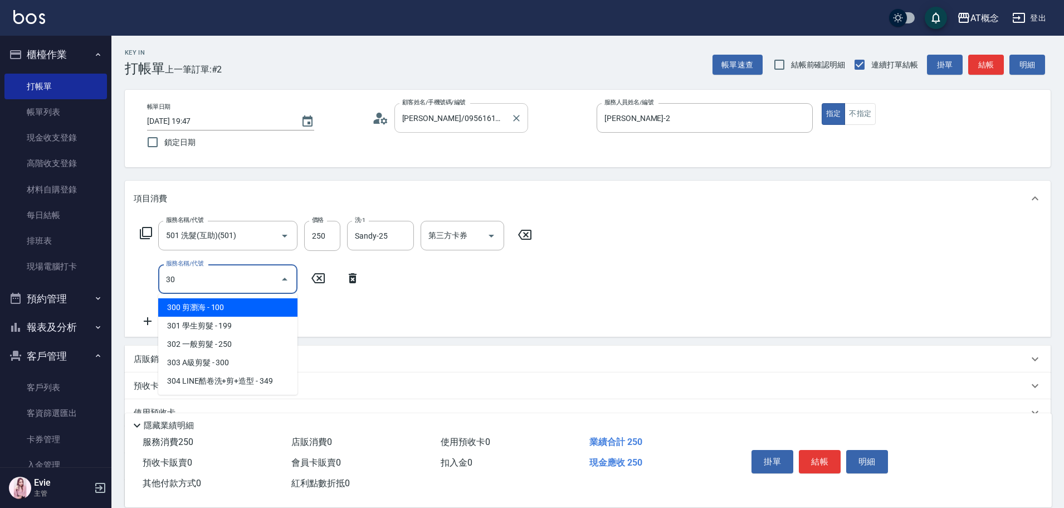
type input "302"
type input "50"
type input "302 一般剪髮(302)"
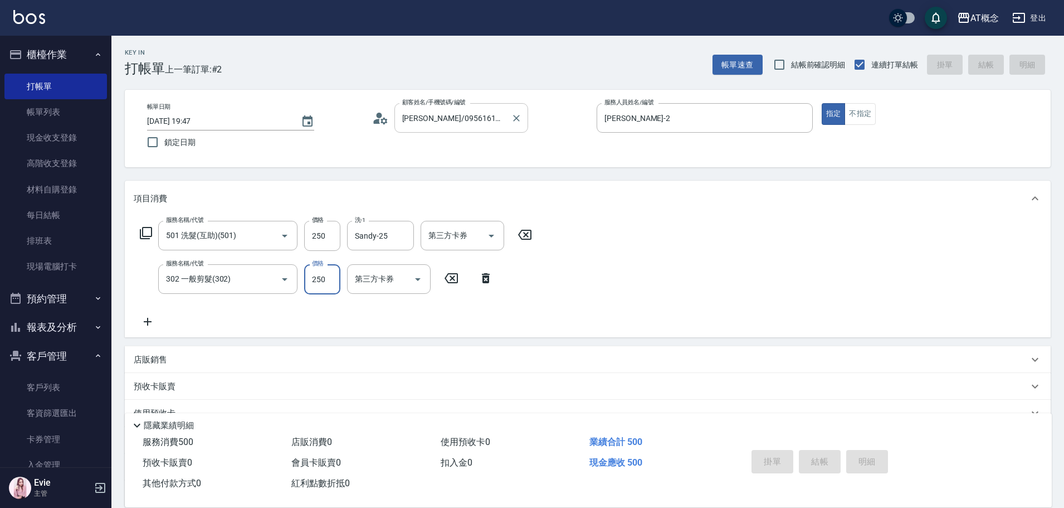
type input "0"
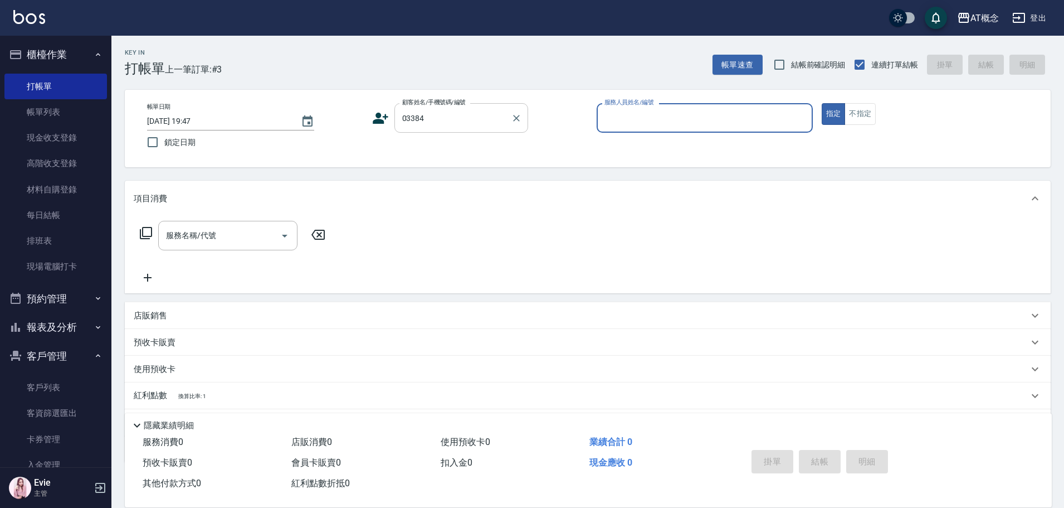
type input "[PERSON_NAME]/0901320802/03384"
type input "LYNK-4"
click at [822, 103] on button "指定" at bounding box center [834, 114] width 24 height 22
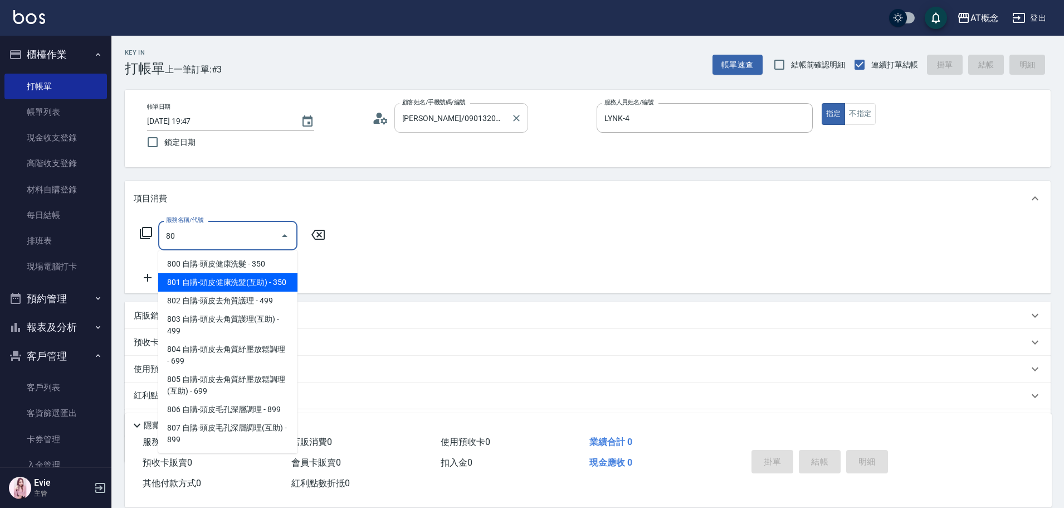
type input "801 自購-頭皮健康洗髮(互助)(801)"
type input "30"
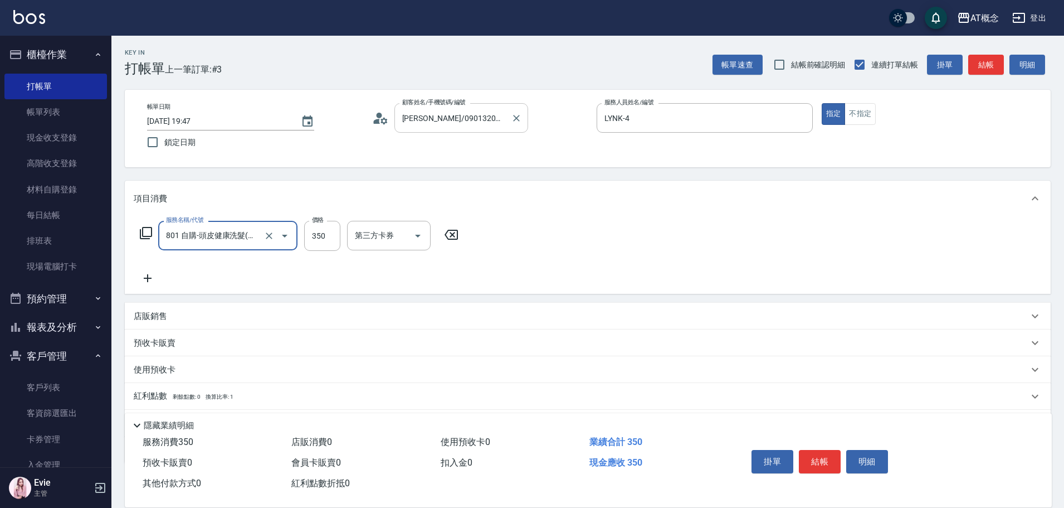
type input "801 自購-頭皮健康洗髮(互助)(801)"
type input "0"
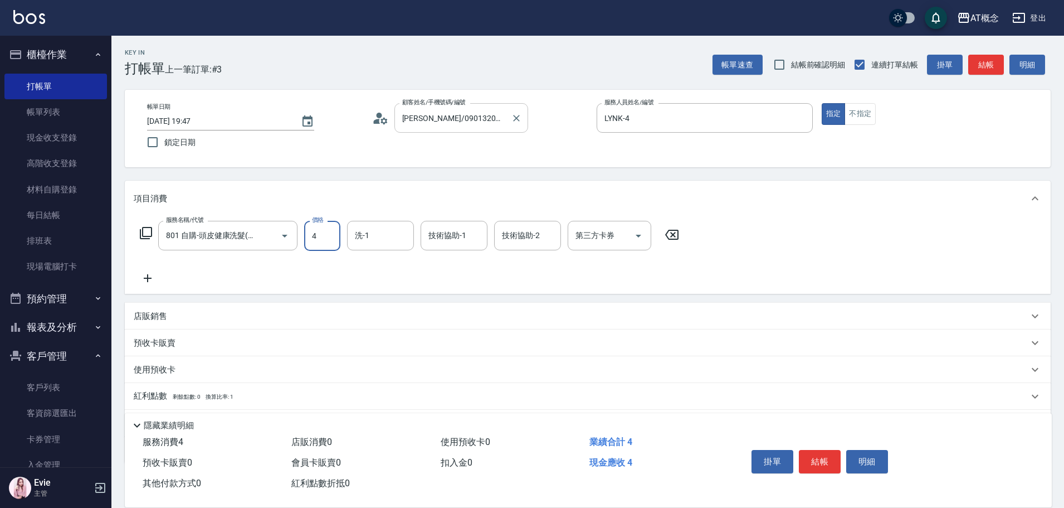
type input "40"
type input "400"
type input "小不-29"
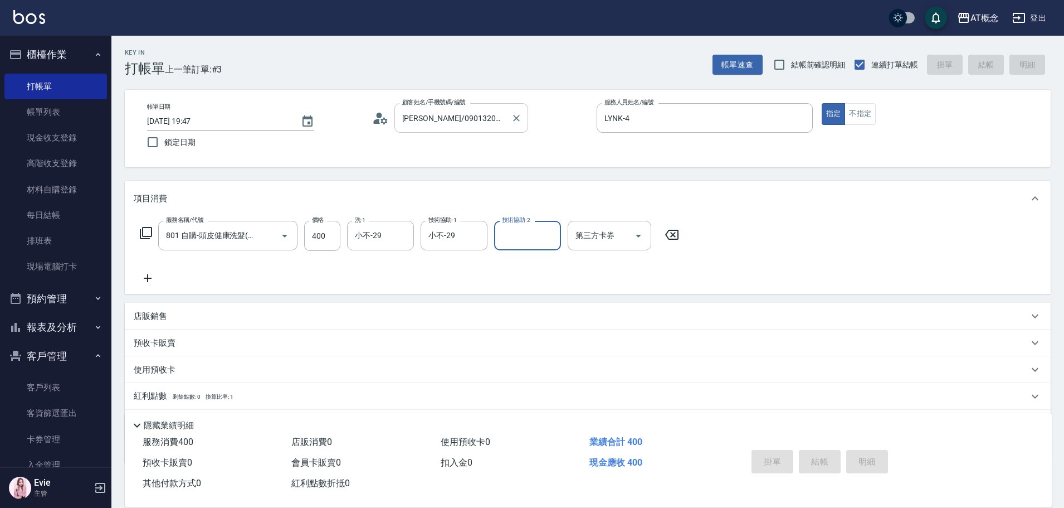
type input "0"
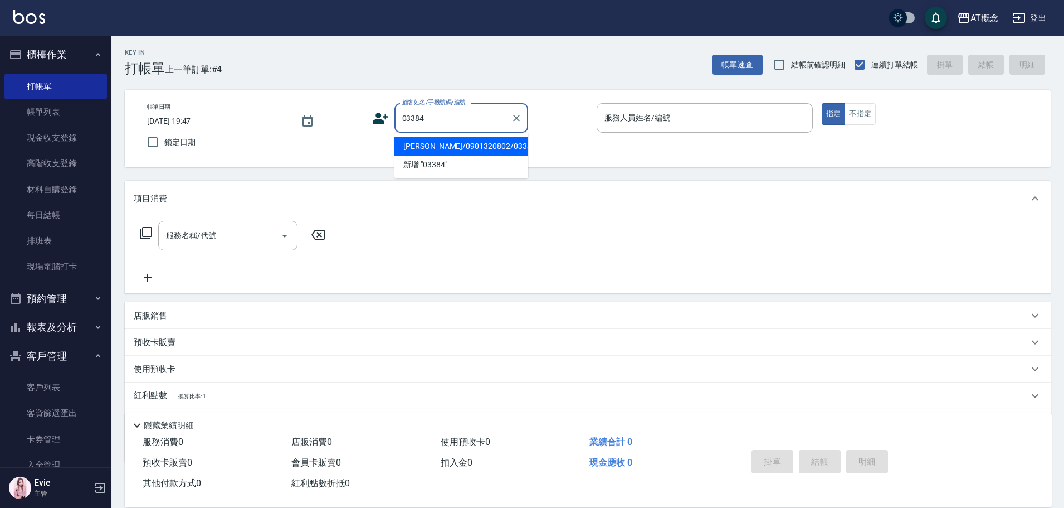
type input "[PERSON_NAME]/0901320802/03384"
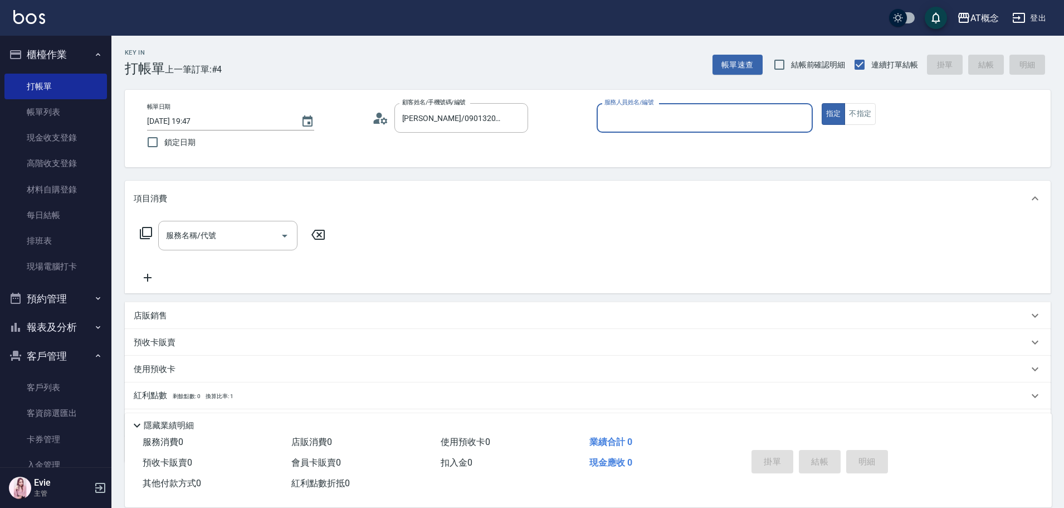
type input "LYNK-4"
click at [822, 103] on button "指定" at bounding box center [834, 114] width 24 height 22
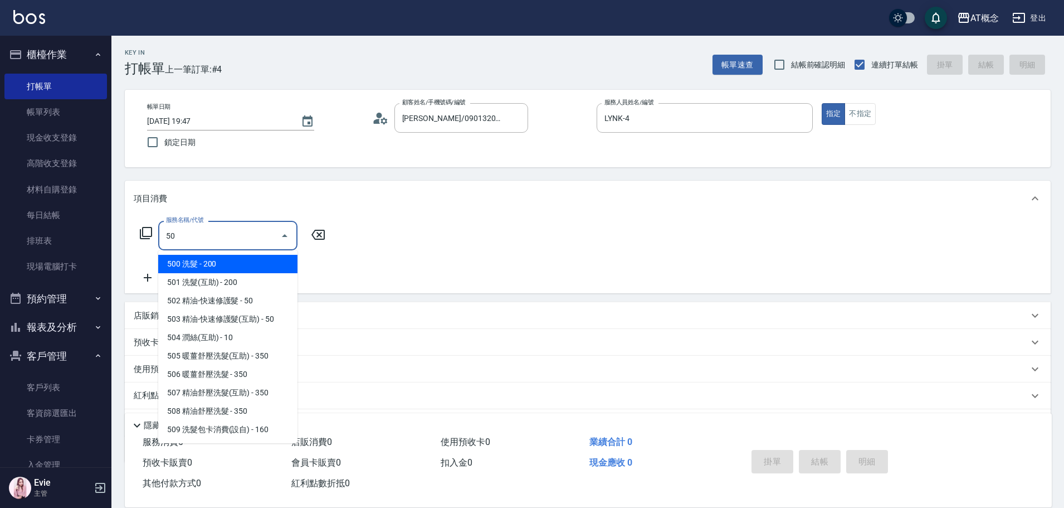
type input "501"
type input "20"
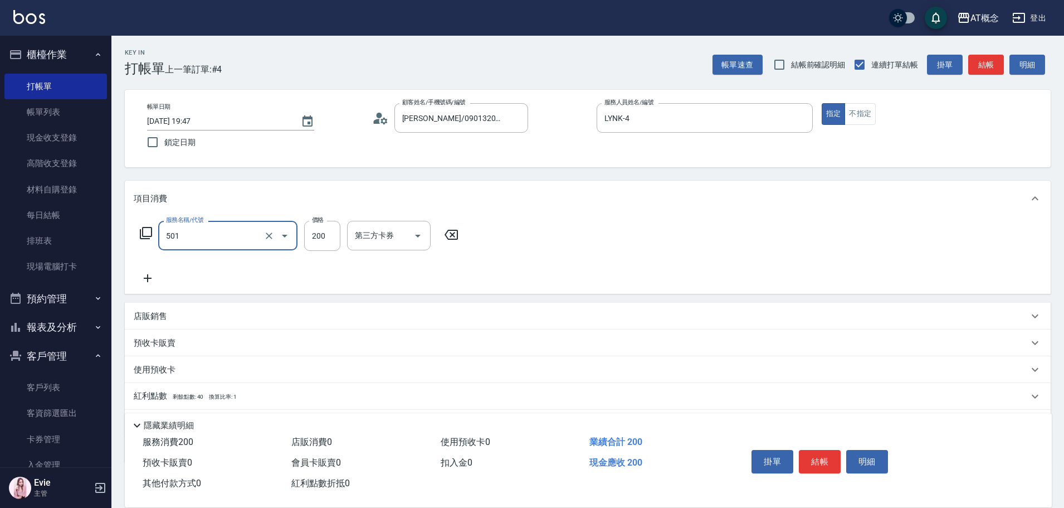
type input "501 洗髮(互助)(501)"
type input "0"
type input "250"
type input "20"
type input "250"
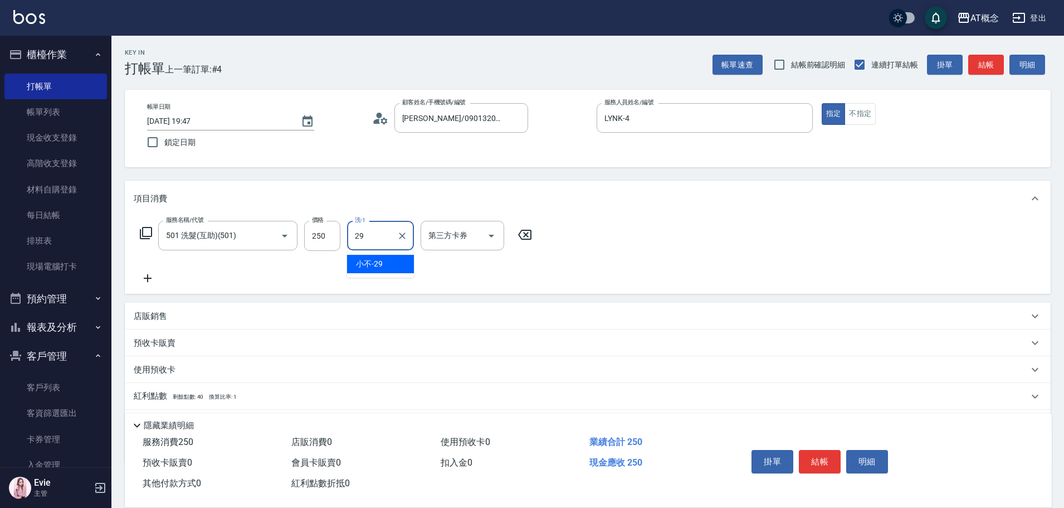
type input "小不-29"
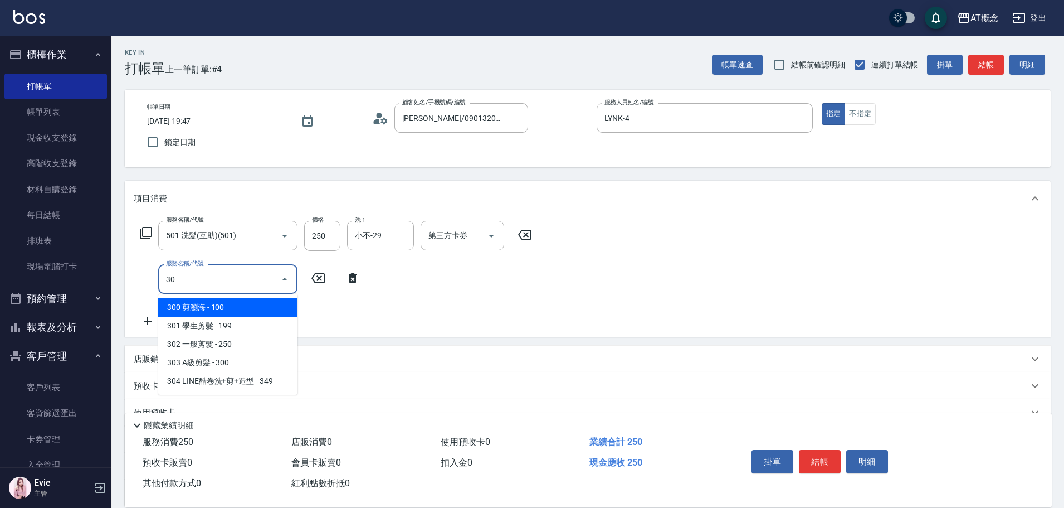
type input "303"
type input "50"
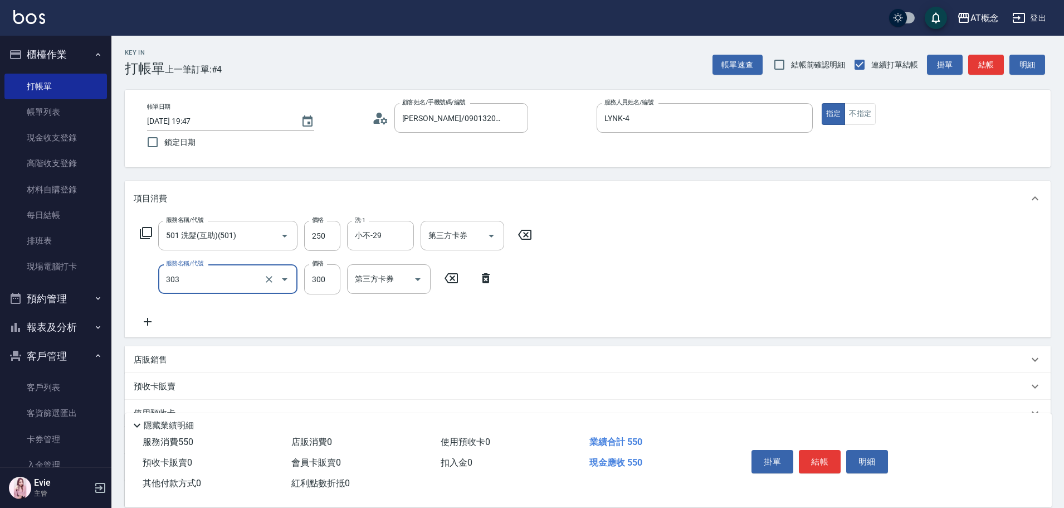
type input "303 A級剪髮(303)"
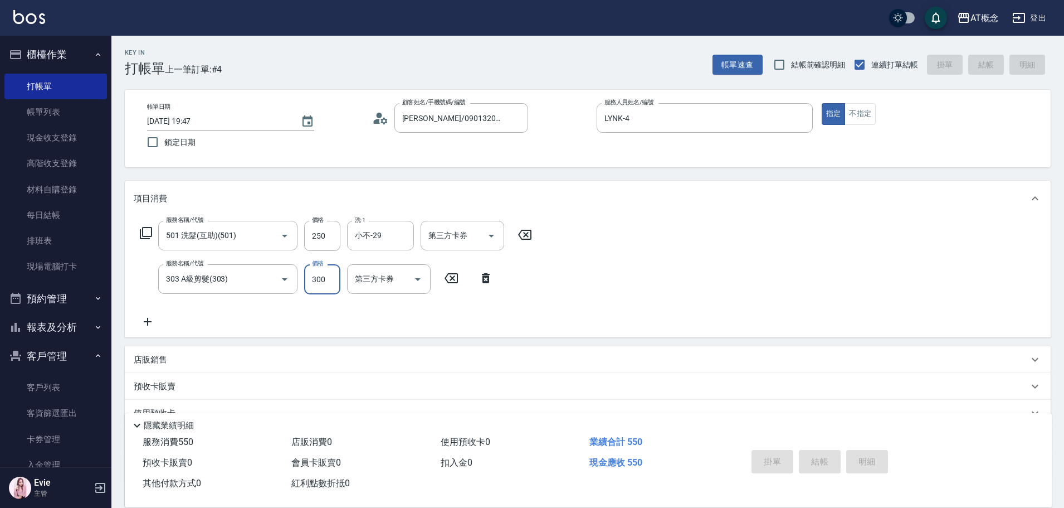
type input "[DATE] 19:48"
type input "0"
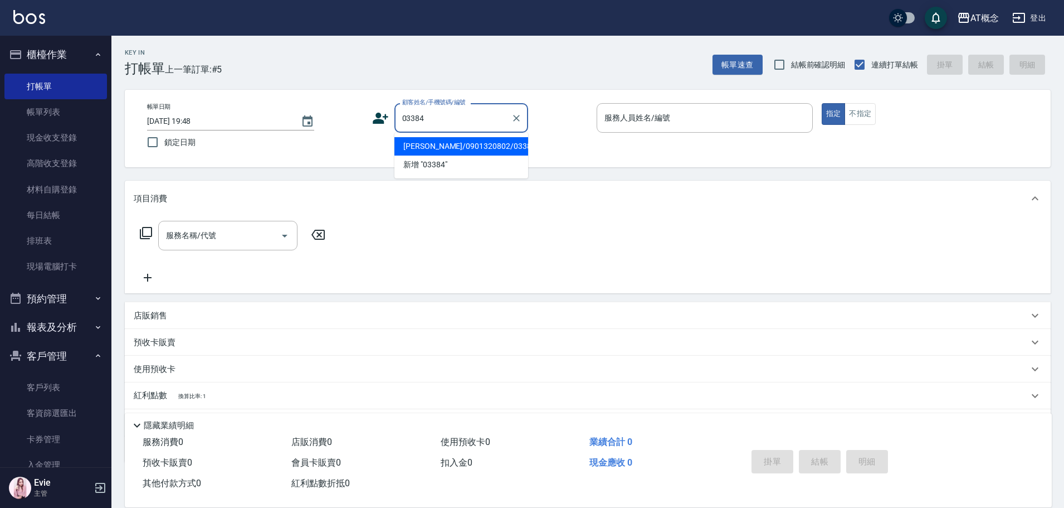
type input "[PERSON_NAME]/0901320802/03384"
type input "LYNK-4"
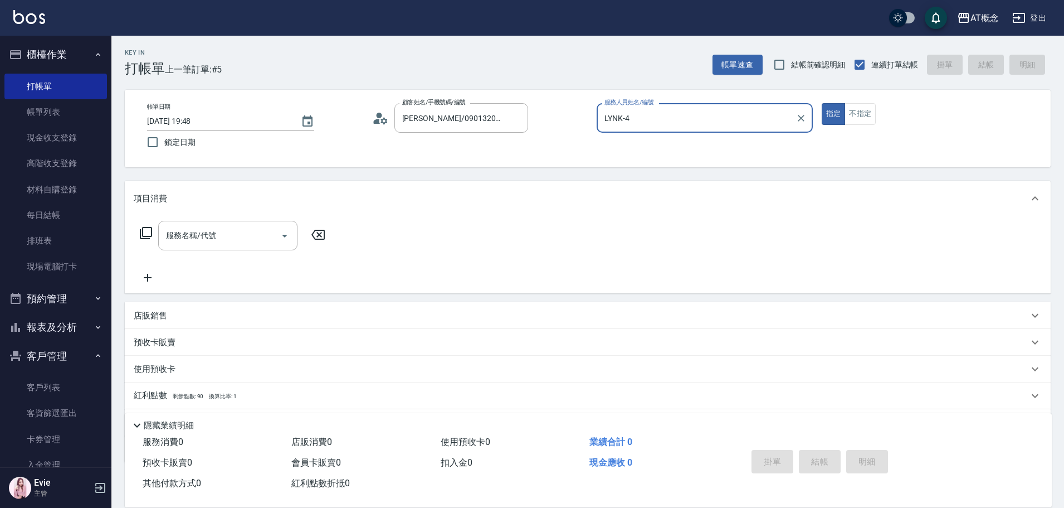
click at [822, 103] on button "指定" at bounding box center [834, 114] width 24 height 22
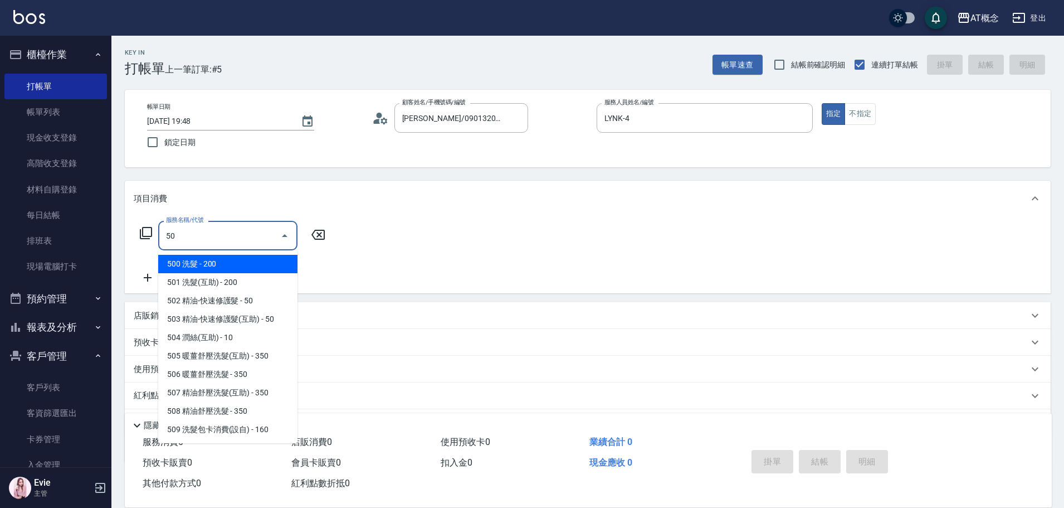
type input "500"
type input "20"
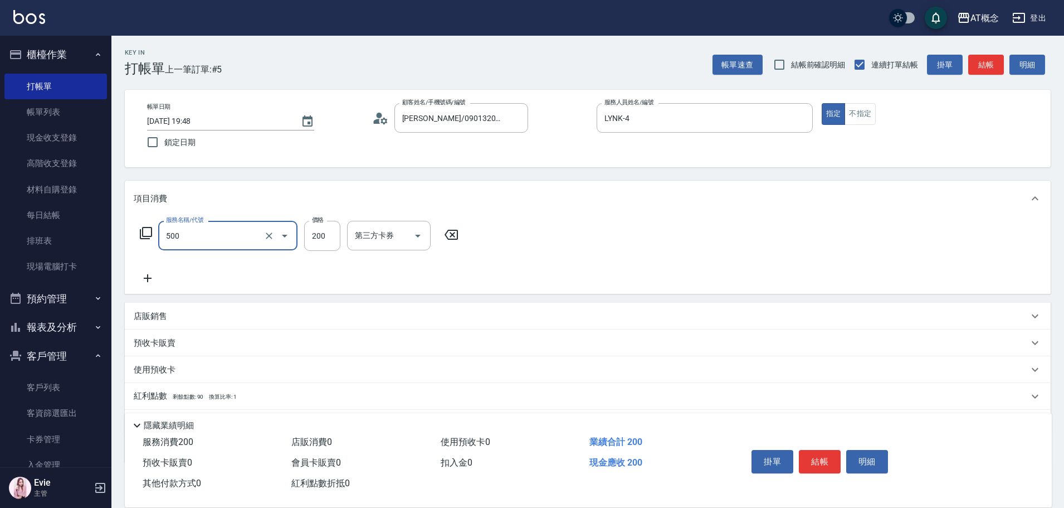
type input "500 洗髮(500)"
type input "0"
type input "25"
type input "20"
type input "250"
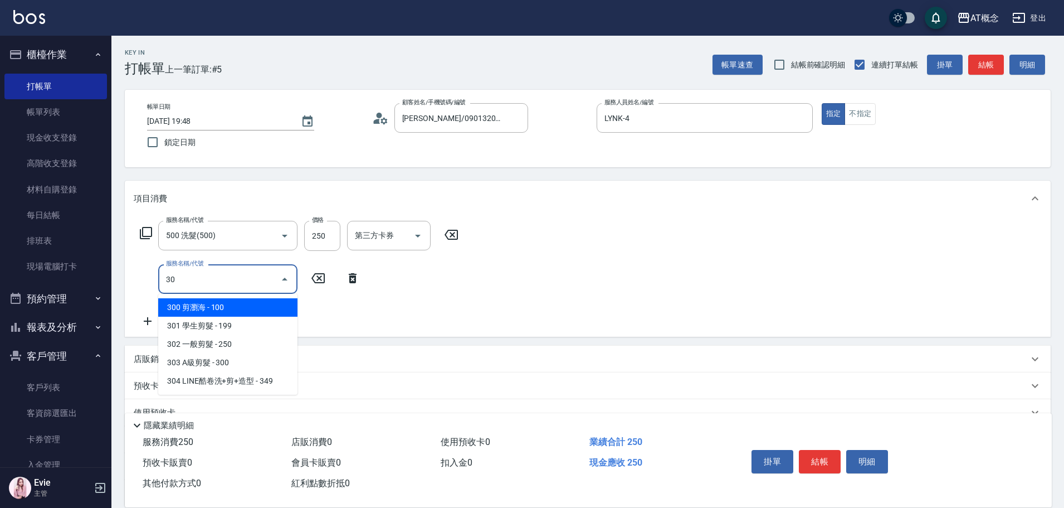
type input "303"
type input "50"
type input "303 A級剪髮(303)"
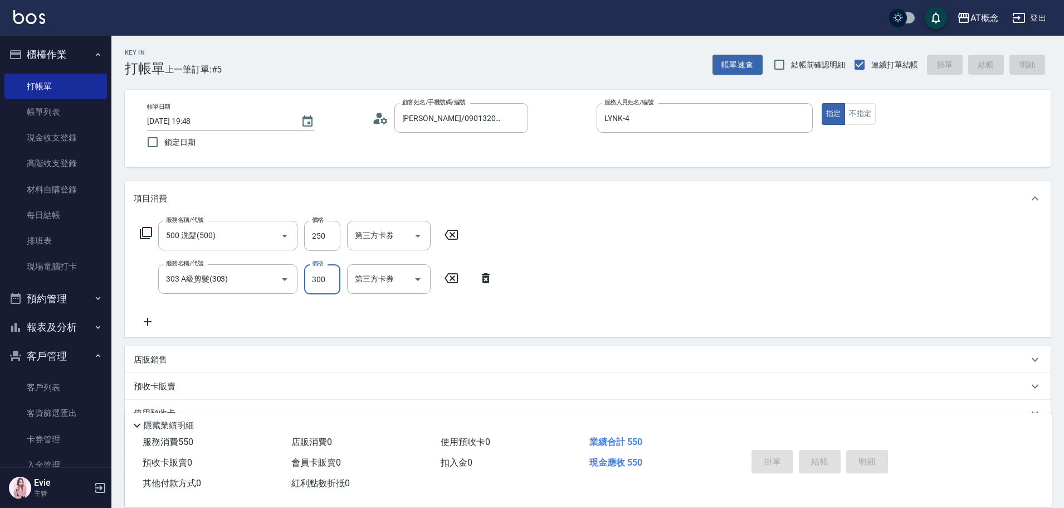
type input "0"
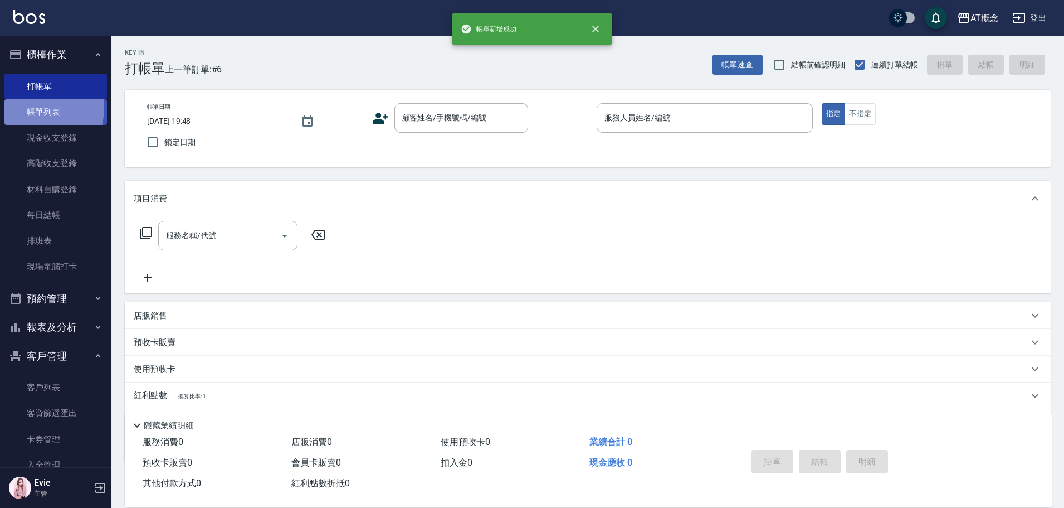
click at [37, 108] on link "帳單列表" at bounding box center [55, 112] width 103 height 26
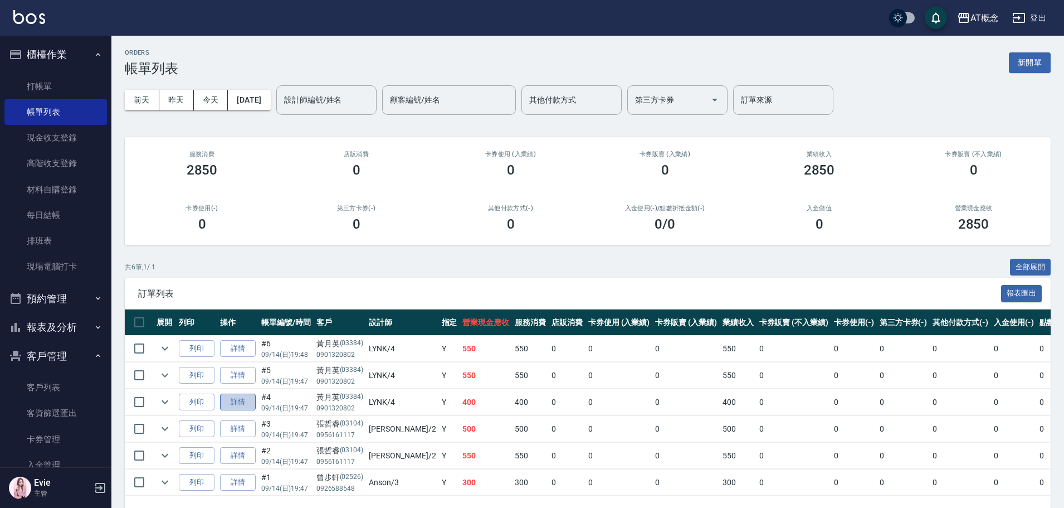
click at [250, 400] on link "詳情" at bounding box center [238, 401] width 36 height 17
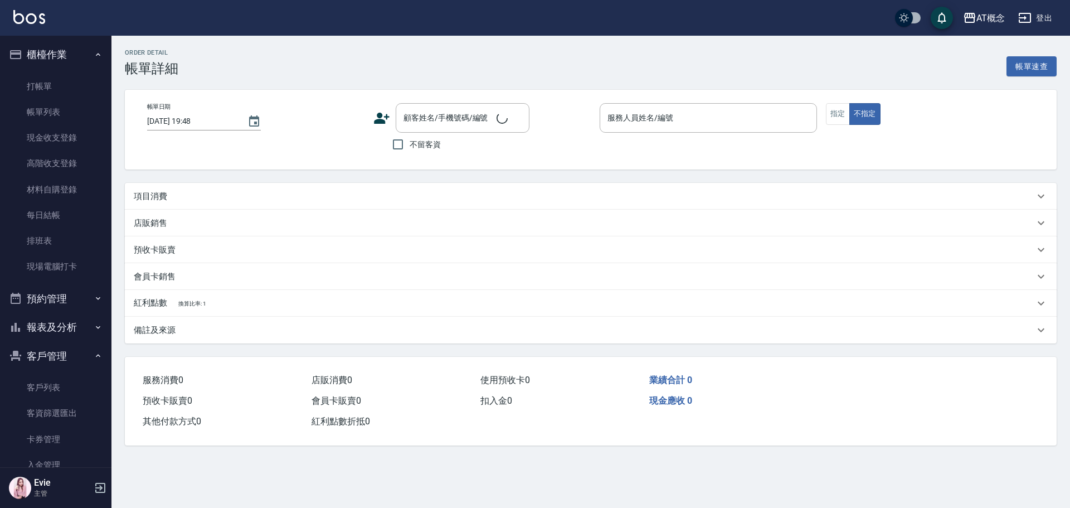
type input "[DATE] 19:47"
type input "LYNK-4"
type input "40"
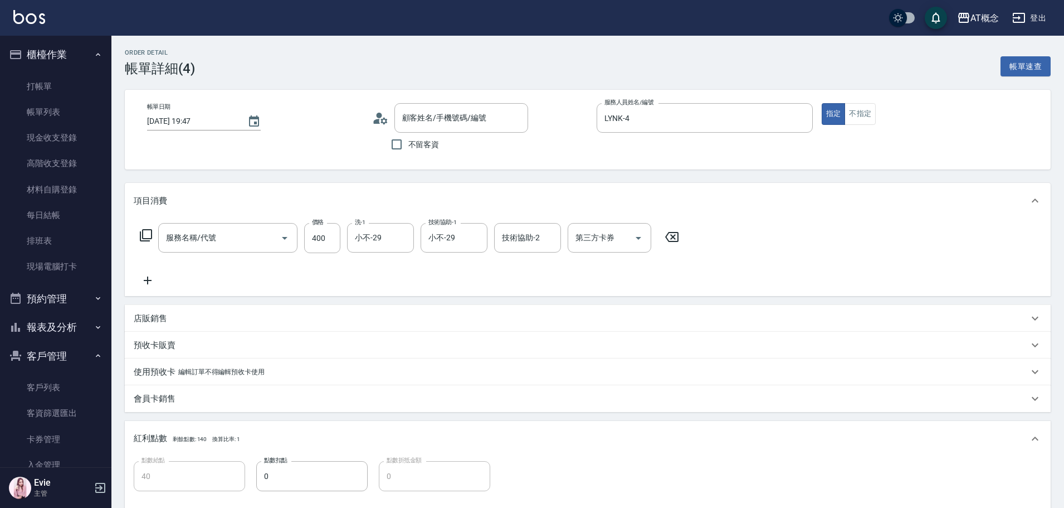
type input "[PERSON_NAME]/0901320802/03384"
type input "801 自購-頭皮健康洗髮(互助)(801)"
click at [270, 235] on icon "Clear" at bounding box center [269, 237] width 11 height 11
type input "0"
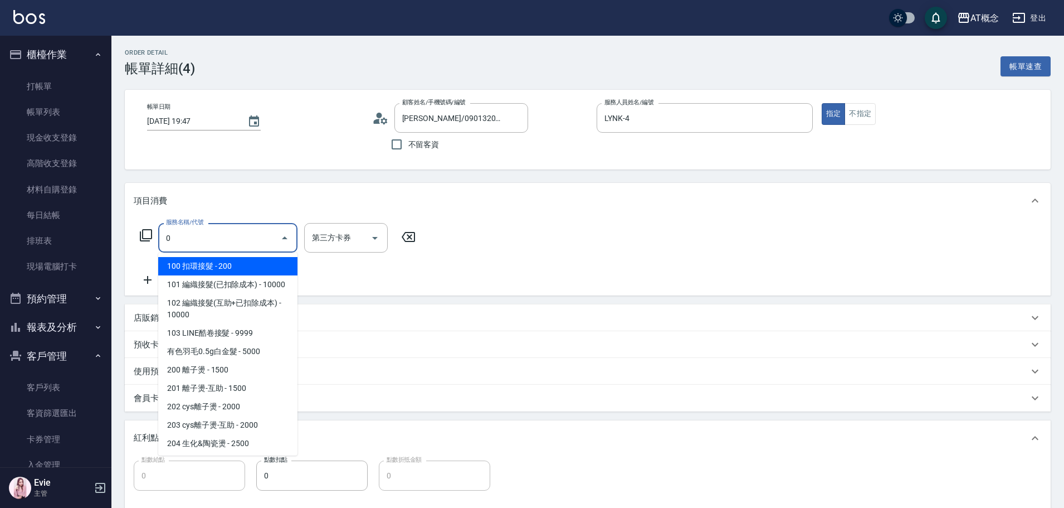
type input "00"
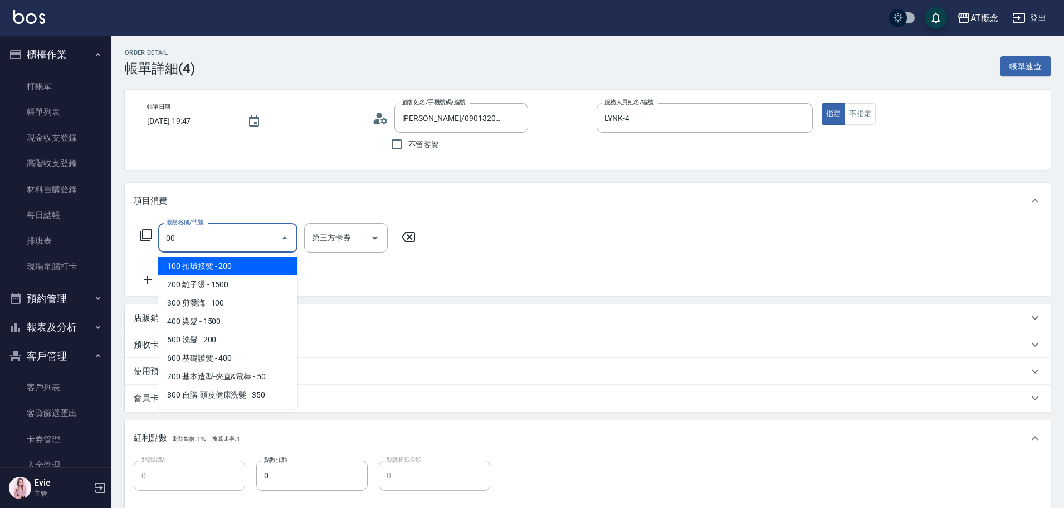
type input "20"
type input "100 扣環接髮(100)"
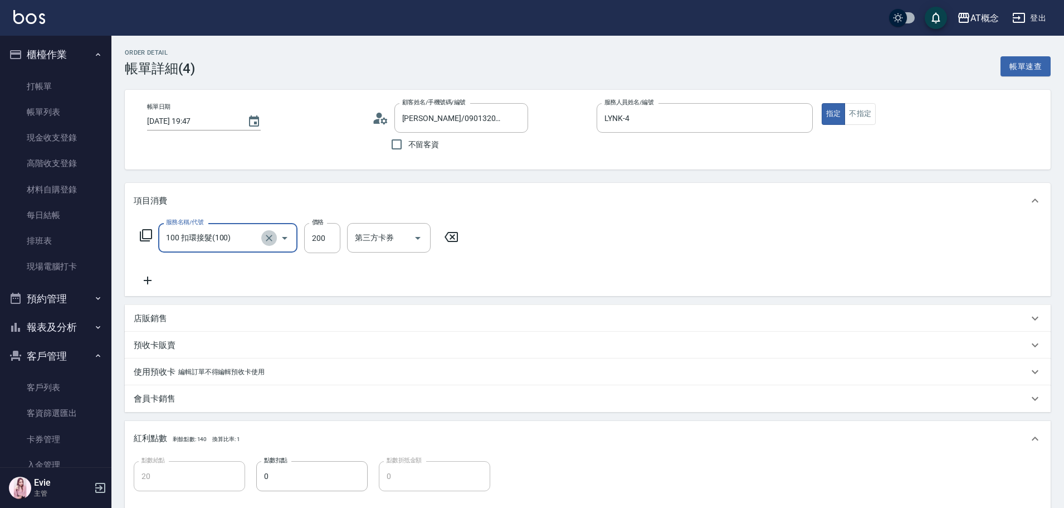
click at [266, 236] on icon "Clear" at bounding box center [269, 237] width 11 height 11
type input "0"
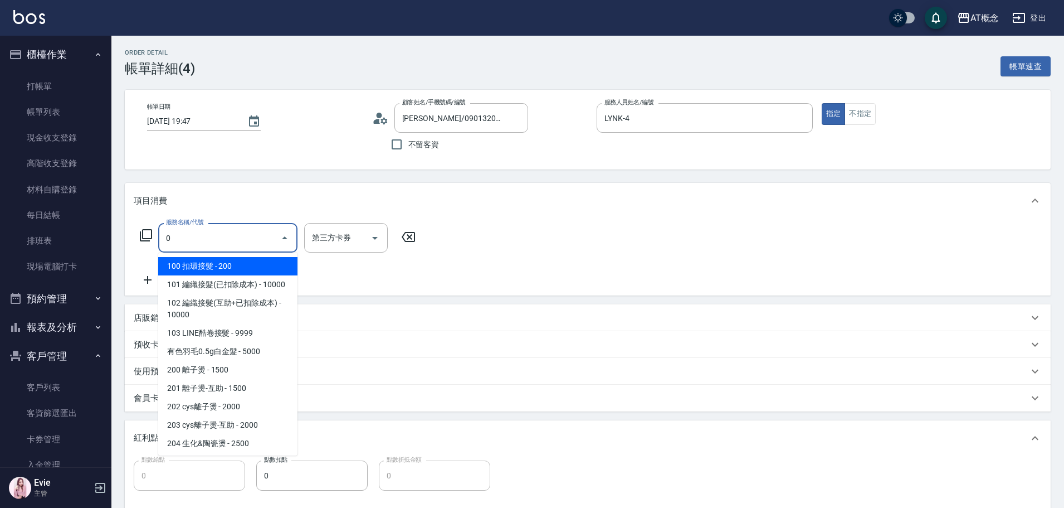
type input "00"
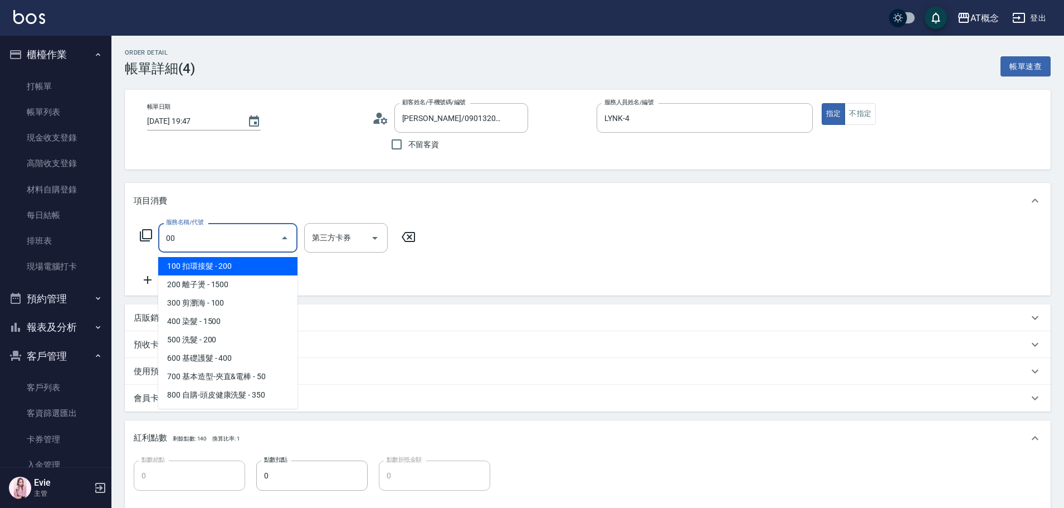
type input "20"
type input "100 扣環接髮(100)"
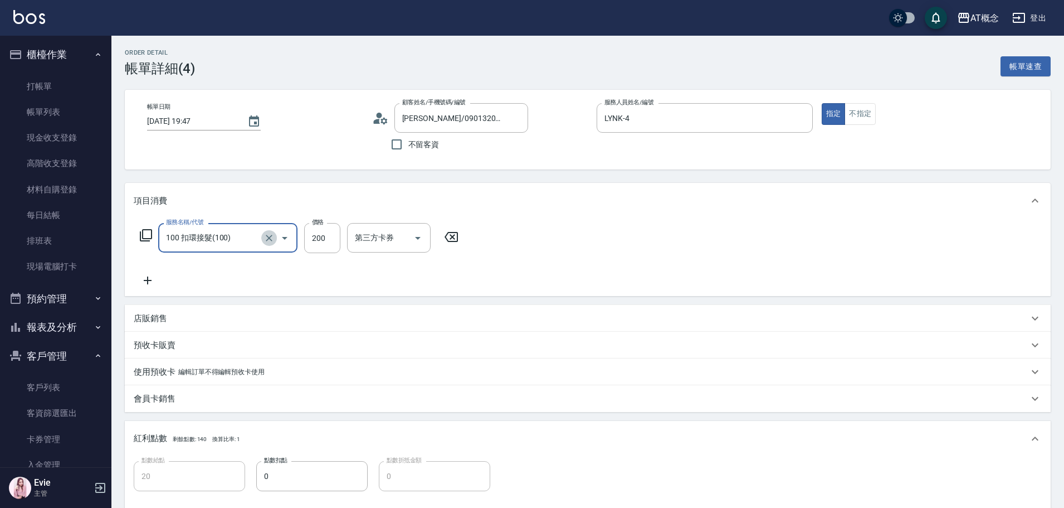
click at [266, 236] on icon "Clear" at bounding box center [269, 237] width 11 height 11
type input "0"
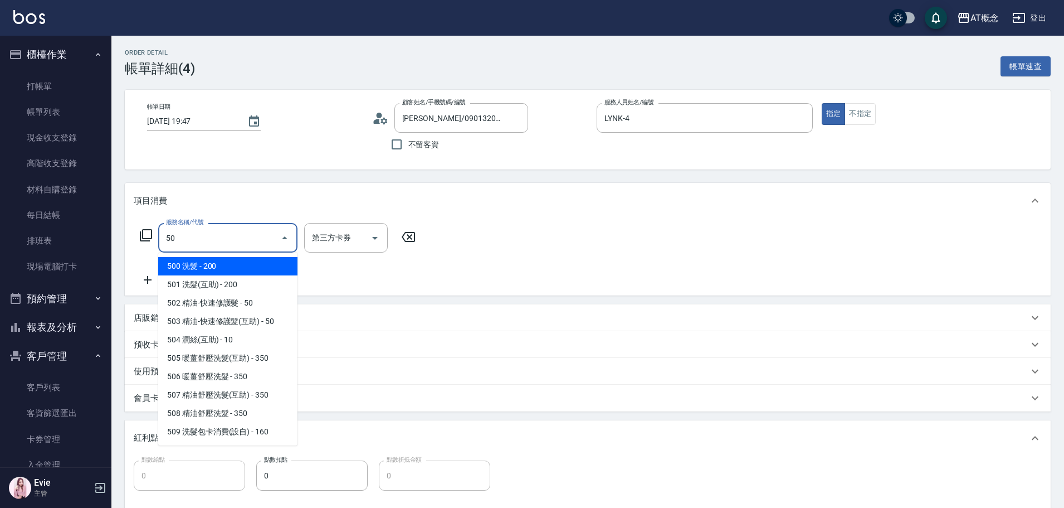
type input "500"
type input "20"
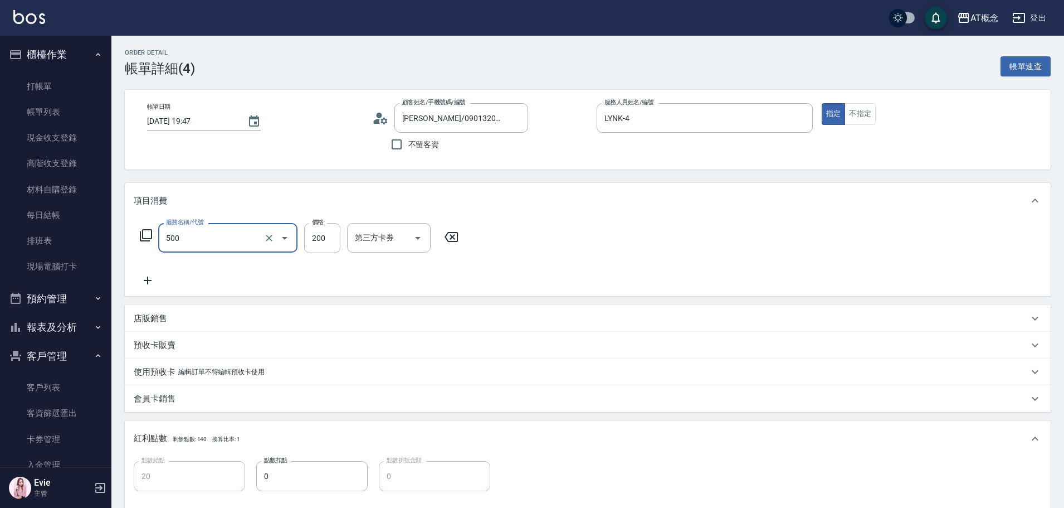
type input "500 洗髮(500)"
type input "0"
type input "25"
type input "20"
type input "250"
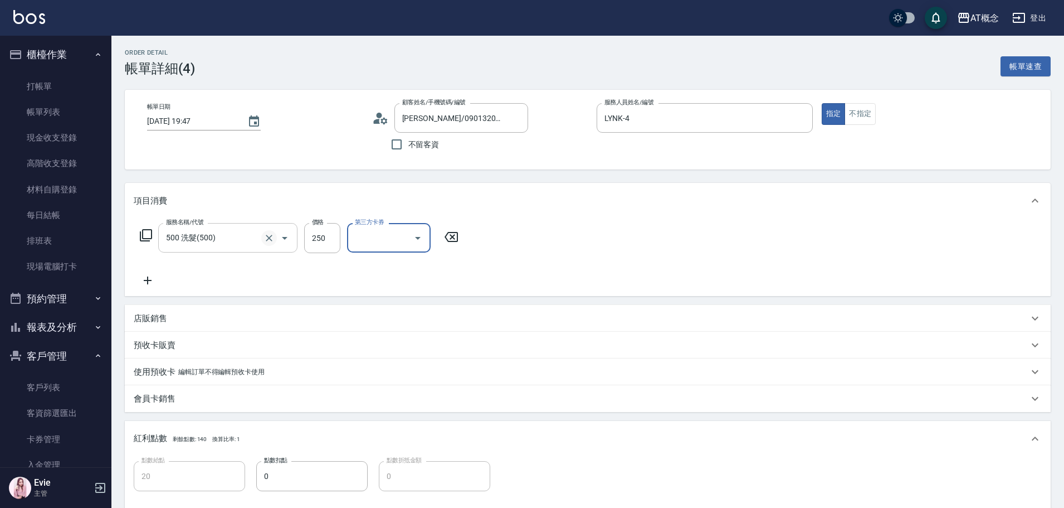
click at [271, 240] on icon "Clear" at bounding box center [269, 237] width 11 height 11
type input "0"
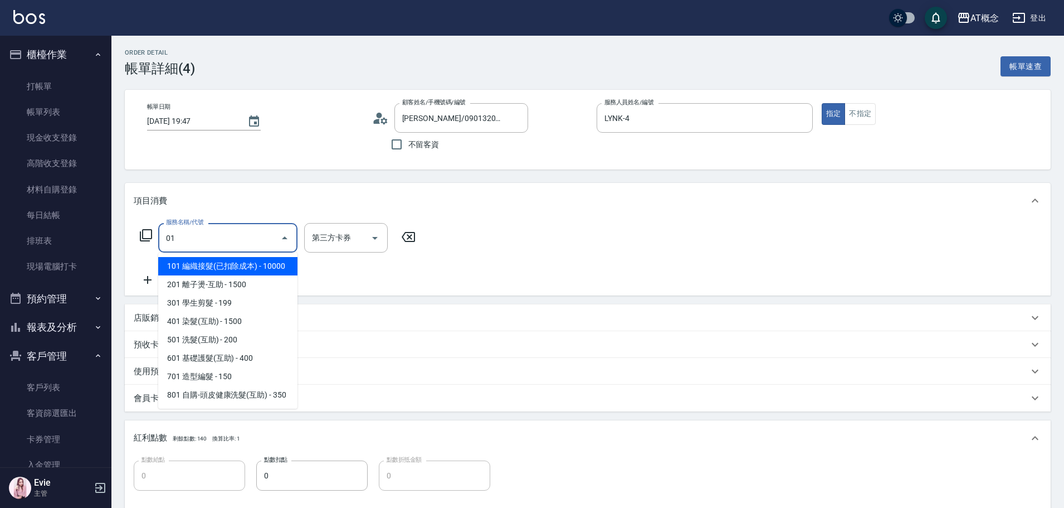
type input "0"
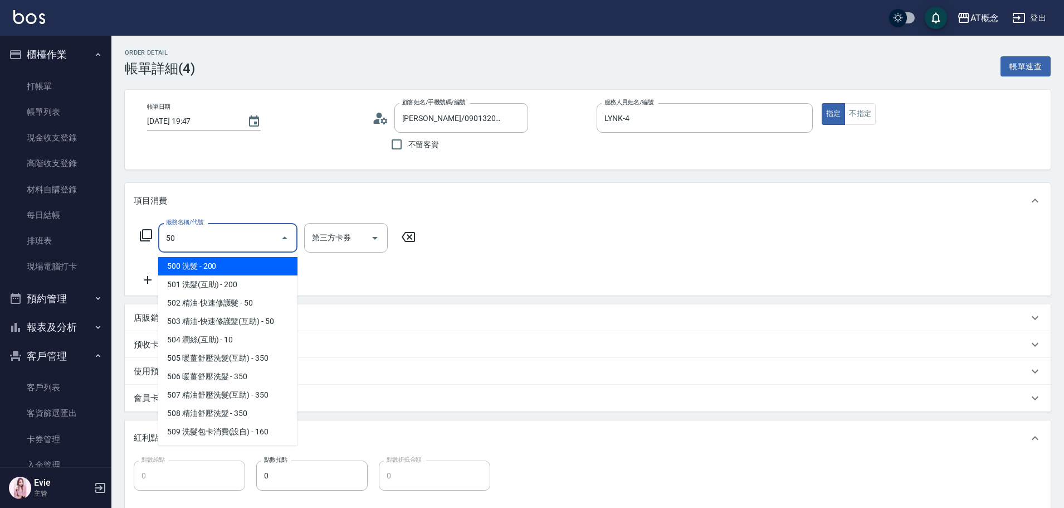
type input "501"
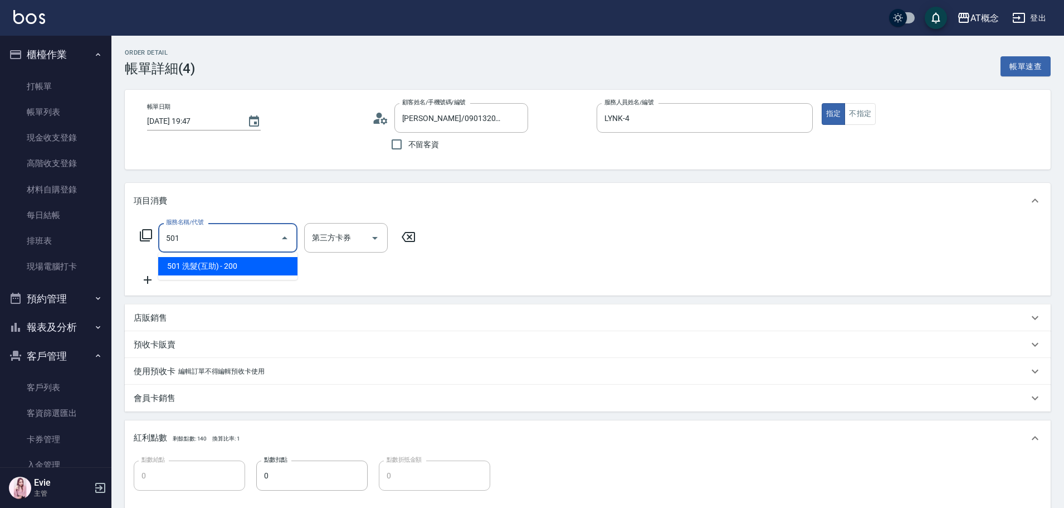
type input "20"
type input "501 洗髮(互助)(501)"
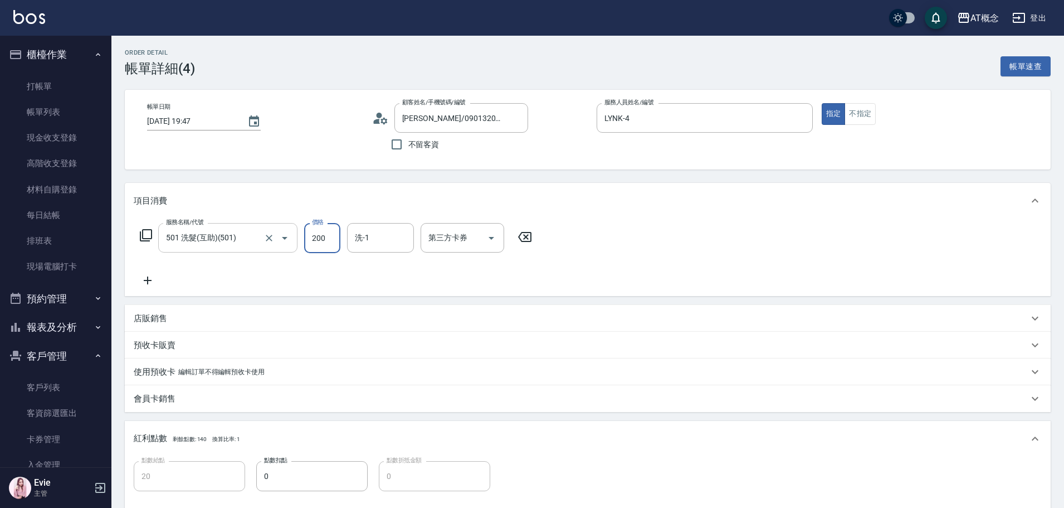
type input "0"
type input "40"
type input "400"
type input "小不-29"
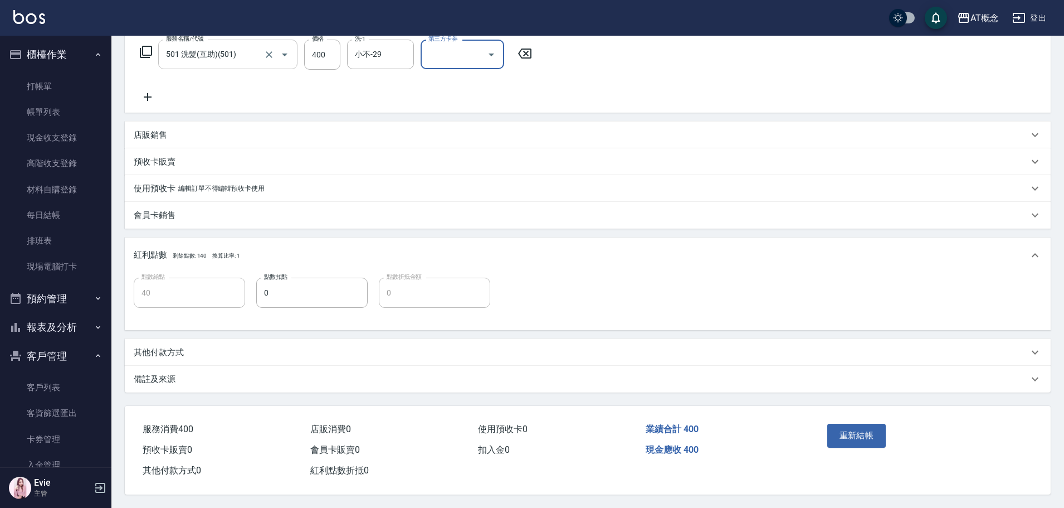
scroll to position [188, 0]
click at [852, 426] on button "重新結帳" at bounding box center [856, 434] width 59 height 23
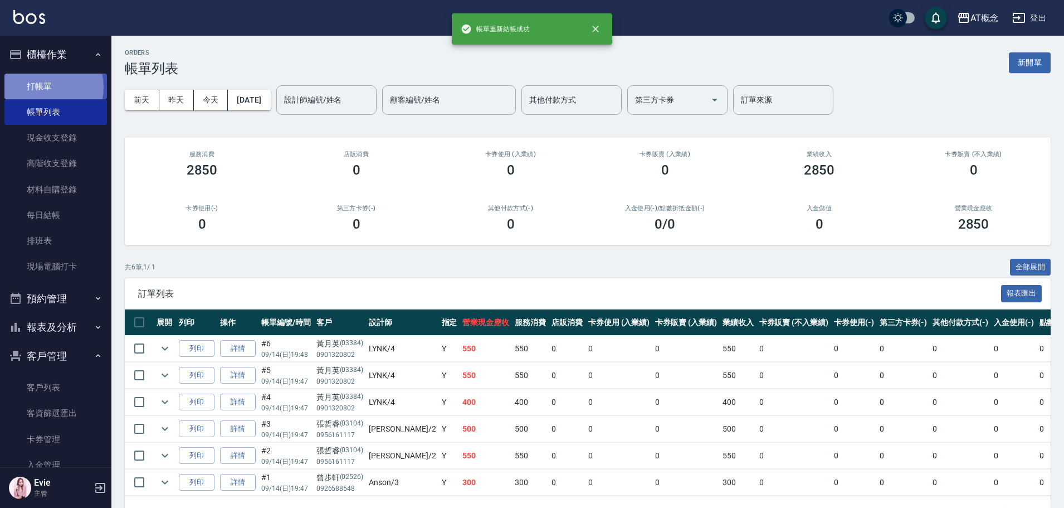
click at [43, 87] on link "打帳單" at bounding box center [55, 87] width 103 height 26
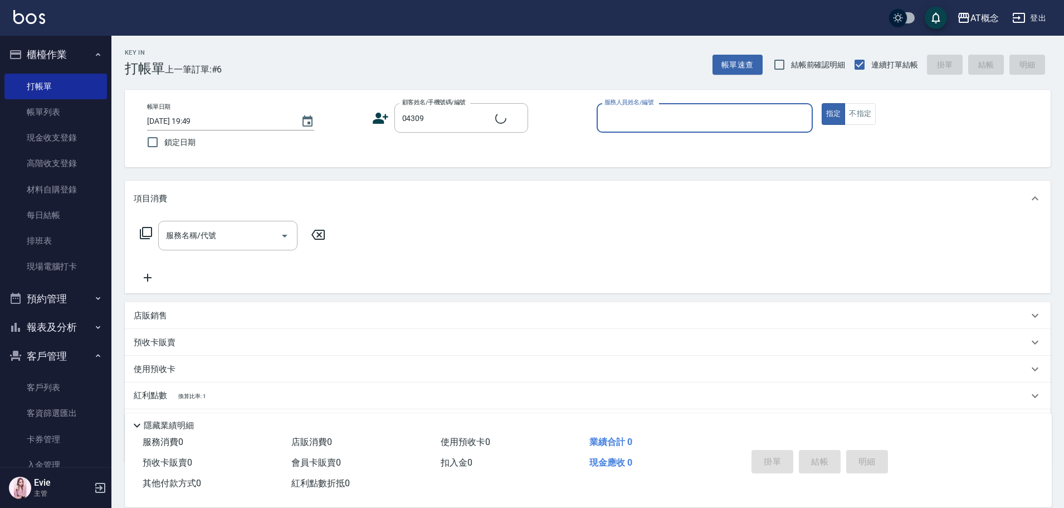
type input "[PERSON_NAME]/0908327009/04309"
type input "Anson-3"
click at [822, 103] on button "指定" at bounding box center [834, 114] width 24 height 22
type button "true"
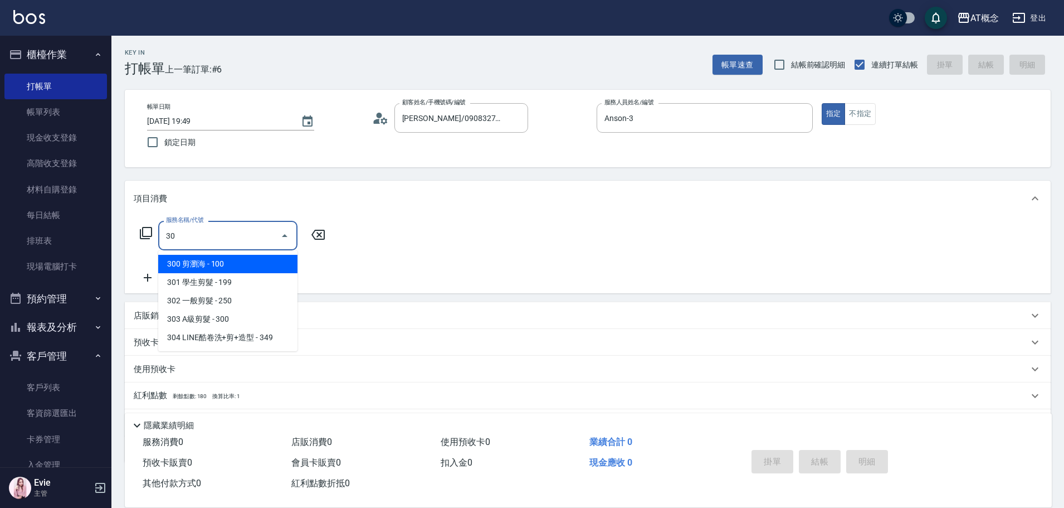
type input "303"
type input "30"
type input "303 A級剪髮(303)"
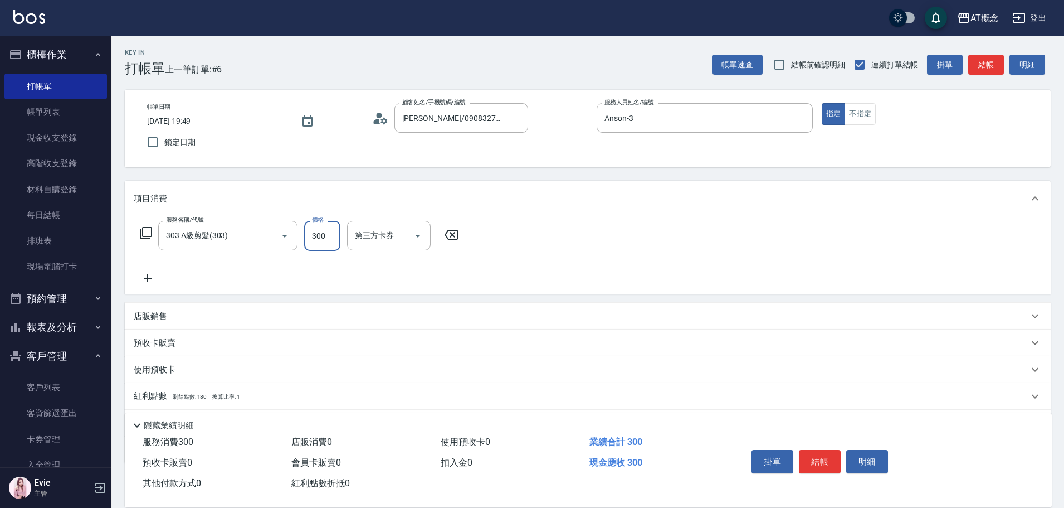
type input "0"
type input "35"
type input "30"
type input "350"
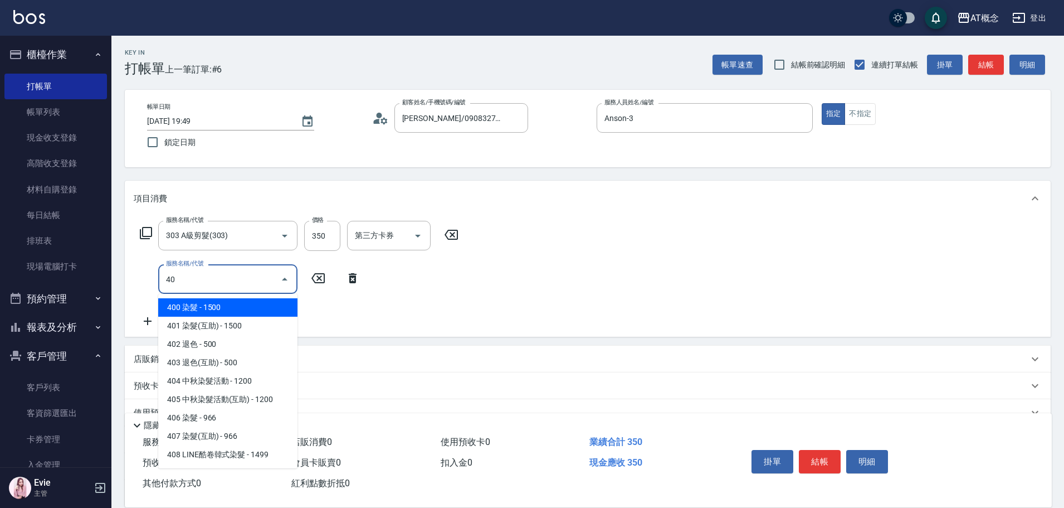
type input "401"
type input "180"
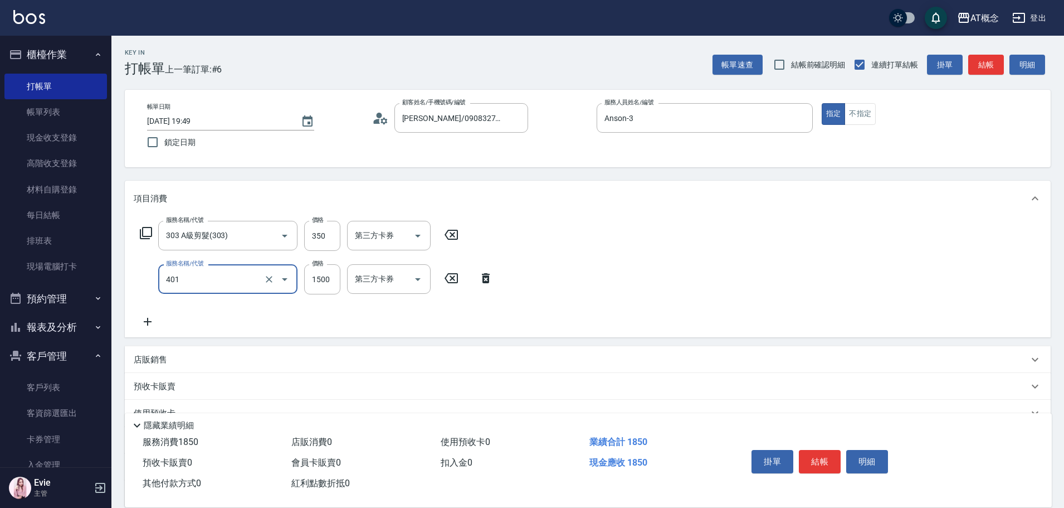
type input "401 染髮(互助)(401)"
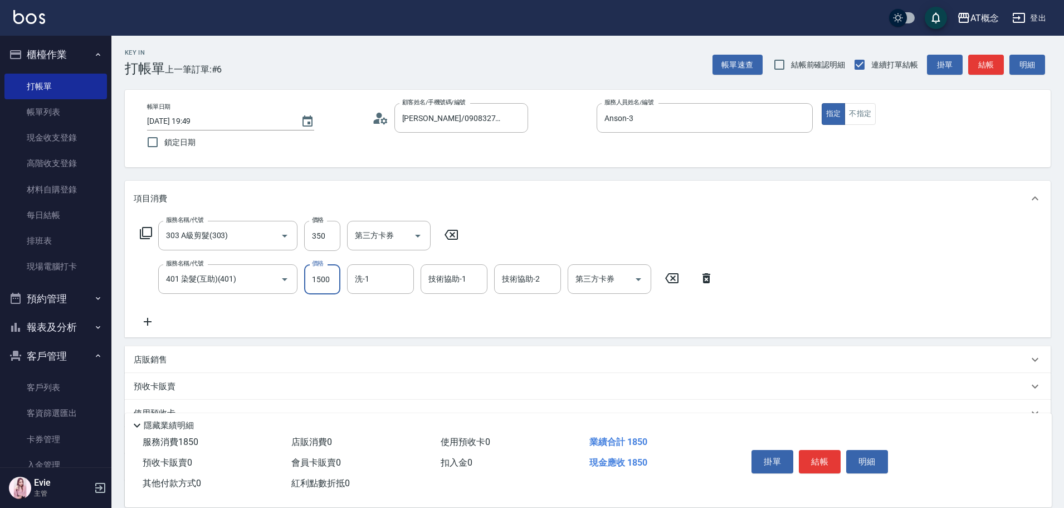
type input "30"
type input "310"
type input "340"
type input "3100"
type input "Sandy-25"
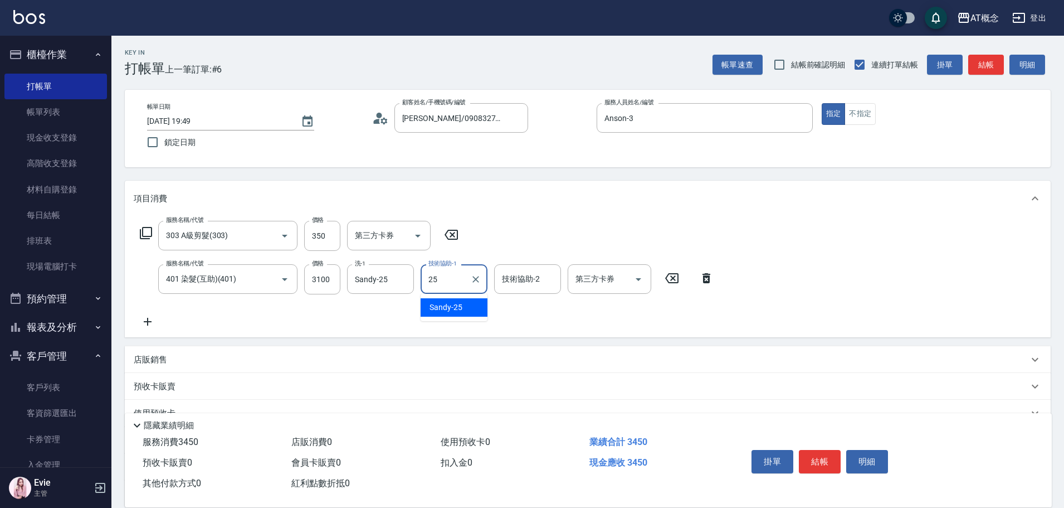
type input "Sandy-25"
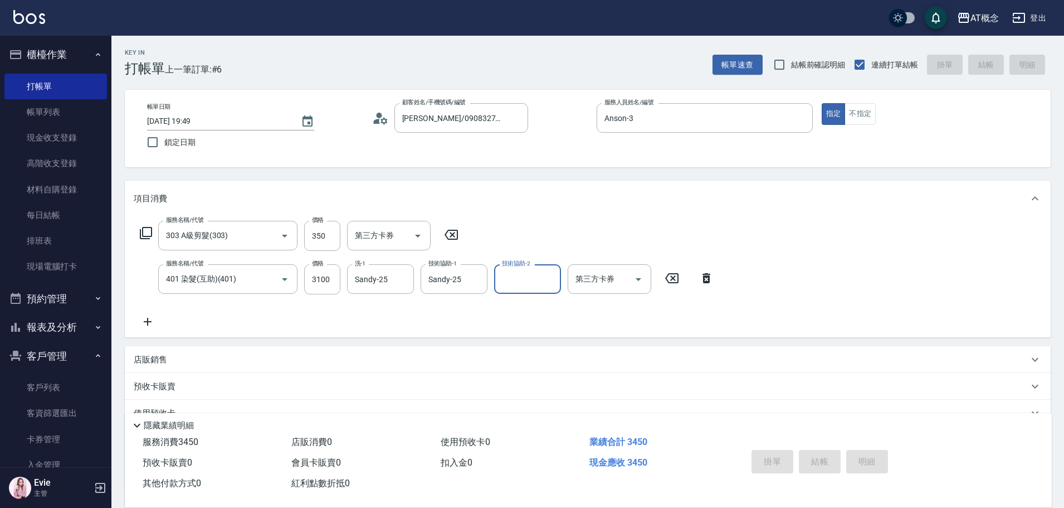
type input "0"
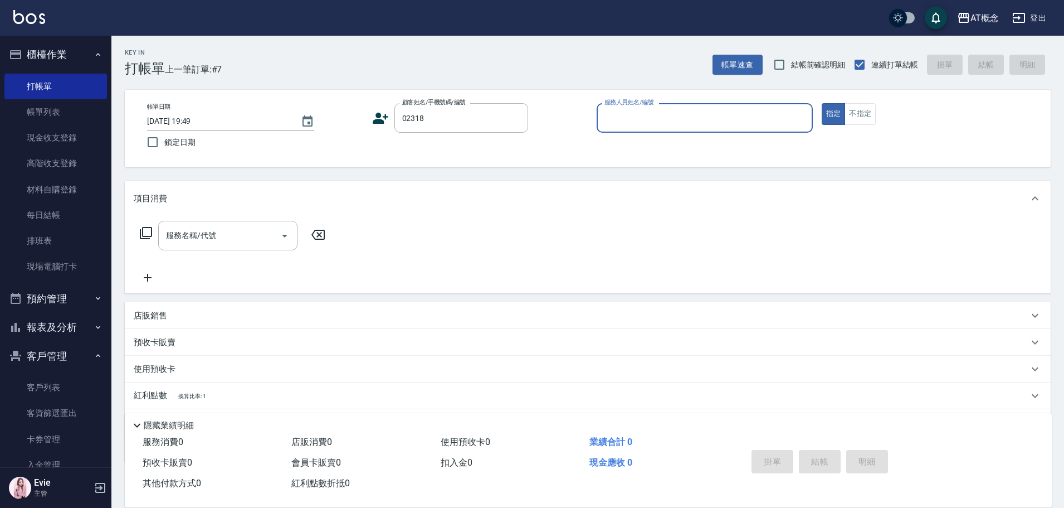
type input "[PERSON_NAME]/0988255027/02318"
type input "[PERSON_NAME]-2"
click at [822, 103] on button "指定" at bounding box center [834, 114] width 24 height 22
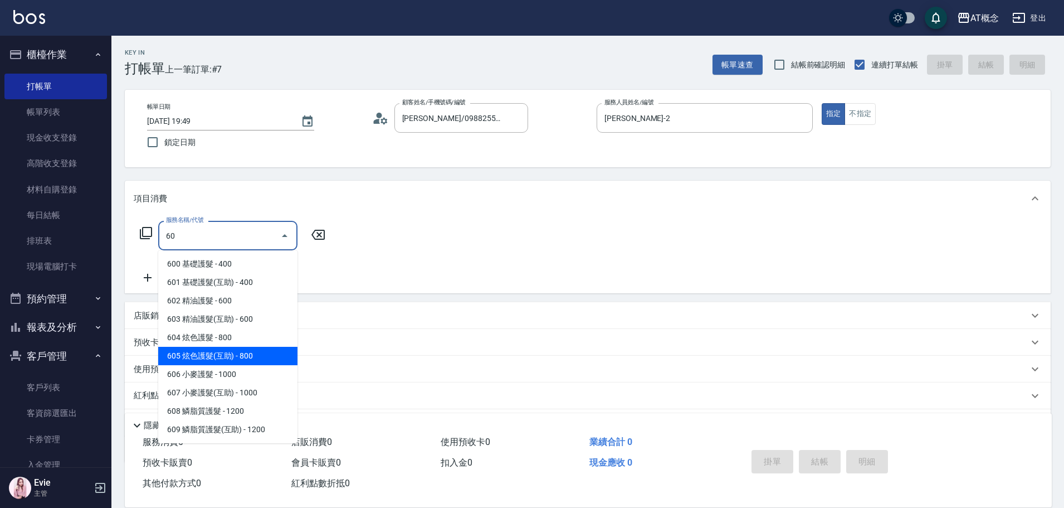
type input "605 炫色護髮(互助)(605)"
type input "80"
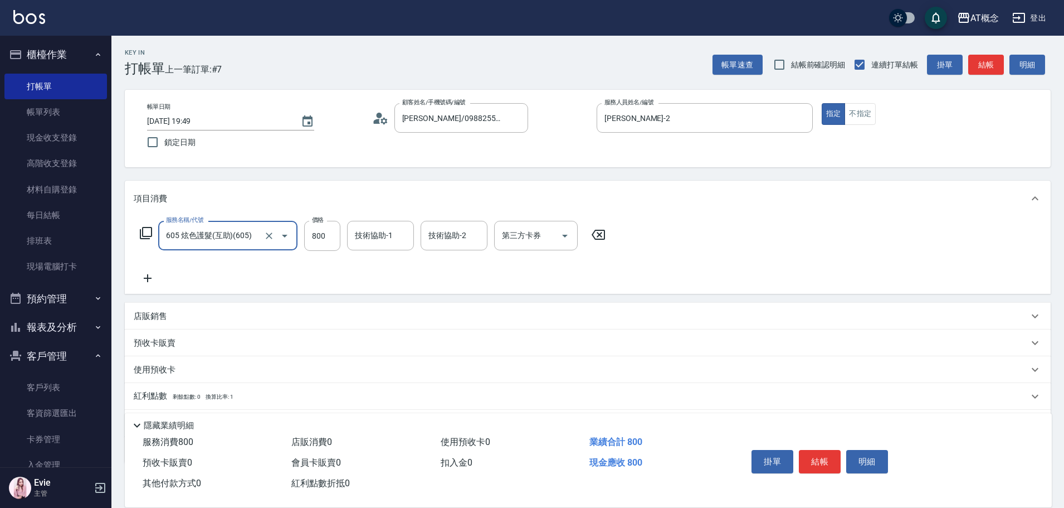
type input "605 炫色護髮(互助)(605)"
type input "0"
type input "90"
type input "900"
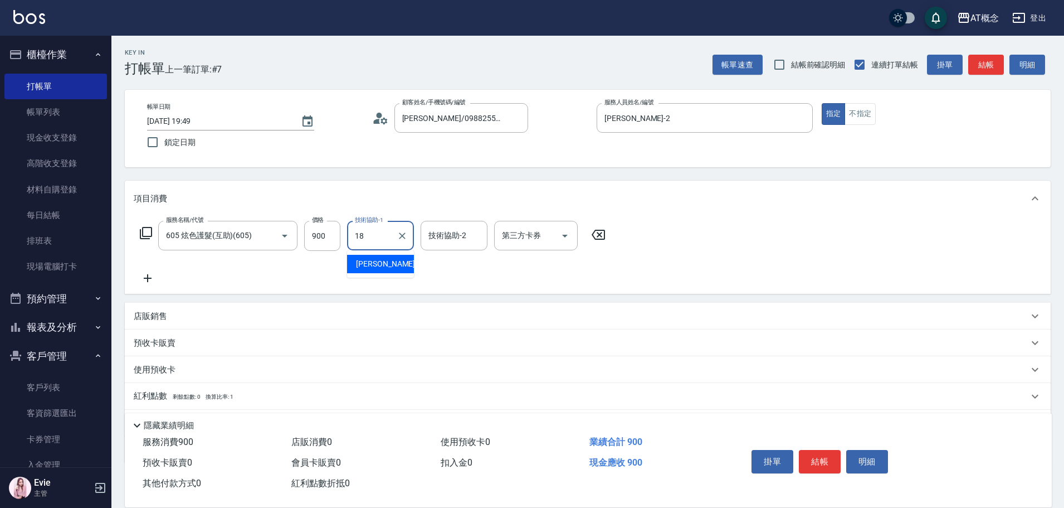
type input "[PERSON_NAME]-18"
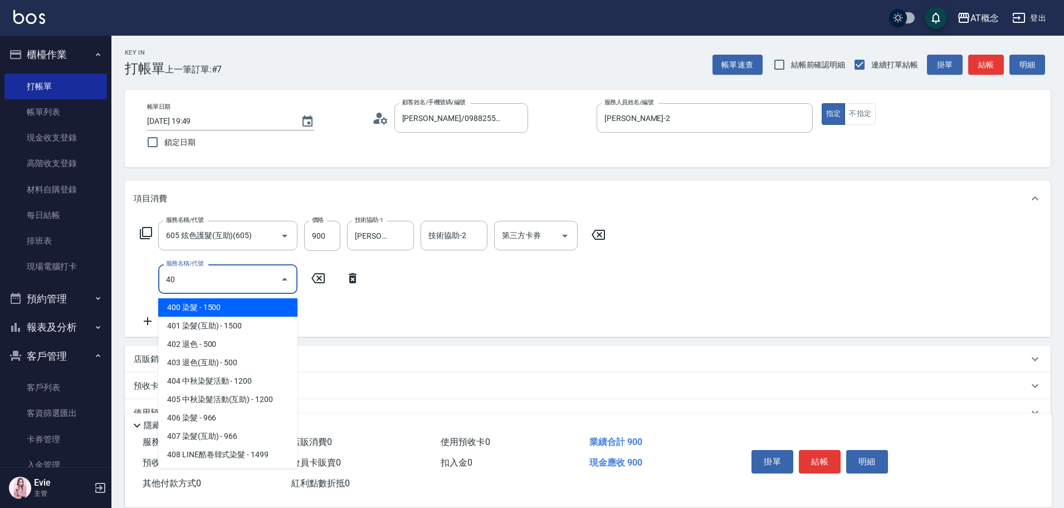
type input "401"
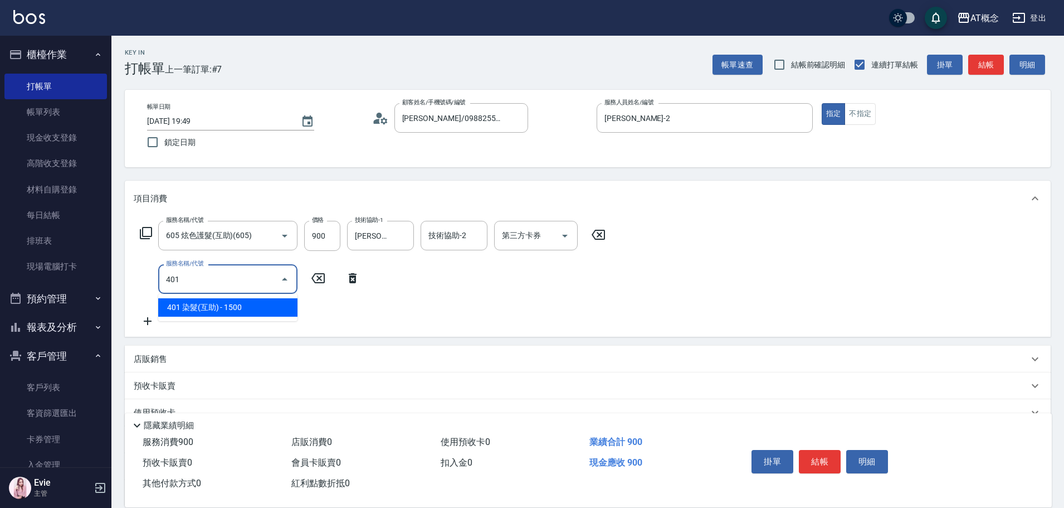
type input "240"
type input "401 染髮(互助)(401)"
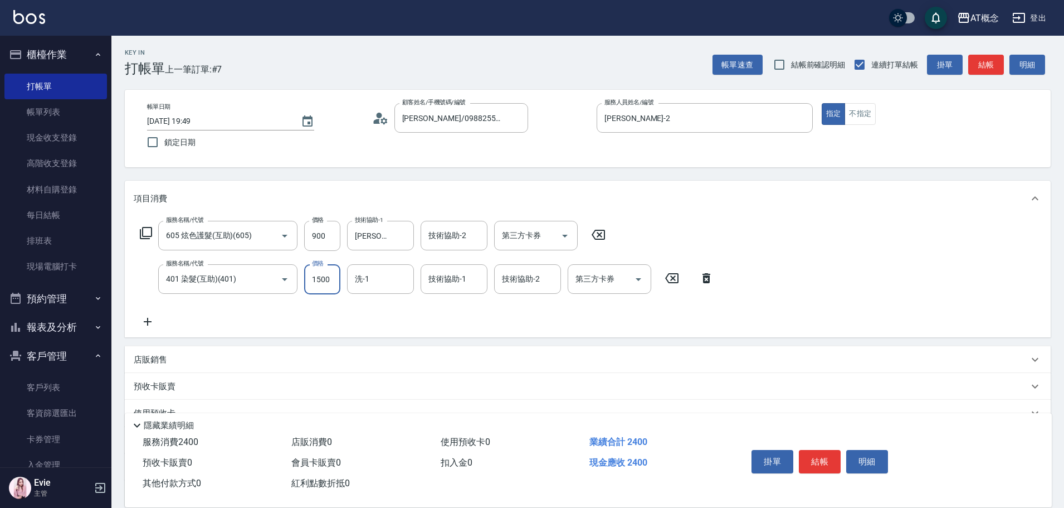
type input "90"
type input "18"
type input "100"
type input "1800"
type input "270"
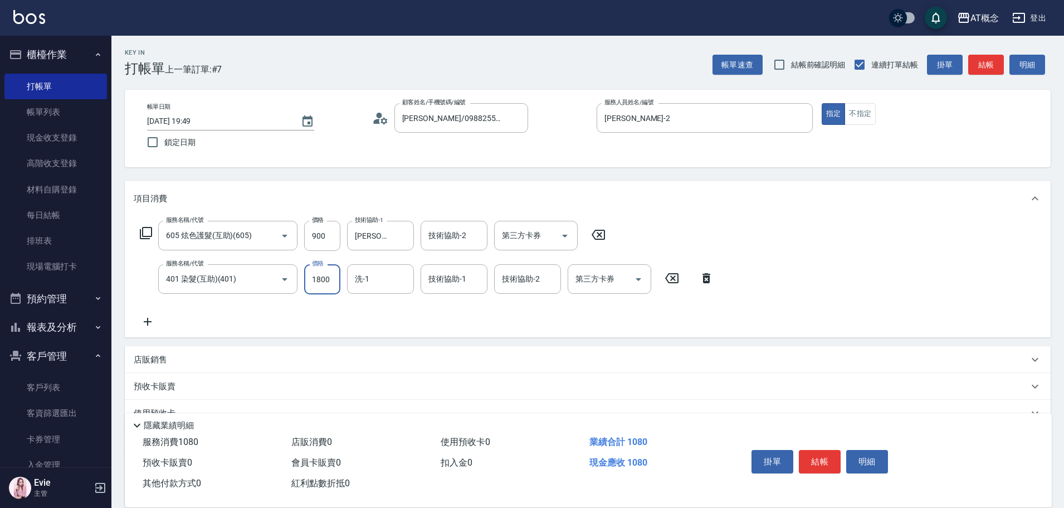
type input "1800"
type input "[PERSON_NAME]-18"
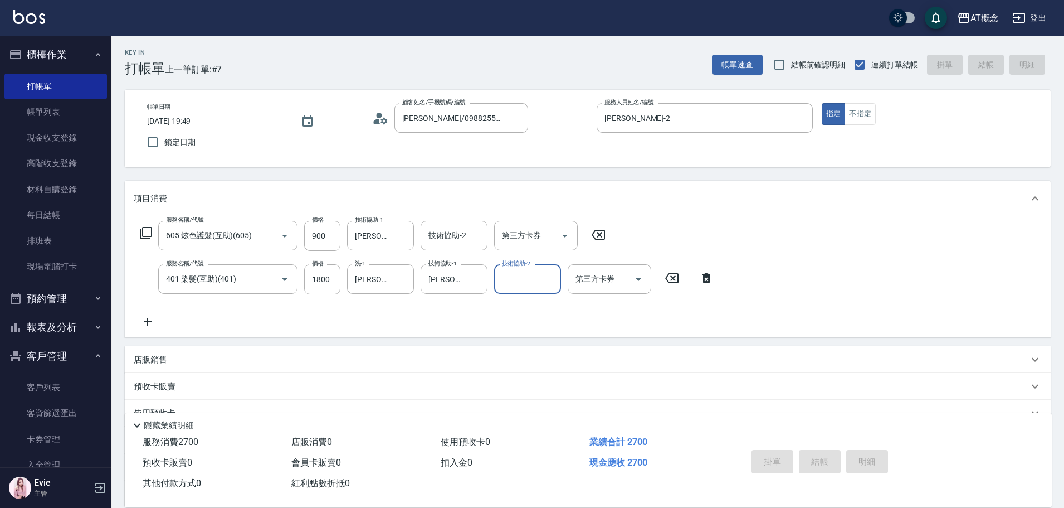
type input "[DATE] 19:50"
type input "0"
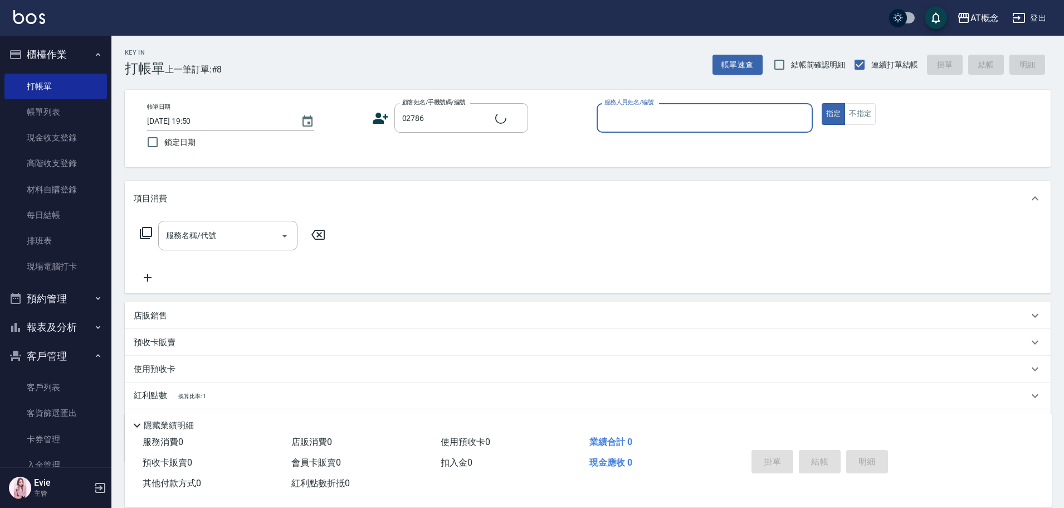
type input "[PERSON_NAME]/0932106913/02786"
type input "Anson-3"
click at [822, 103] on button "指定" at bounding box center [834, 114] width 24 height 22
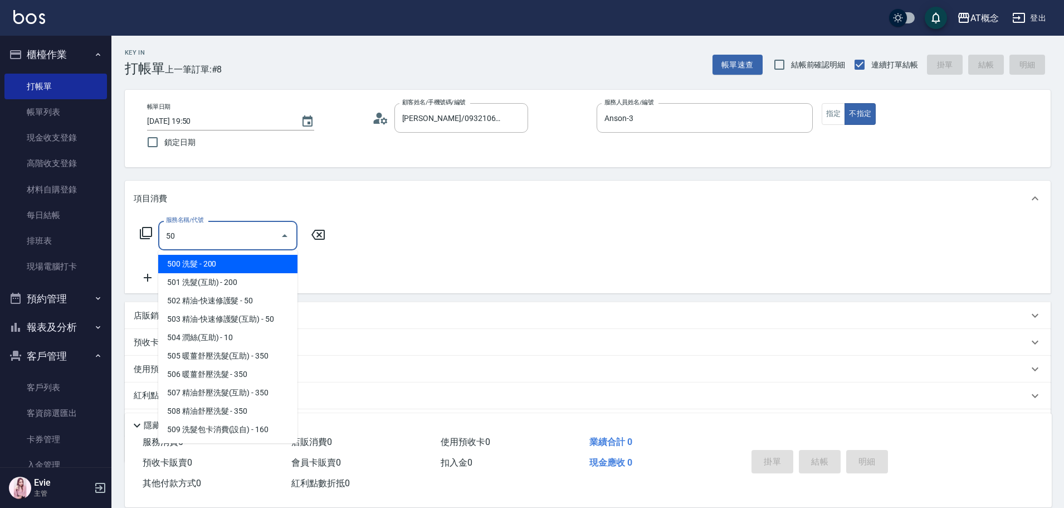
type input "501"
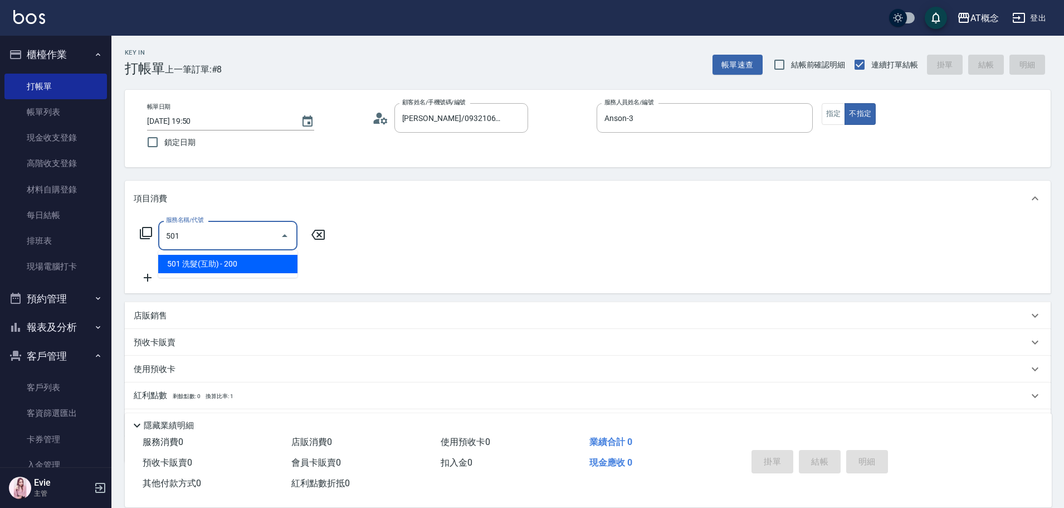
type input "20"
type input "501 洗髮(互助)(501)"
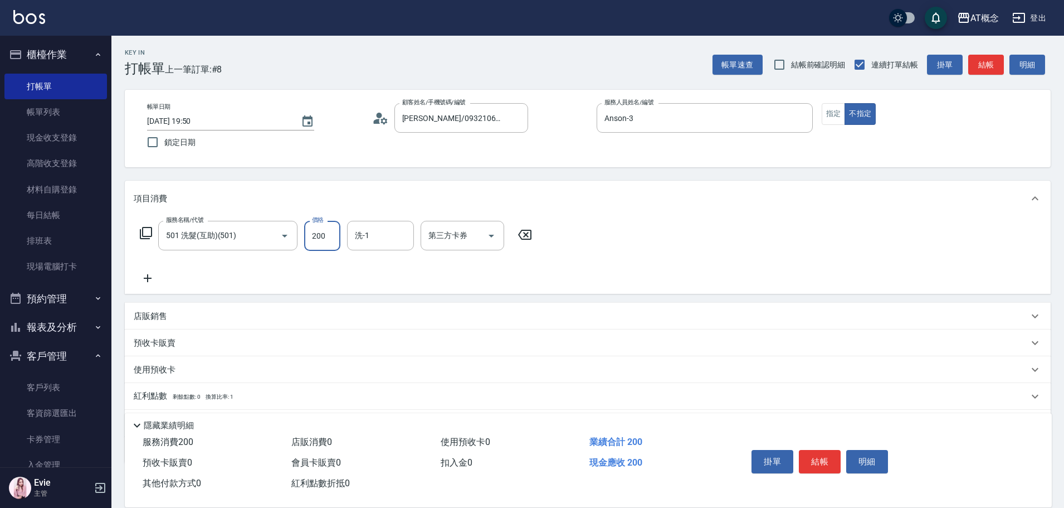
type input "0"
type input "25"
type input "20"
type input "250"
type input "Sandy-25"
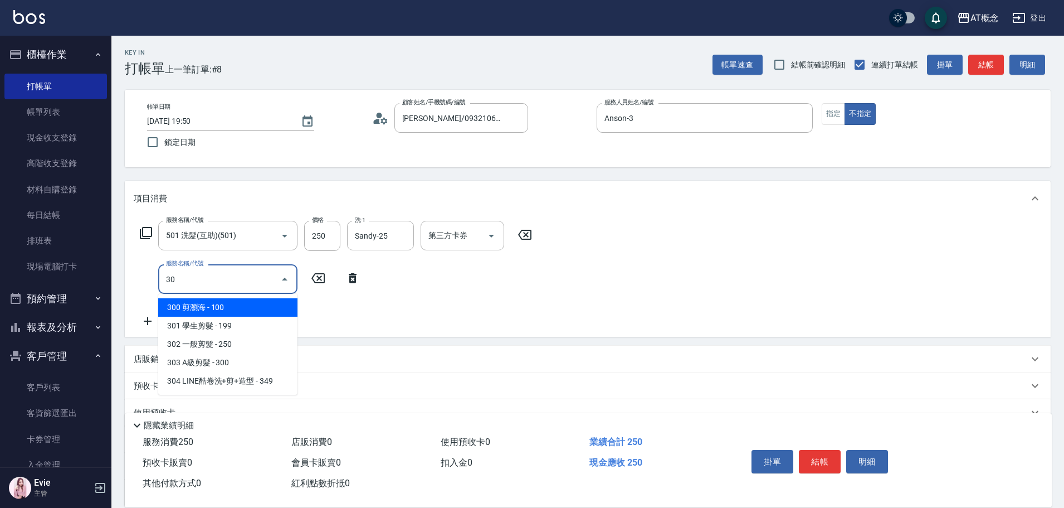
type input "303"
type input "50"
type input "303 A級剪髮(303)"
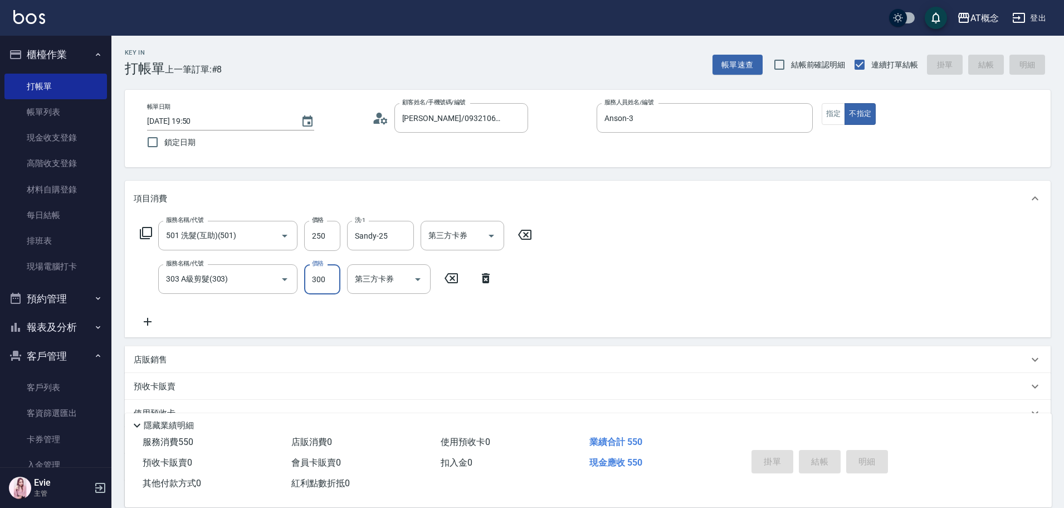
type input "0"
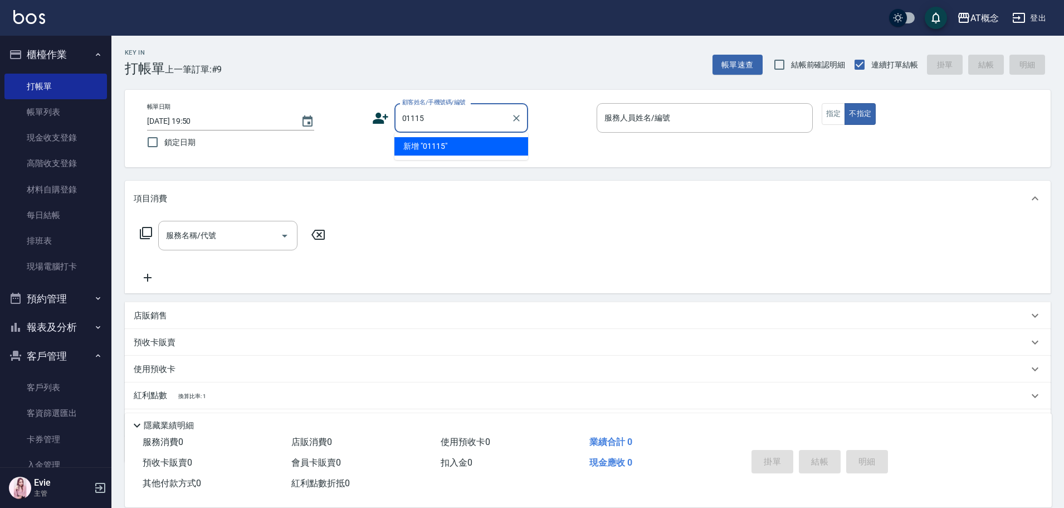
type input "01115"
type input "."
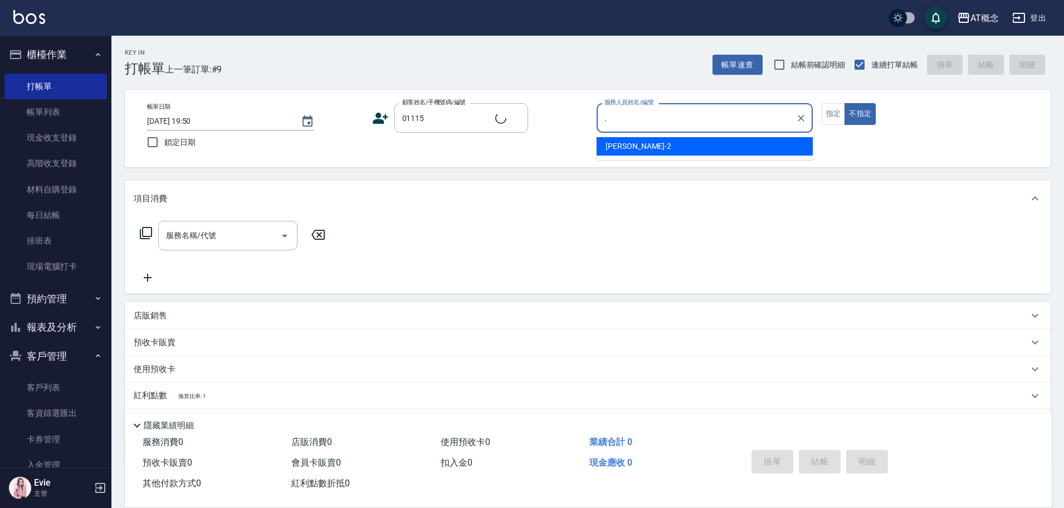
type input "[PERSON_NAME]/0987759111/01115"
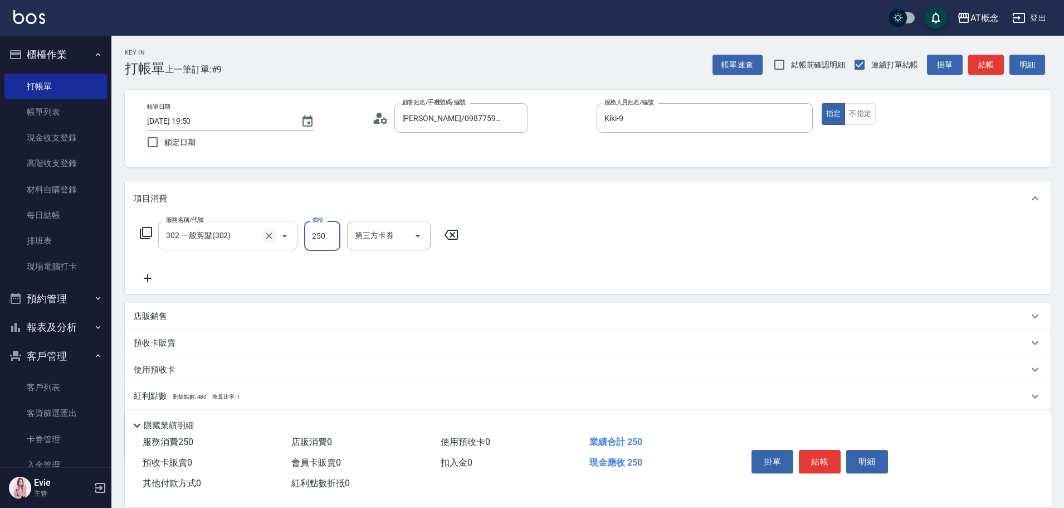
click at [268, 237] on icon "Clear" at bounding box center [269, 235] width 11 height 11
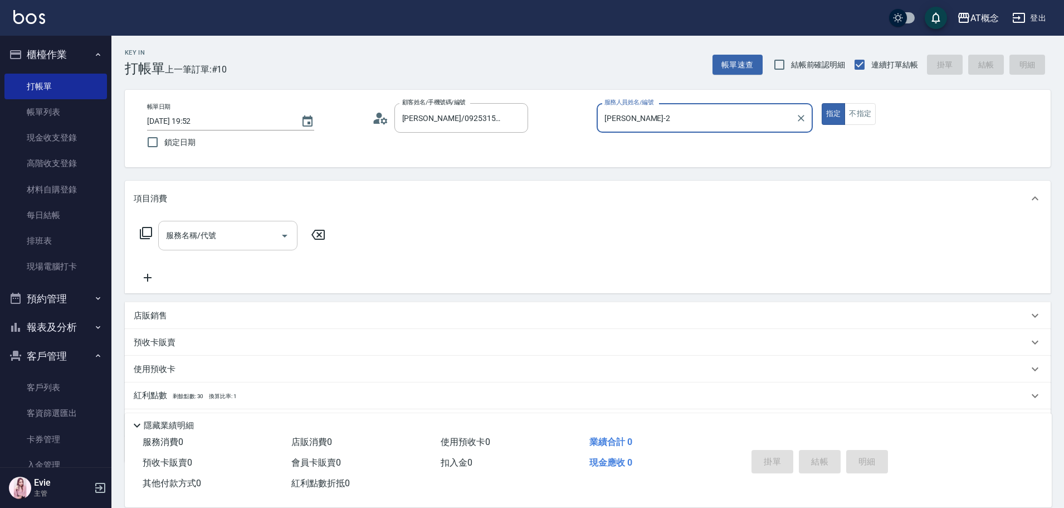
click at [822, 103] on button "指定" at bounding box center [834, 114] width 24 height 22
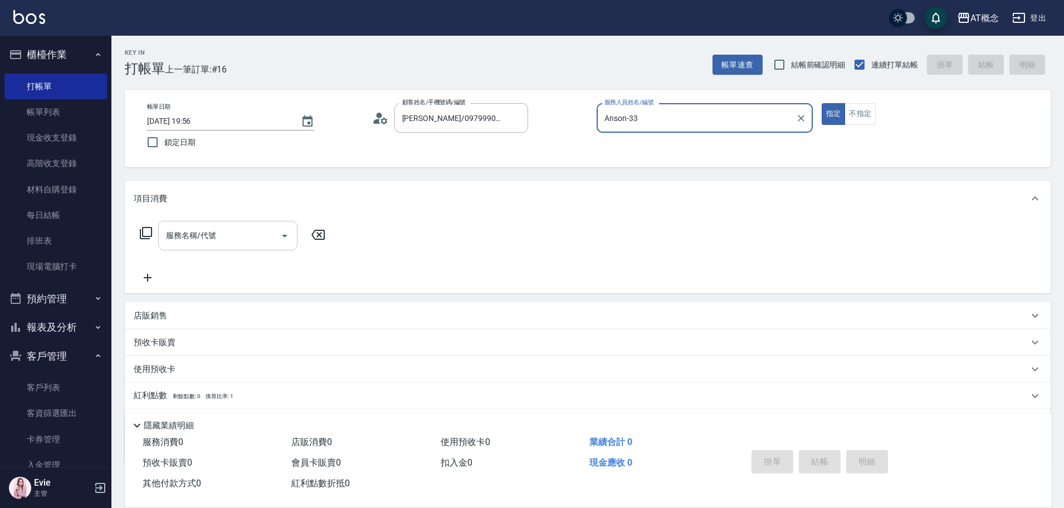
click at [822, 103] on button "指定" at bounding box center [834, 114] width 24 height 22
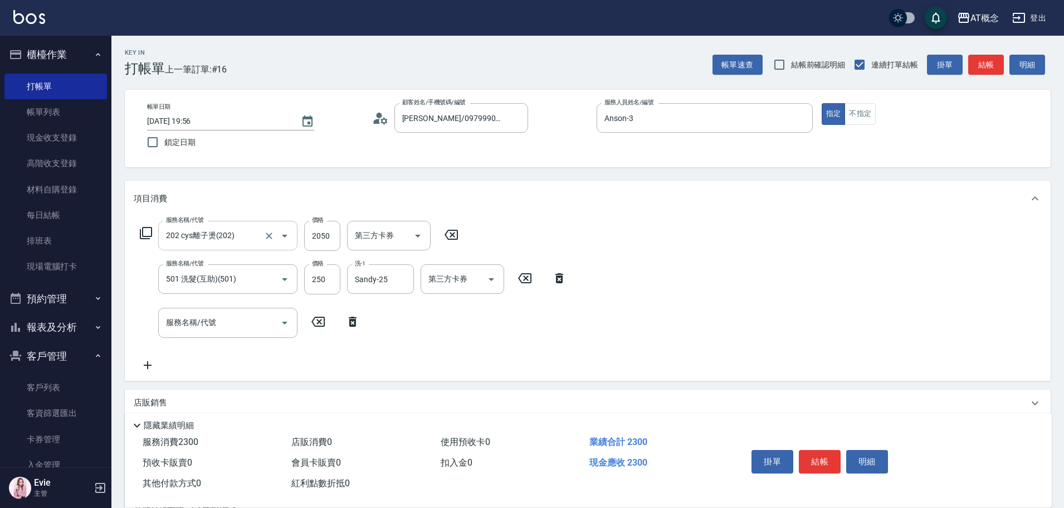
click at [351, 317] on icon at bounding box center [353, 321] width 8 height 10
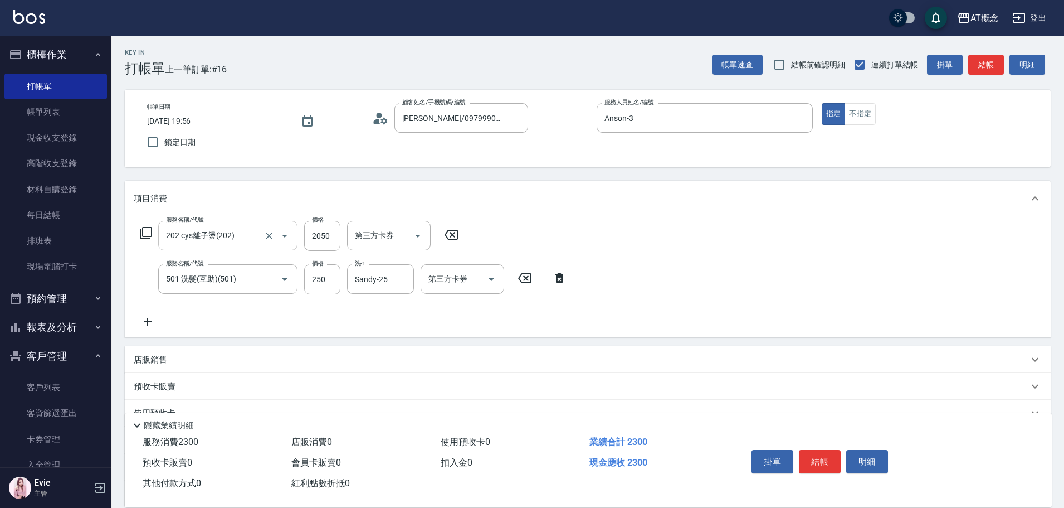
scroll to position [106, 0]
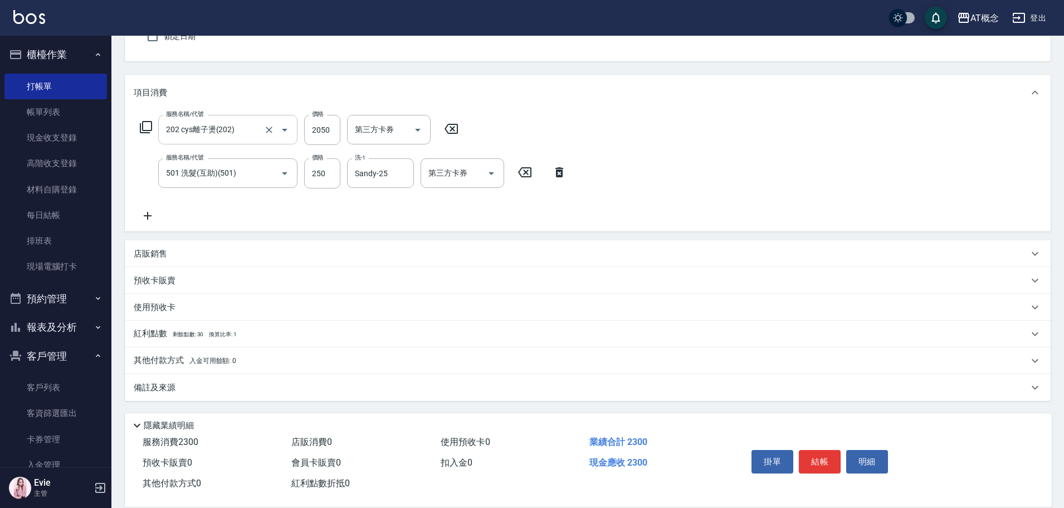
click at [148, 256] on p "店販銷售" at bounding box center [150, 254] width 33 height 12
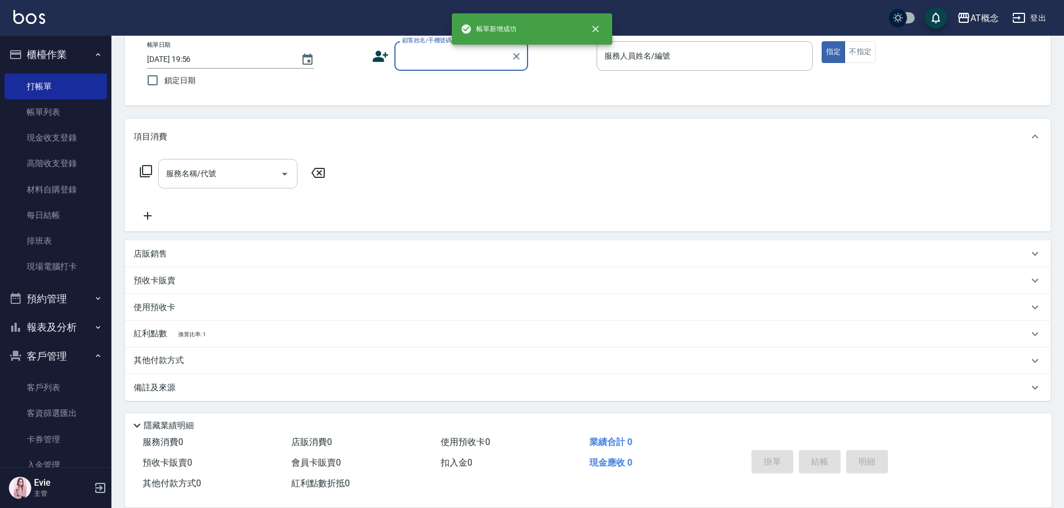
scroll to position [62, 0]
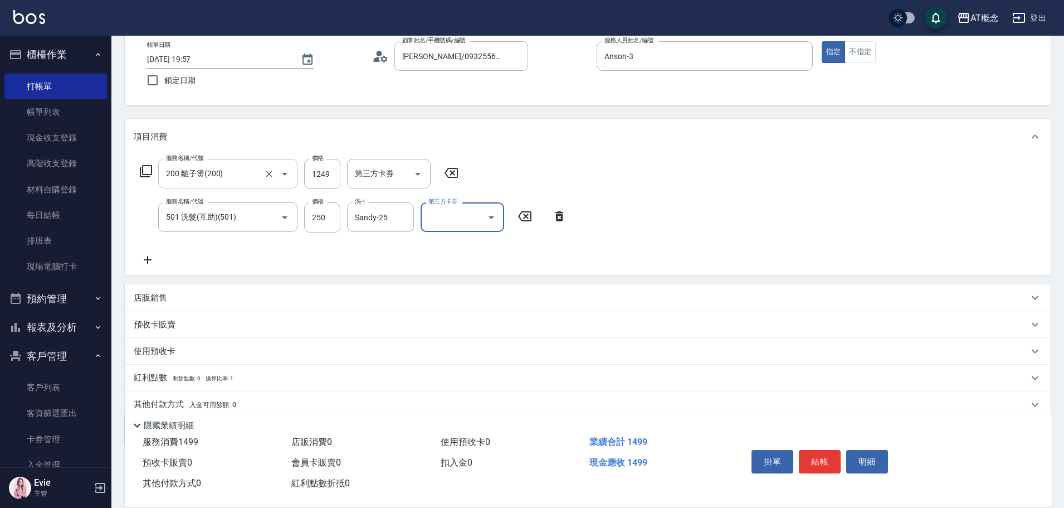
click at [165, 296] on p "店販銷售" at bounding box center [150, 298] width 33 height 12
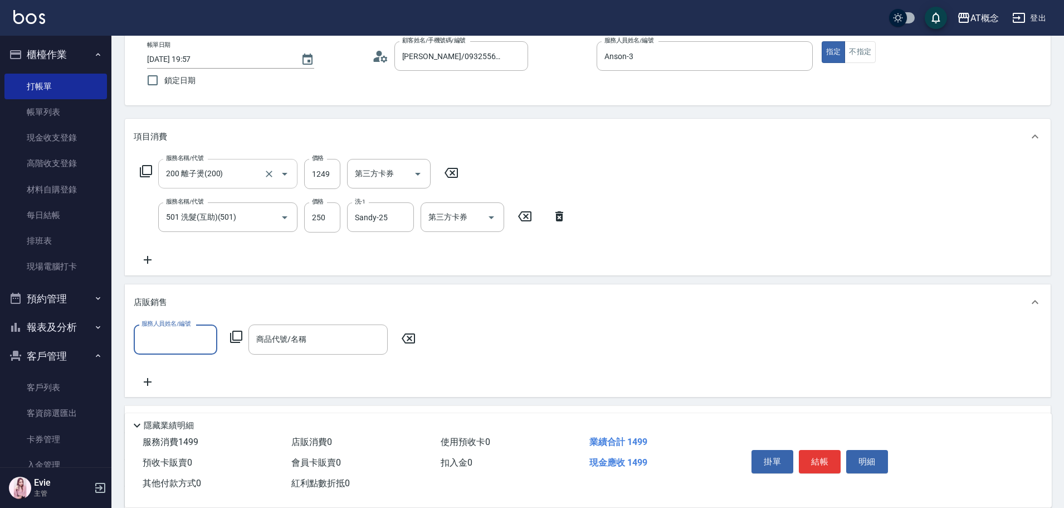
scroll to position [0, 0]
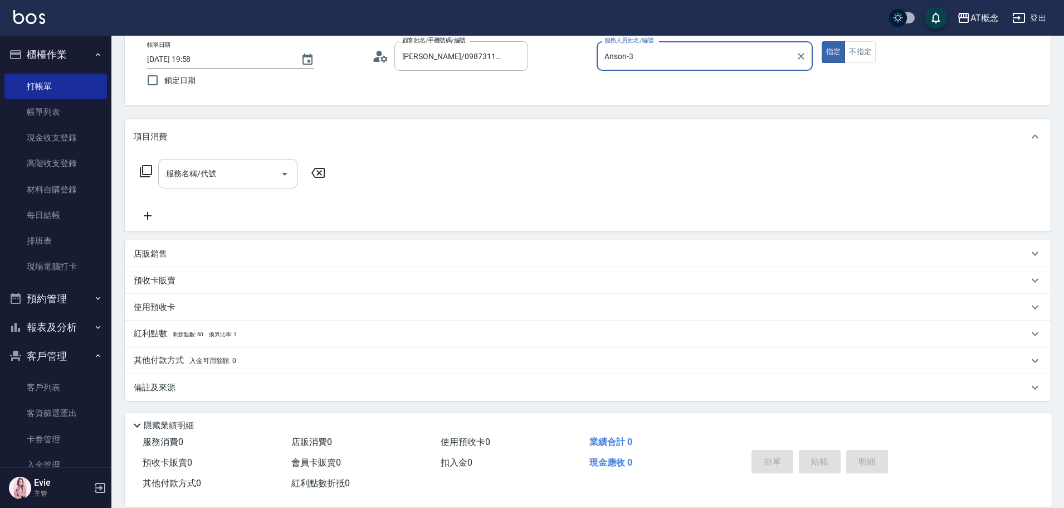
click at [822, 41] on button "指定" at bounding box center [834, 52] width 24 height 22
